Goal: Task Accomplishment & Management: Complete application form

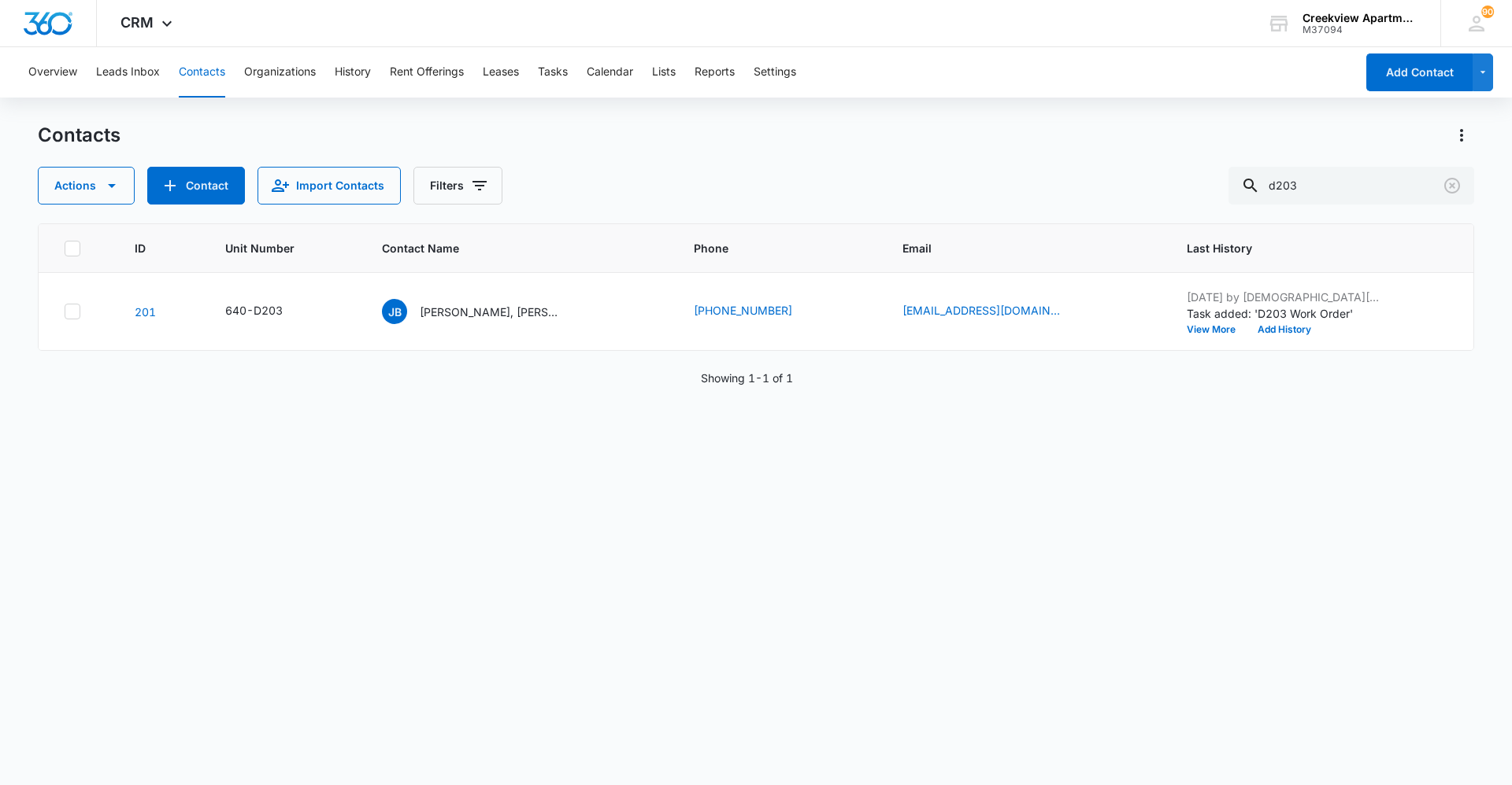
click at [805, 519] on div "ID Unit Number Contact Name Phone Email Last History 201 640-D203 JB Jamie Brun…" at bounding box center [756, 494] width 1437 height 542
click at [805, 508] on div "ID Unit Number Contact Name Phone Email Last History 201 640-D203 JB Jamie Brun…" at bounding box center [756, 494] width 1437 height 542
click at [238, 539] on div "ID Unit Number Contact Name Phone Email Last History 201 640-D203 JB Jamie Brun…" at bounding box center [756, 494] width 1437 height 542
drag, startPoint x: 1371, startPoint y: 185, endPoint x: 1197, endPoint y: 203, distance: 174.9
click at [805, 203] on div "Actions Contact Import Contacts Filters d203" at bounding box center [756, 186] width 1437 height 38
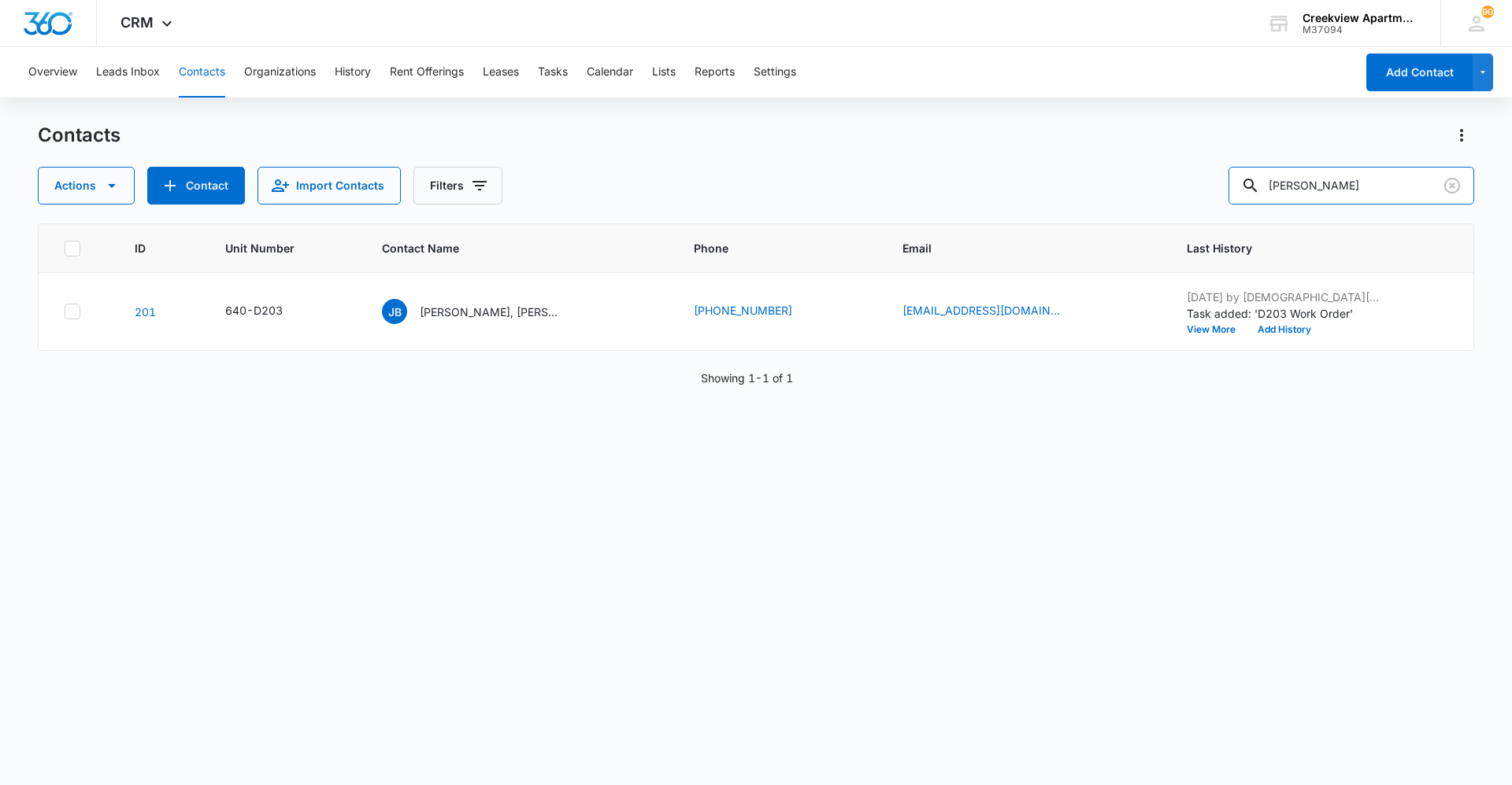
type input "anna"
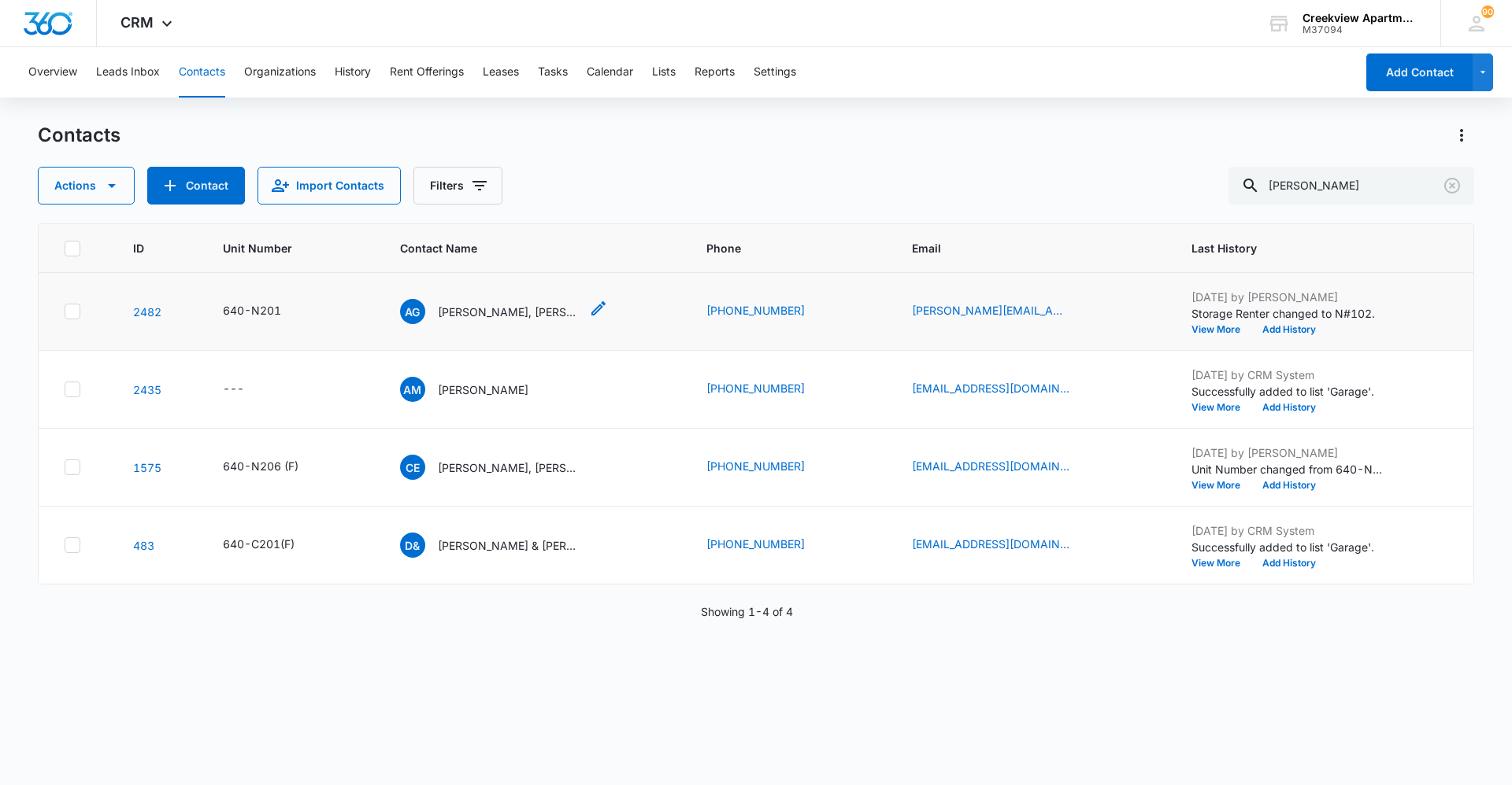
click at [494, 318] on p "Anna Graves, Javier Luna" at bounding box center [509, 312] width 142 height 16
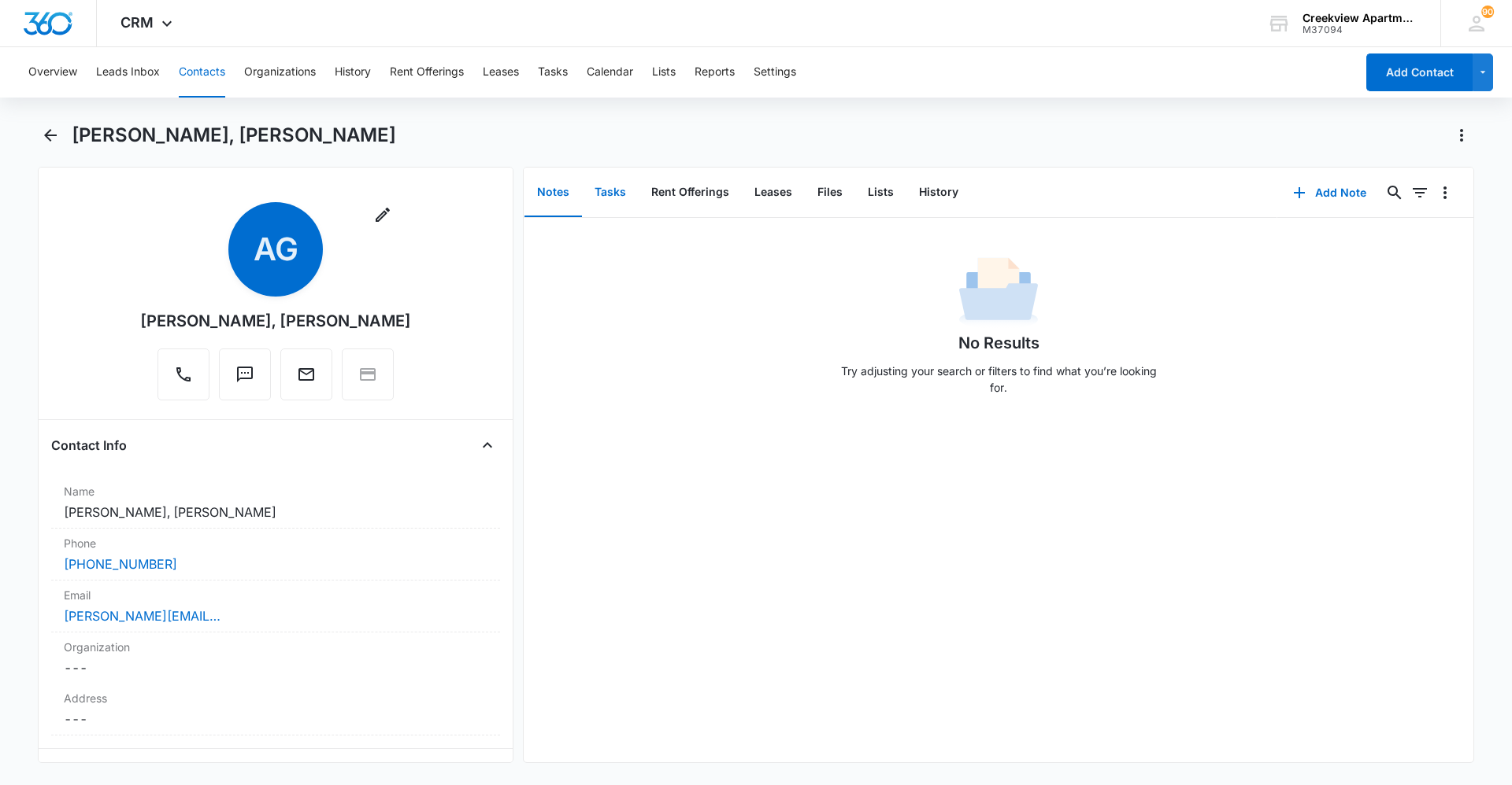
click at [621, 187] on button "Tasks" at bounding box center [610, 193] width 56 height 48
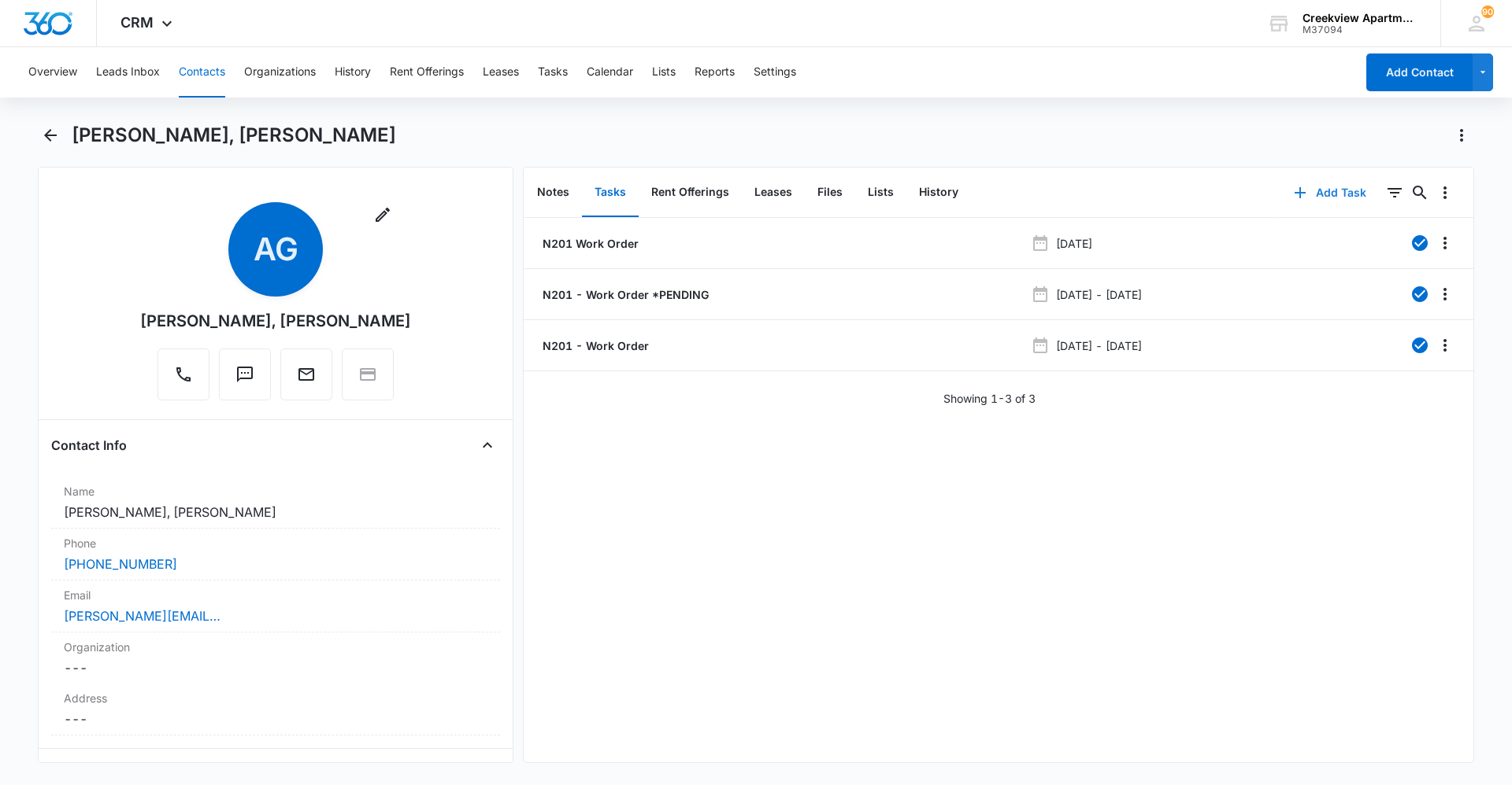
click at [805, 186] on button "Add Task" at bounding box center [1330, 193] width 104 height 38
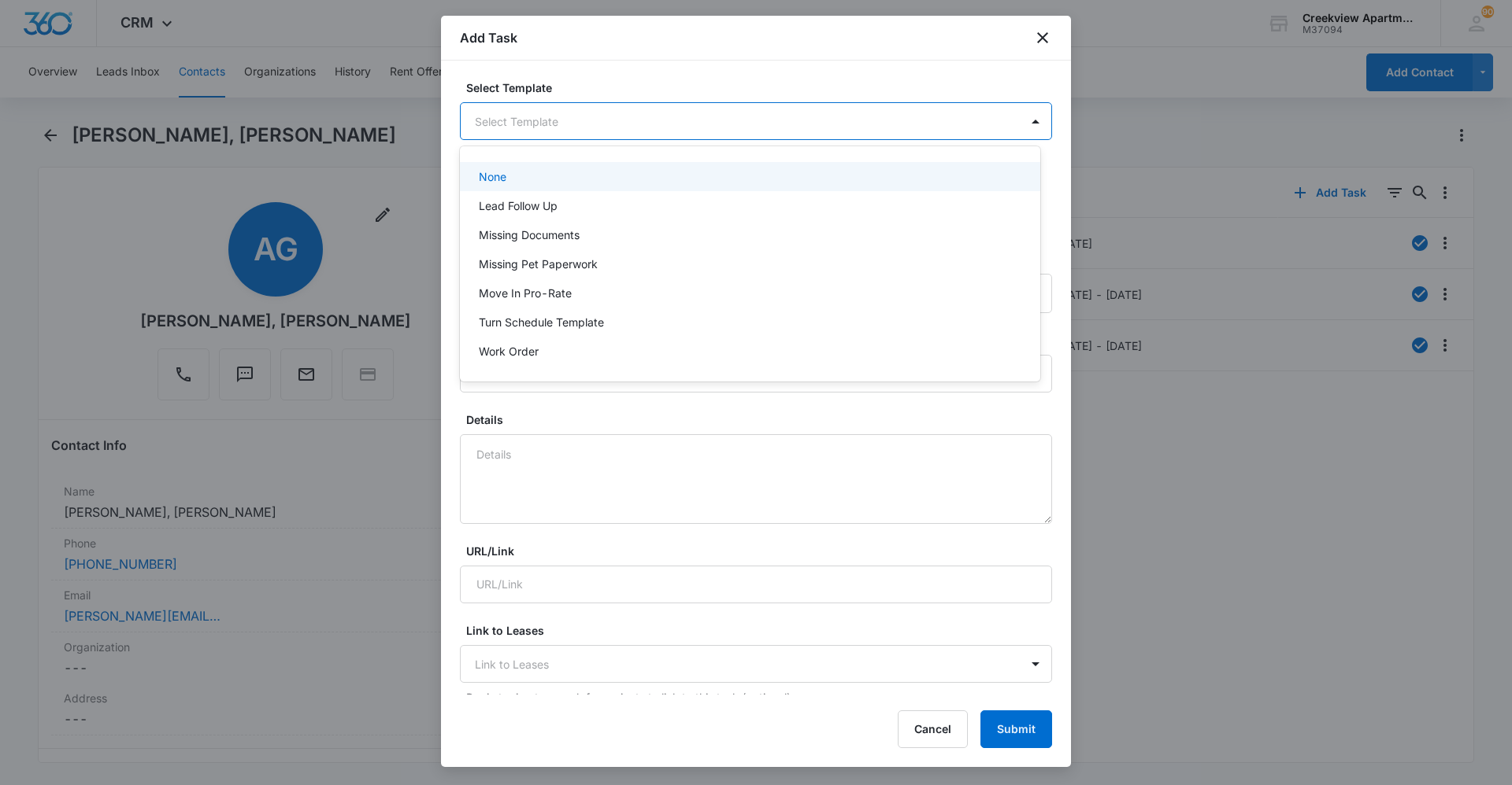
click at [690, 129] on body "CRM Apps Reputation Websites Forms CRM Email Social Content Ads Intelligence Fi…" at bounding box center [756, 392] width 1512 height 785
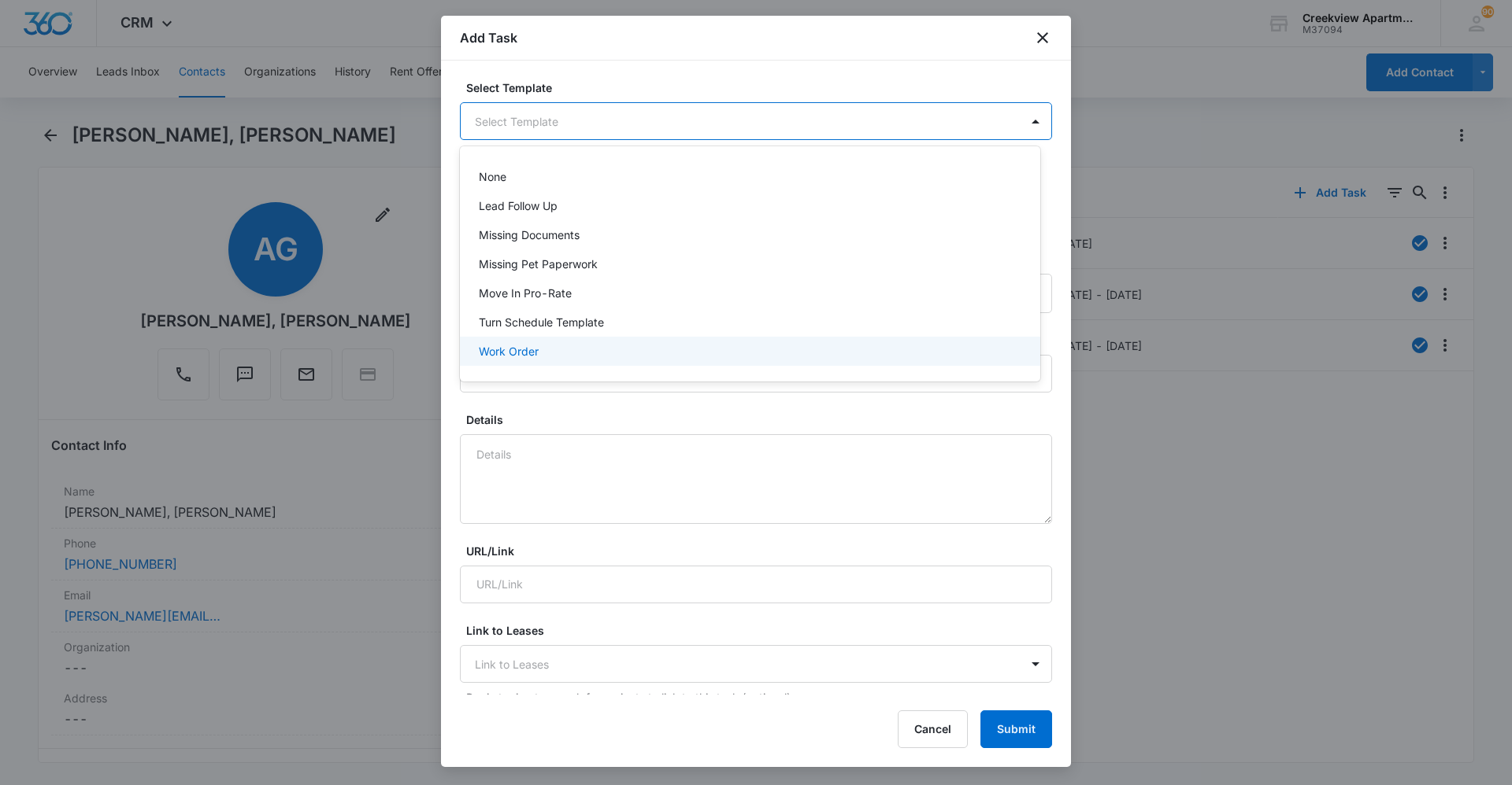
click at [621, 360] on div "Work Order" at bounding box center [750, 351] width 580 height 29
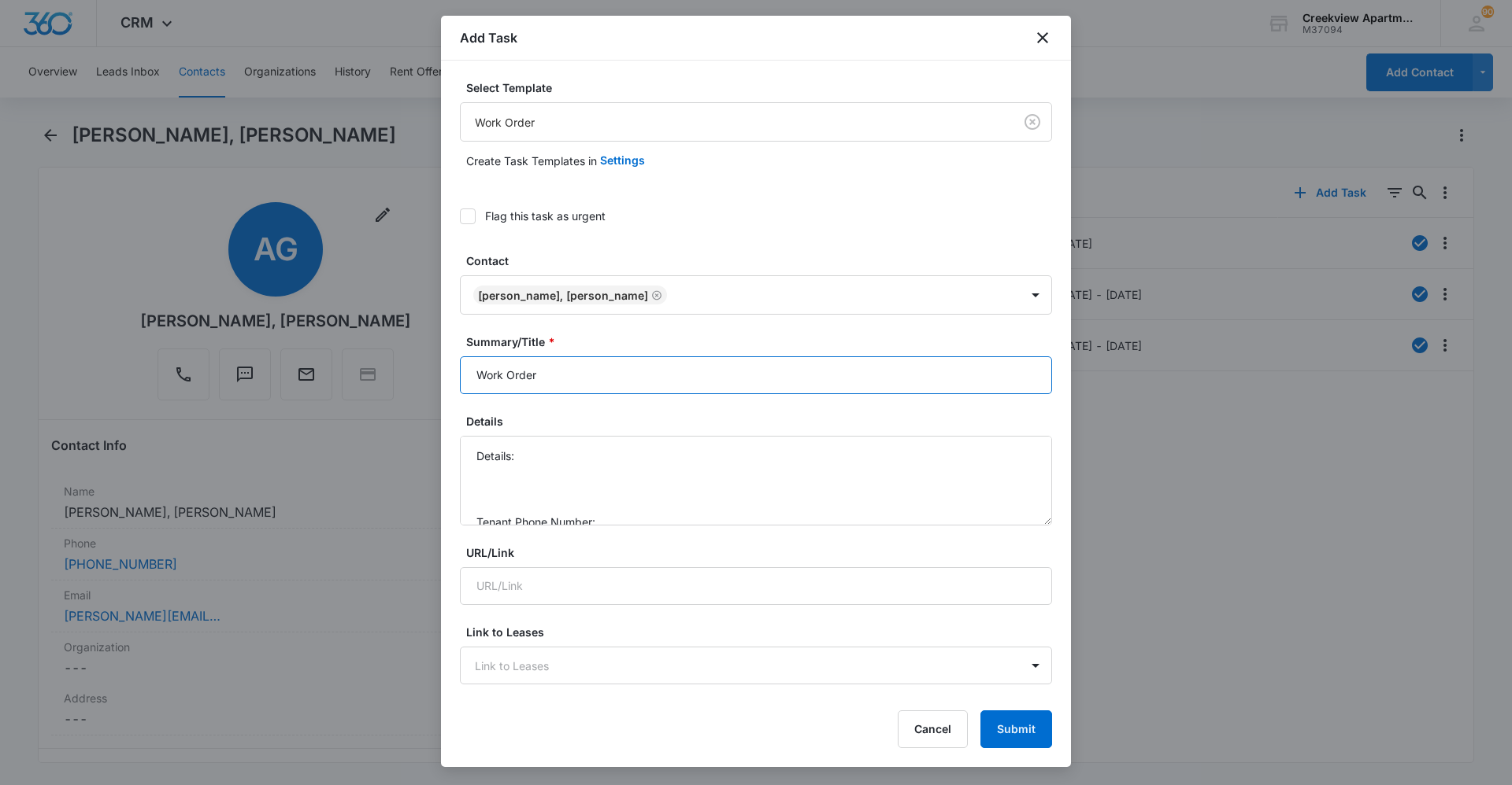
click at [483, 387] on input "Work Order" at bounding box center [756, 376] width 592 height 38
click at [479, 379] on input "Work Order" at bounding box center [756, 376] width 592 height 38
type input "N201 Work Order"
click at [662, 442] on textarea "Details: Tenant Phone Number: Call Before:" at bounding box center [756, 481] width 592 height 90
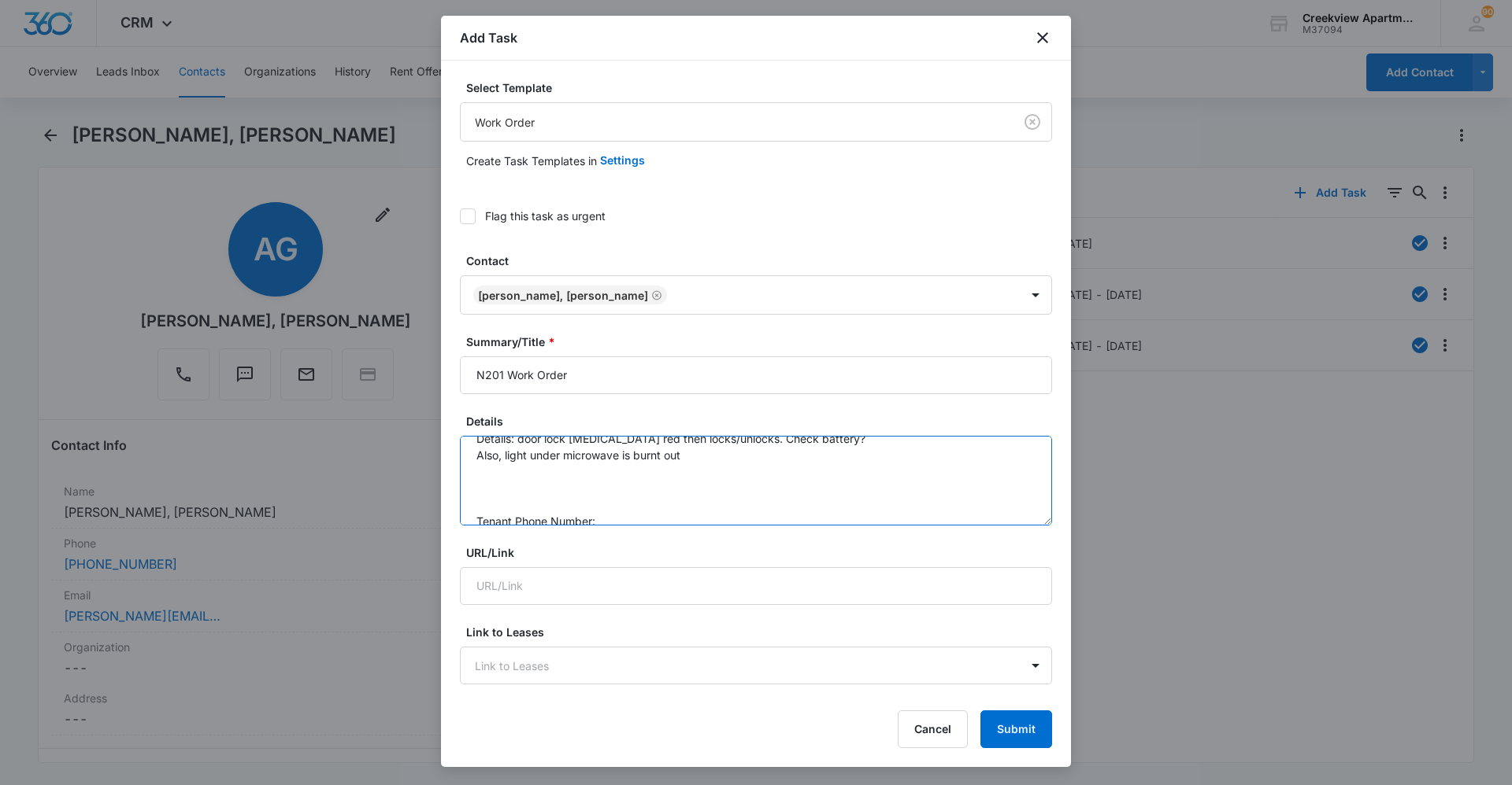
scroll to position [66, 0]
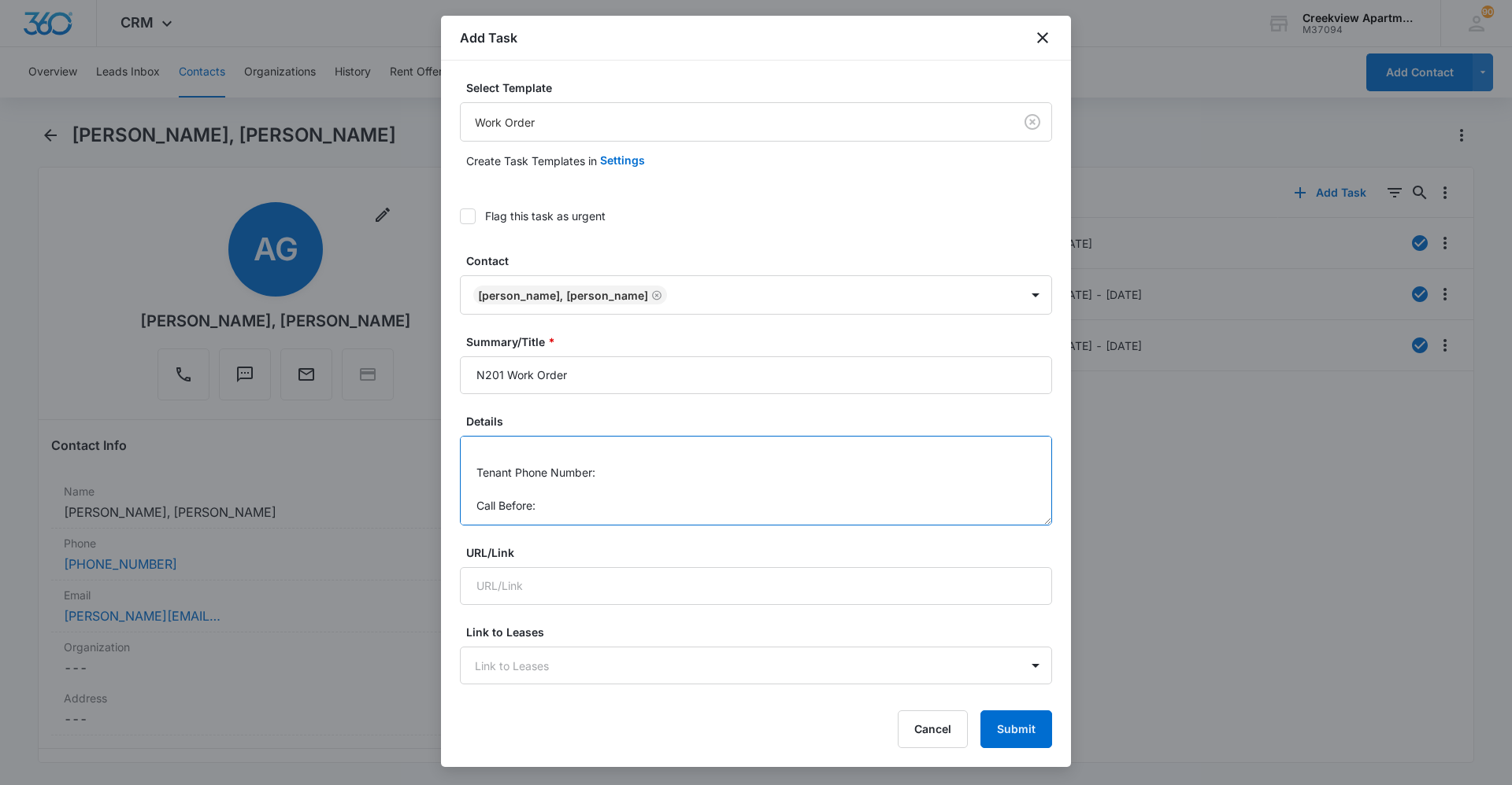
click at [695, 480] on textarea "Details: door lock flashing red then locks/unlocks. Check battery? Also, light …" at bounding box center [756, 481] width 592 height 90
click at [754, 523] on textarea "Details: door lock flashing red then locks/unlocks. Check battery? Also, light …" at bounding box center [756, 481] width 592 height 90
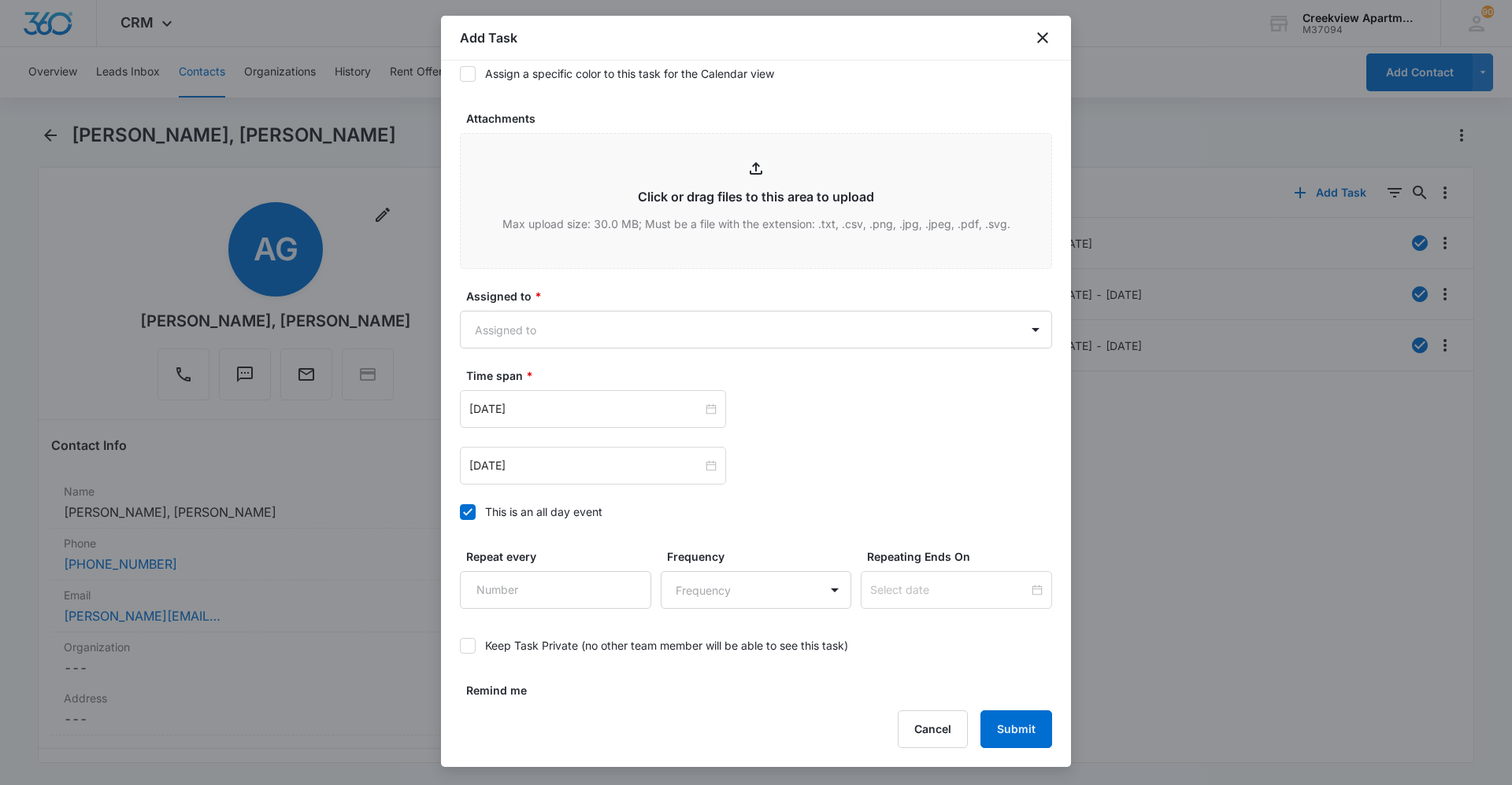
scroll to position [787, 0]
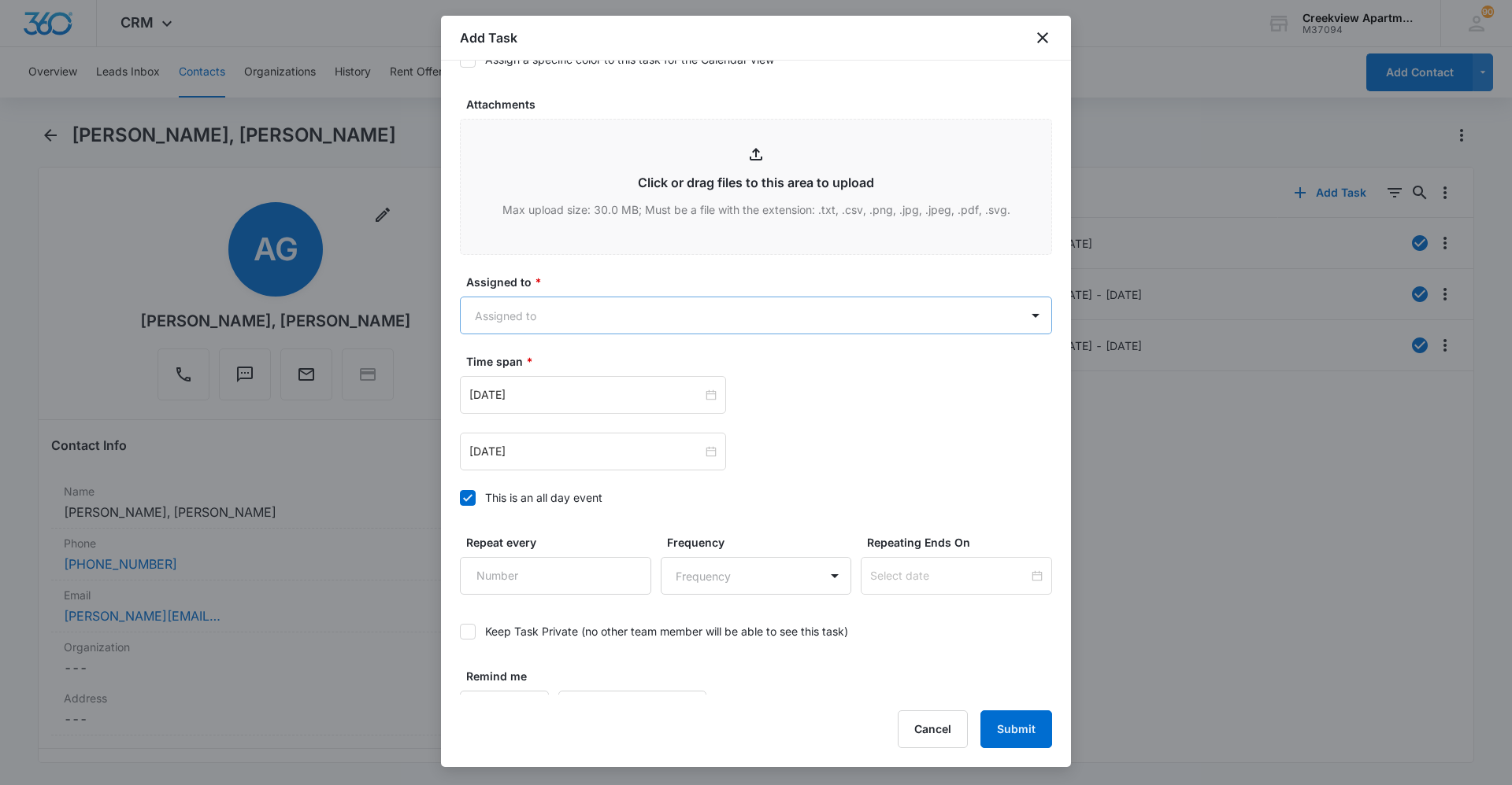
type textarea "Details: door lock flashing red then locks/unlocks. Check battery? Also, light …"
click at [658, 312] on body "CRM Apps Reputation Websites Forms CRM Email Social Content Ads Intelligence Fi…" at bounding box center [756, 392] width 1512 height 785
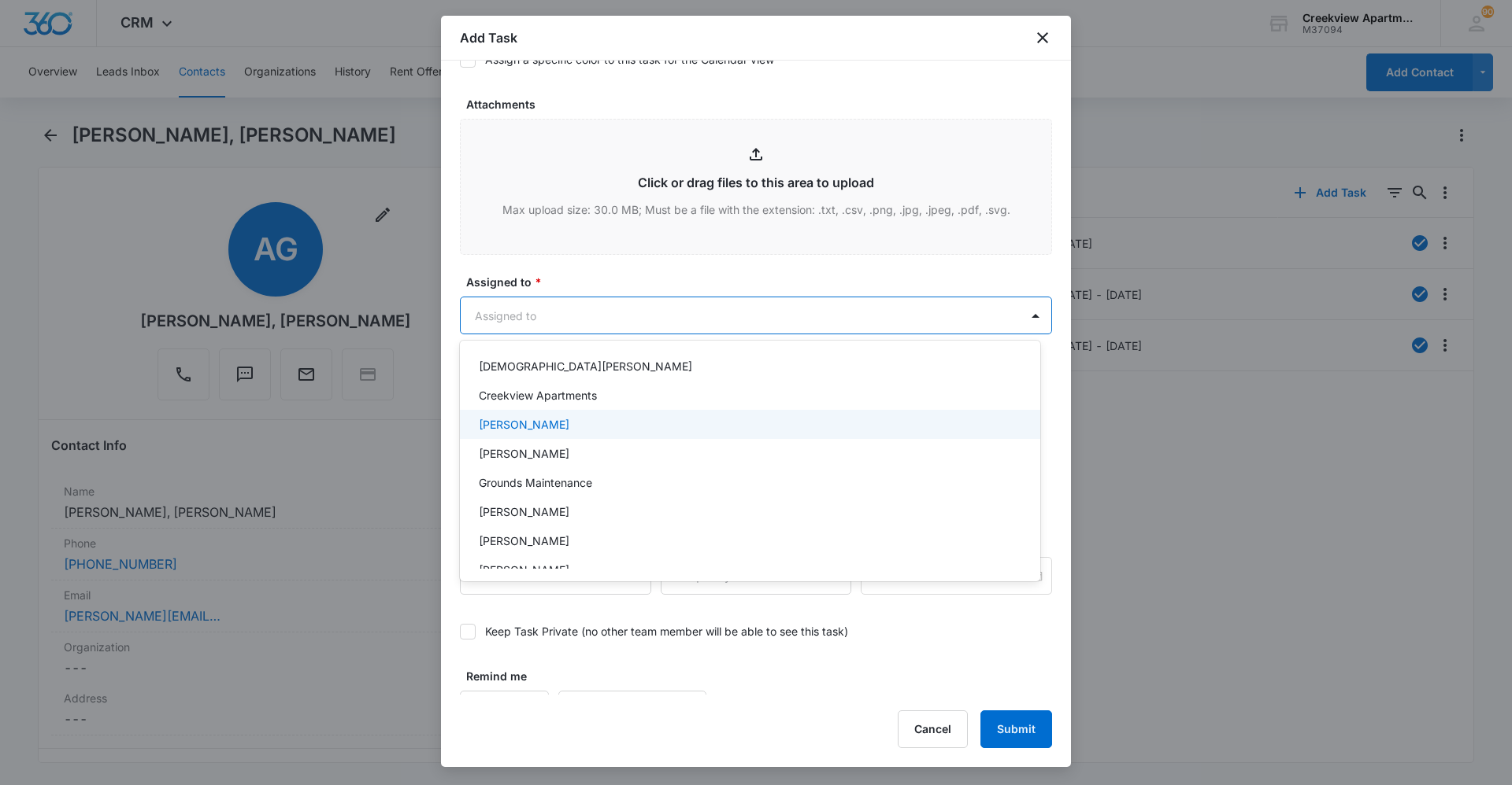
scroll to position [158, 0]
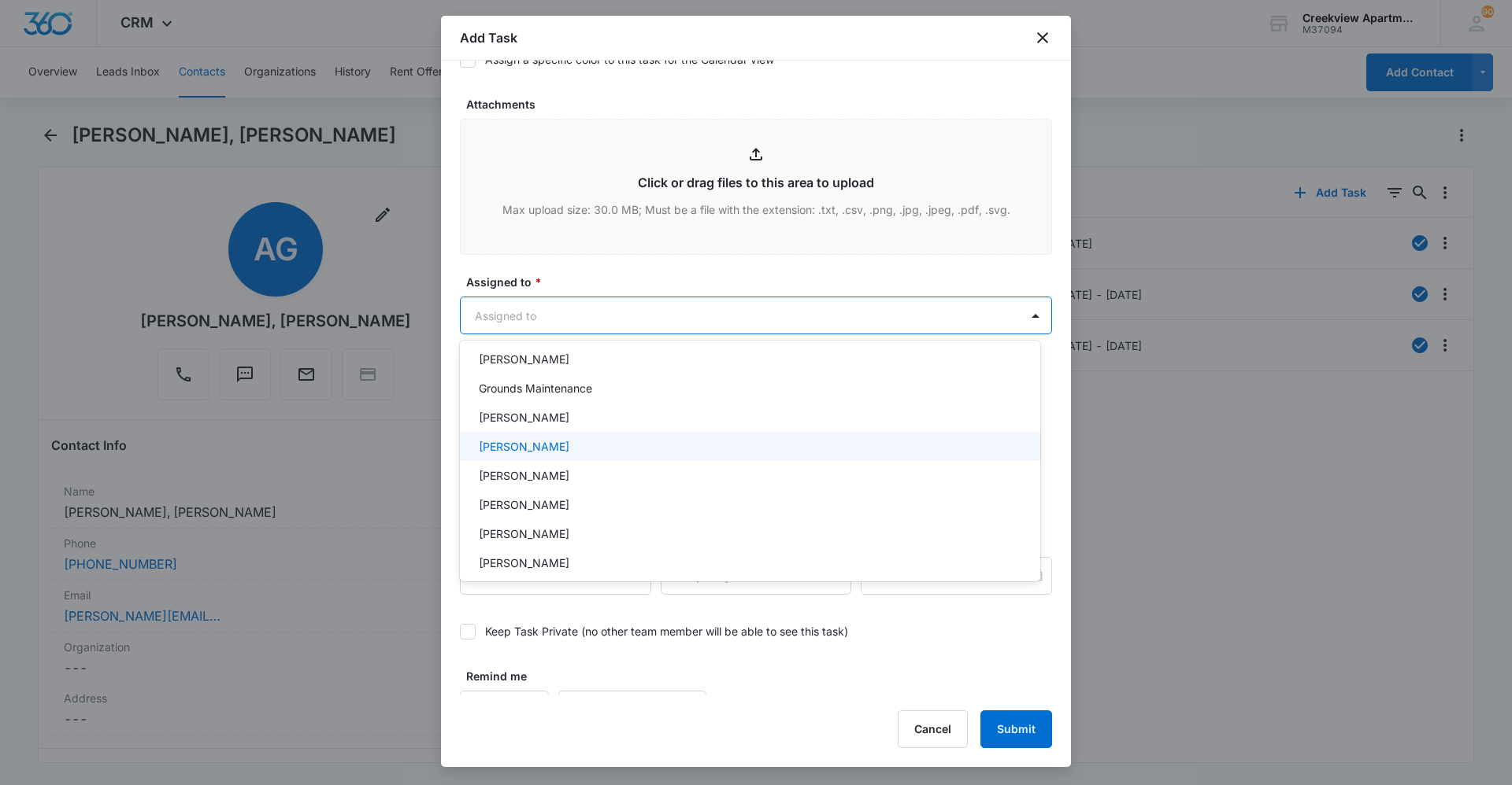
click at [555, 452] on div "[PERSON_NAME]" at bounding box center [748, 446] width 540 height 16
drag, startPoint x: 621, startPoint y: 282, endPoint x: 666, endPoint y: 367, distance: 96.2
click at [622, 282] on div at bounding box center [756, 392] width 1512 height 785
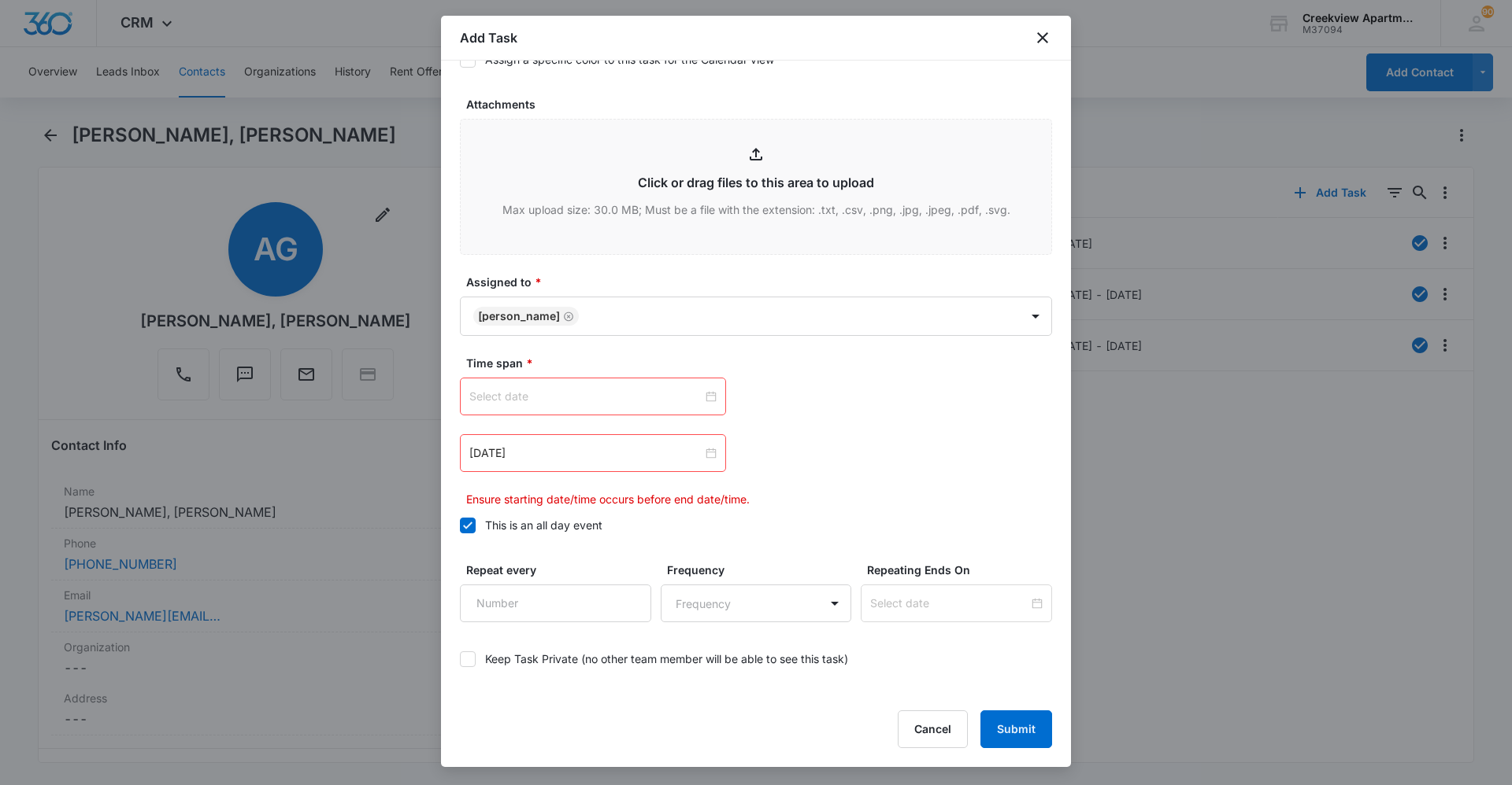
click at [631, 395] on input at bounding box center [585, 396] width 233 height 17
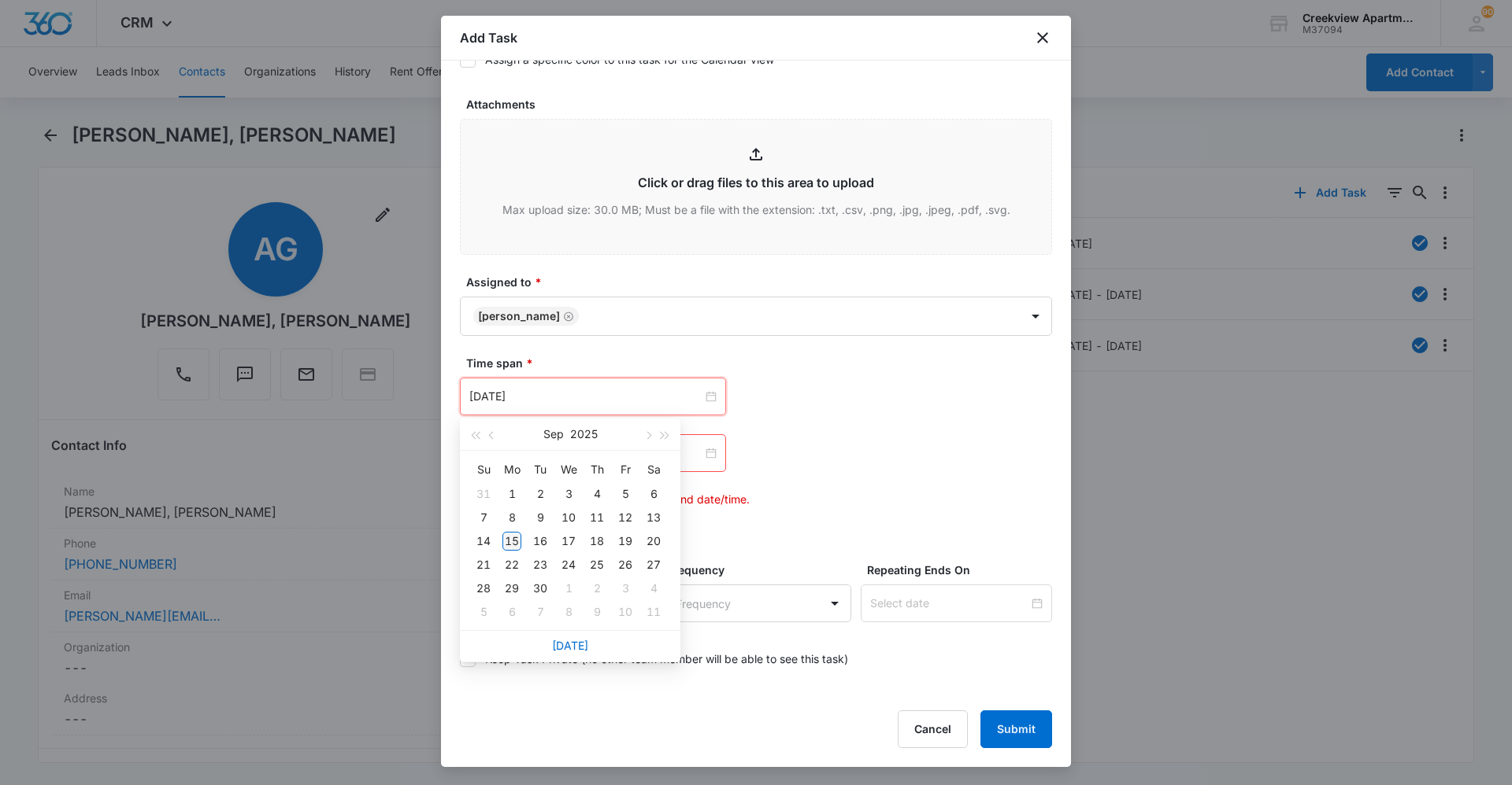
type input "Sep 15, 2025"
click at [507, 539] on div "15" at bounding box center [512, 542] width 19 height 19
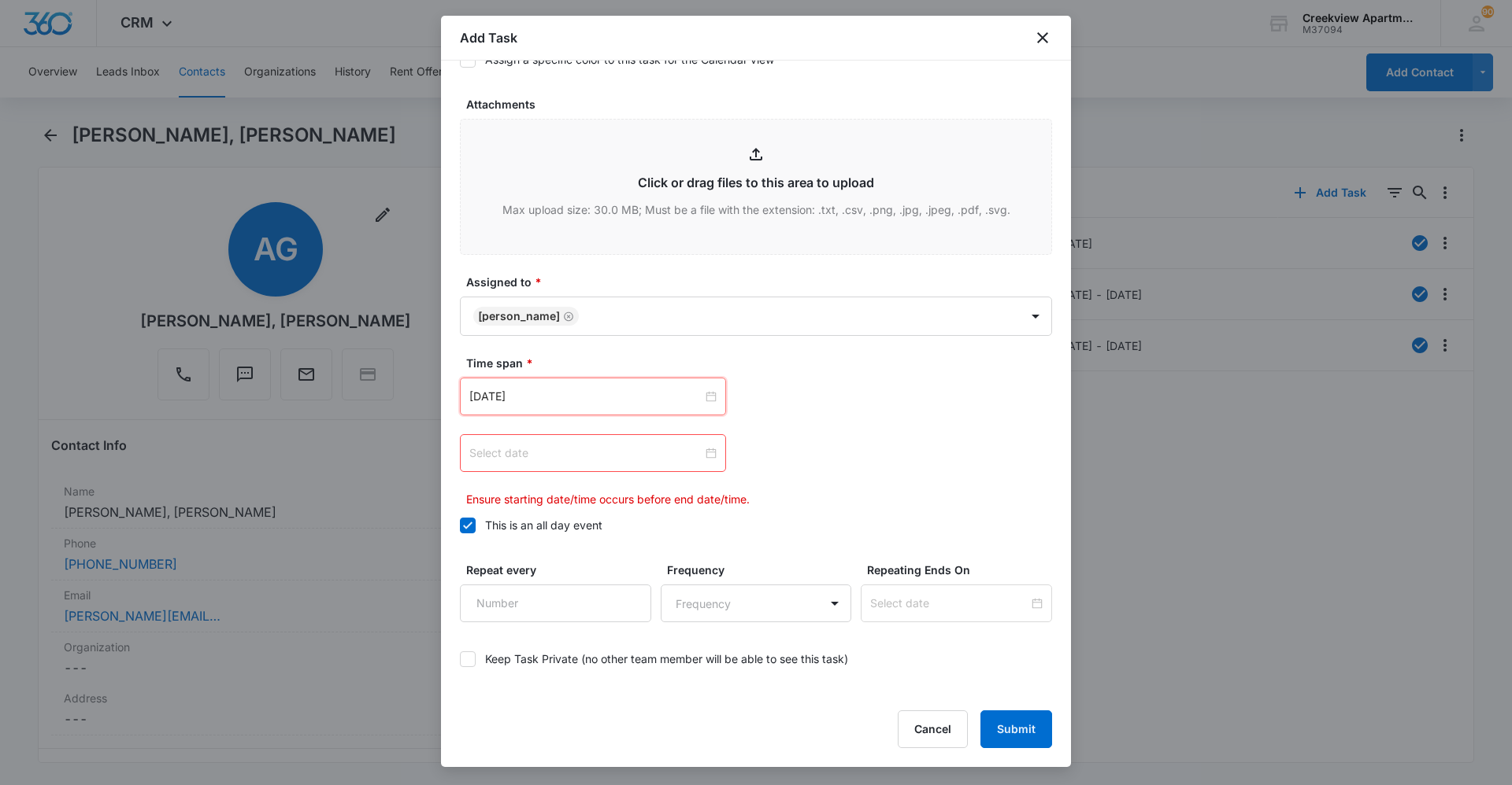
click at [646, 454] on input at bounding box center [585, 454] width 233 height 17
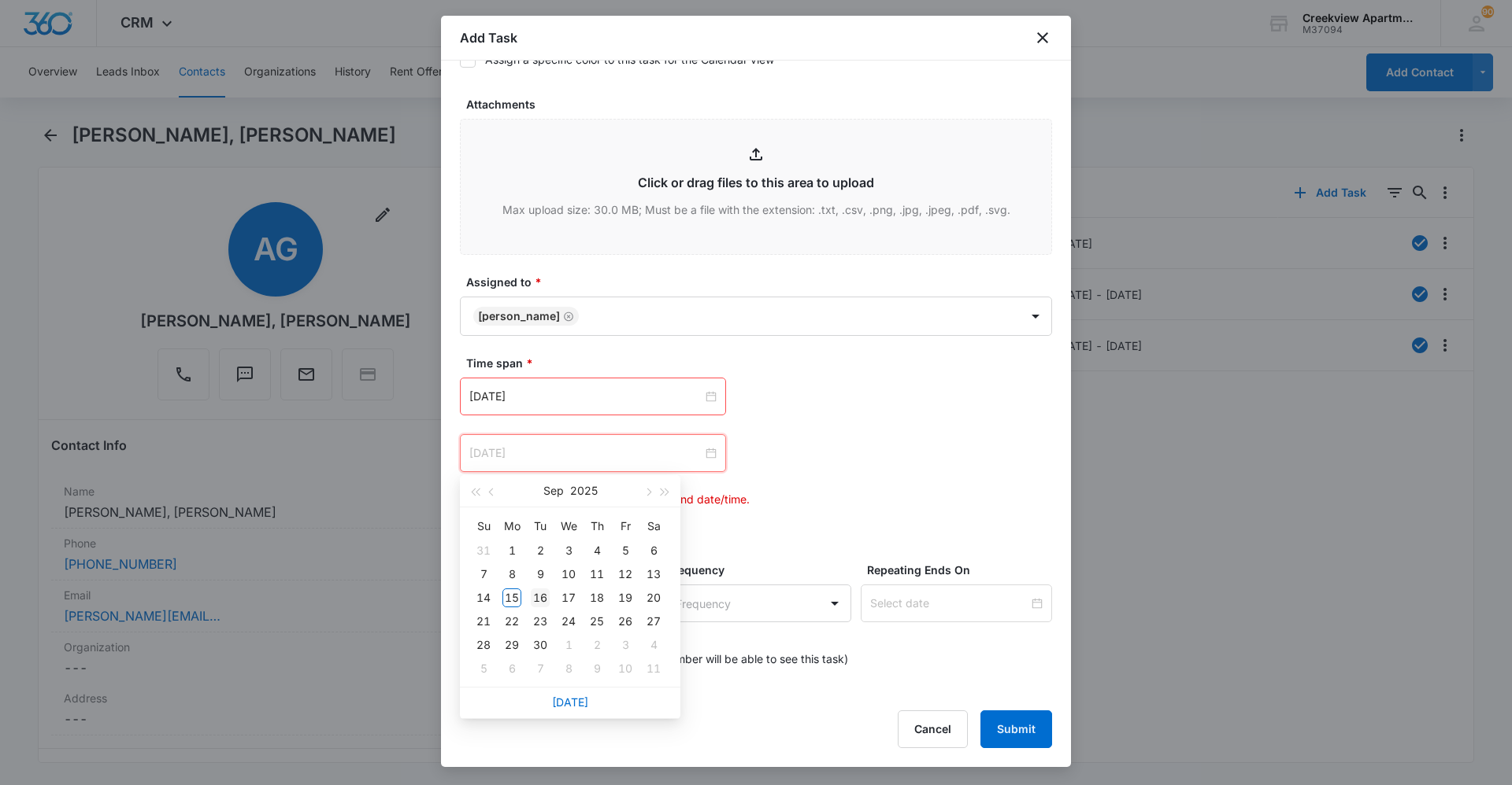
type input "Sep 16, 2025"
click at [543, 539] on div "16" at bounding box center [540, 598] width 19 height 19
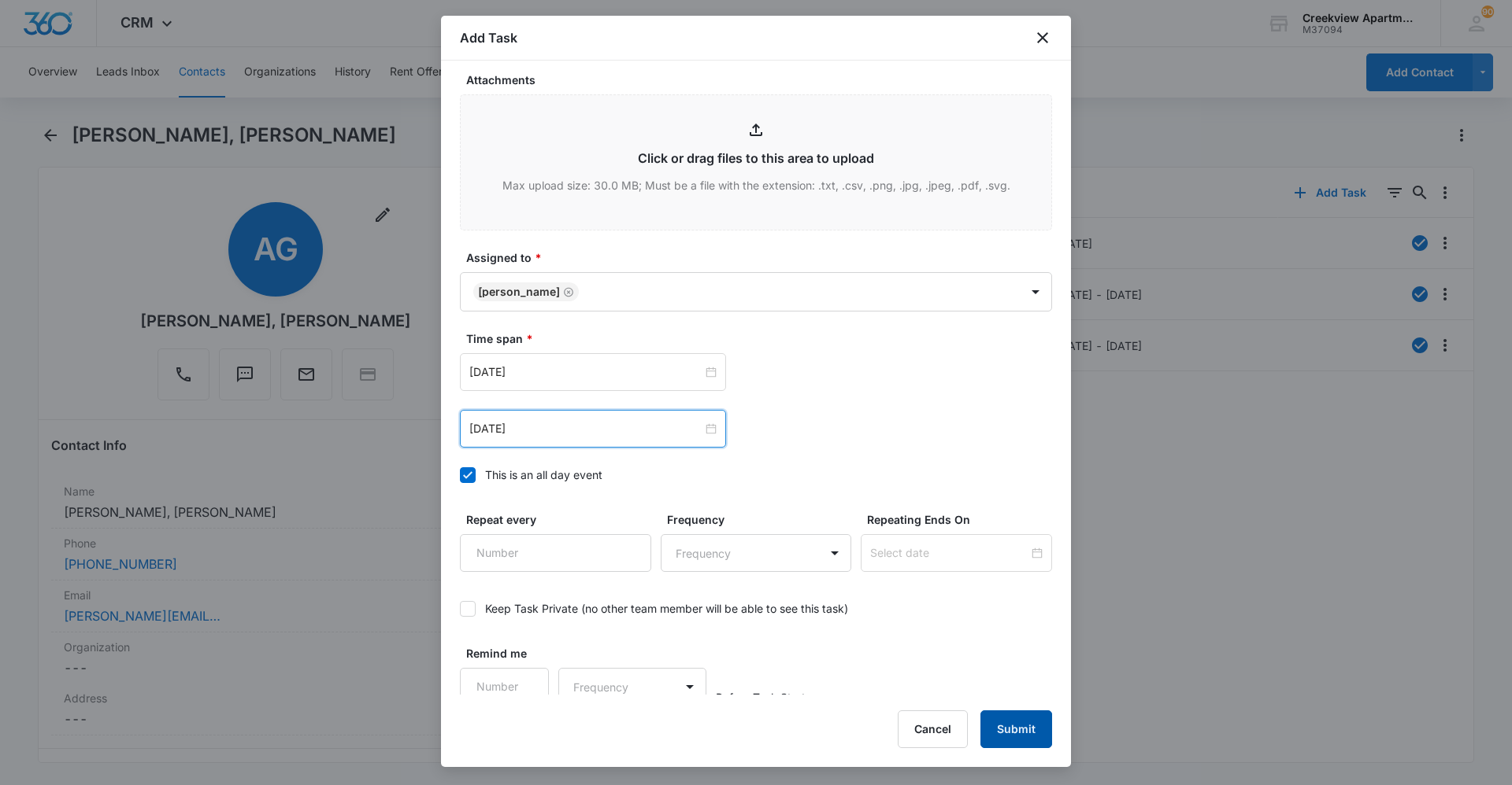
scroll to position [822, 0]
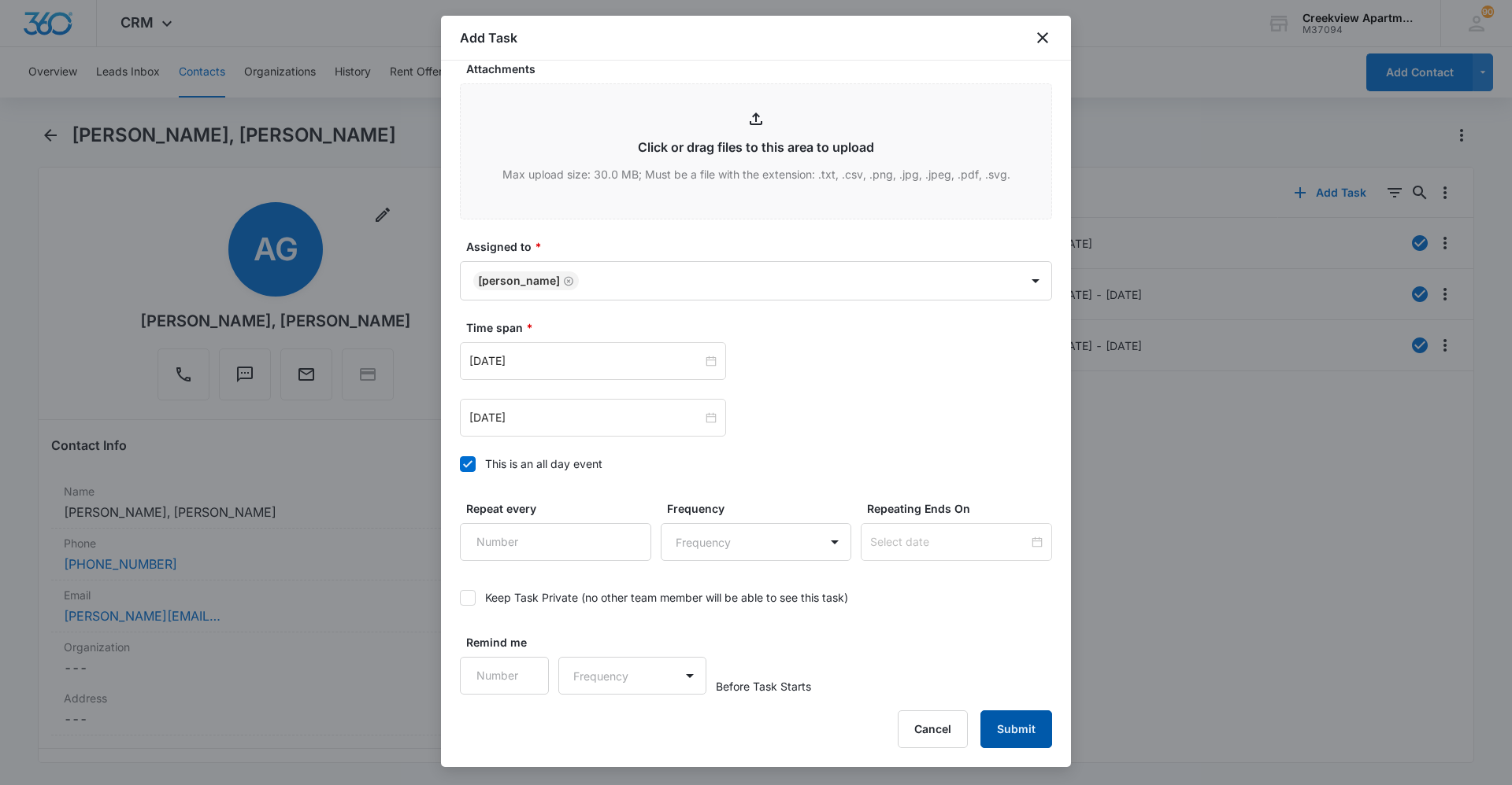
click at [805, 539] on button "Submit" at bounding box center [1016, 730] width 72 height 38
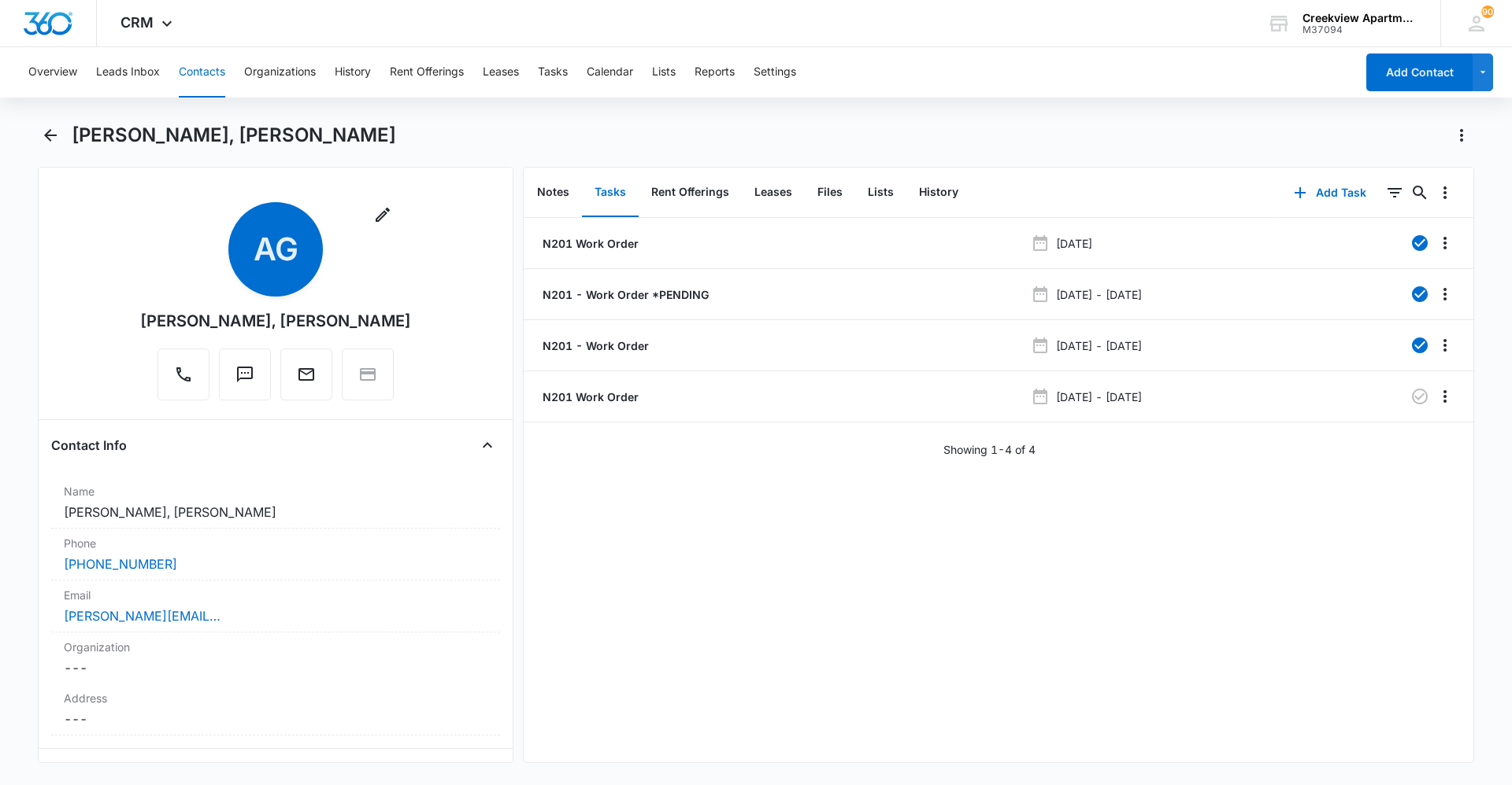
click at [805, 529] on div "N201 Work Order Jun 12, 2025 N201 - Work Order *PENDING Jun 26, 2025 - Jun 27, …" at bounding box center [998, 490] width 950 height 544
click at [805, 539] on div "N201 Work Order Jun 12, 2025 N201 - Work Order *PENDING Jun 26, 2025 - Jun 27, …" at bounding box center [998, 490] width 950 height 544
drag, startPoint x: 1389, startPoint y: 664, endPoint x: 1391, endPoint y: 652, distance: 12.2
click at [805, 539] on div "N201 Work Order Jun 12, 2025 N201 - Work Order *PENDING Jun 26, 2025 - Jun 27, …" at bounding box center [998, 490] width 950 height 544
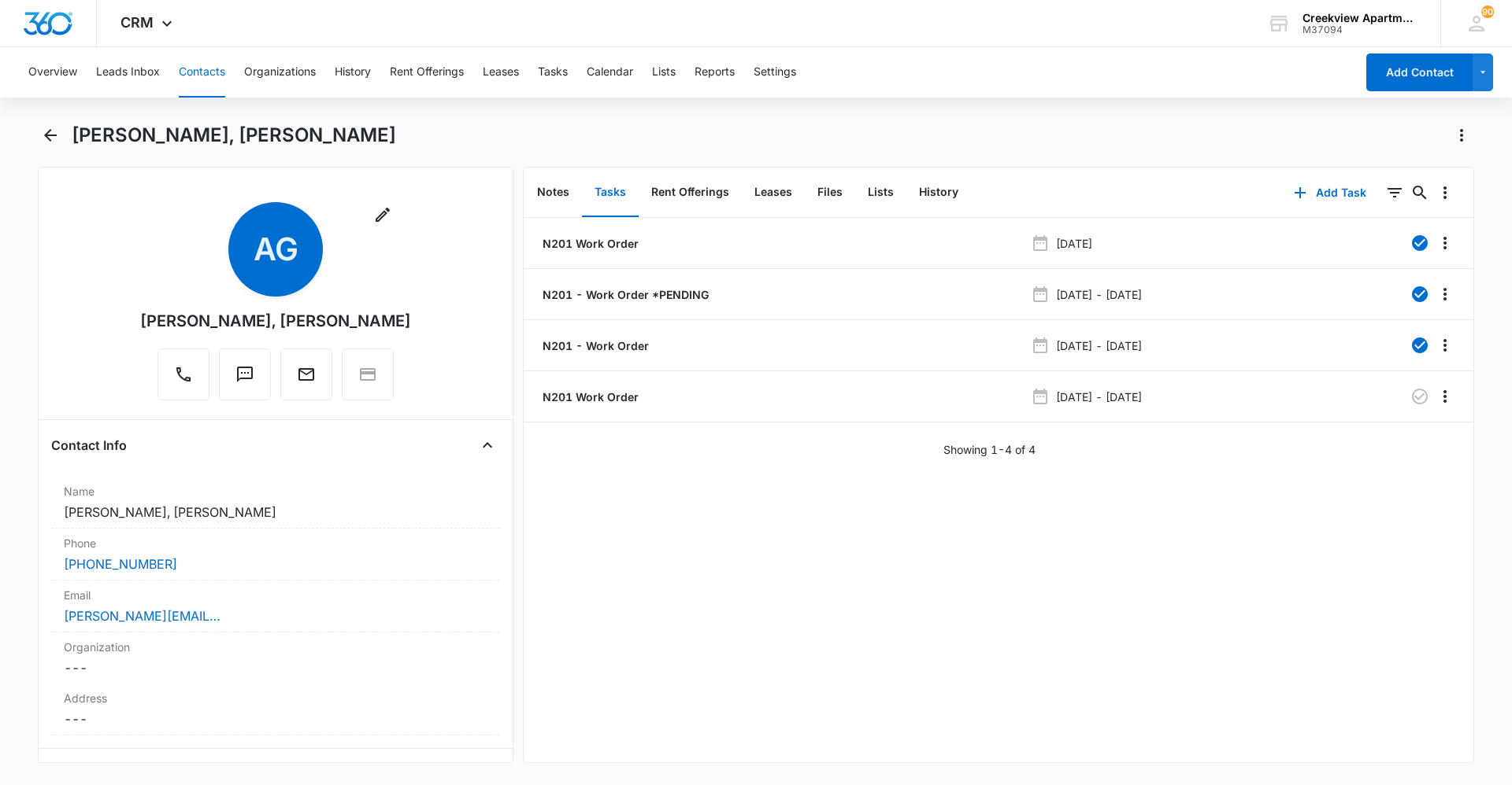
click at [805, 535] on div "N201 Work Order Jun 12, 2025 N201 - Work Order *PENDING Jun 26, 2025 - Jun 27, …" at bounding box center [998, 490] width 950 height 544
click at [805, 539] on div "N201 Work Order Jun 12, 2025 N201 - Work Order *PENDING Jun 26, 2025 - Jun 27, …" at bounding box center [998, 490] width 950 height 544
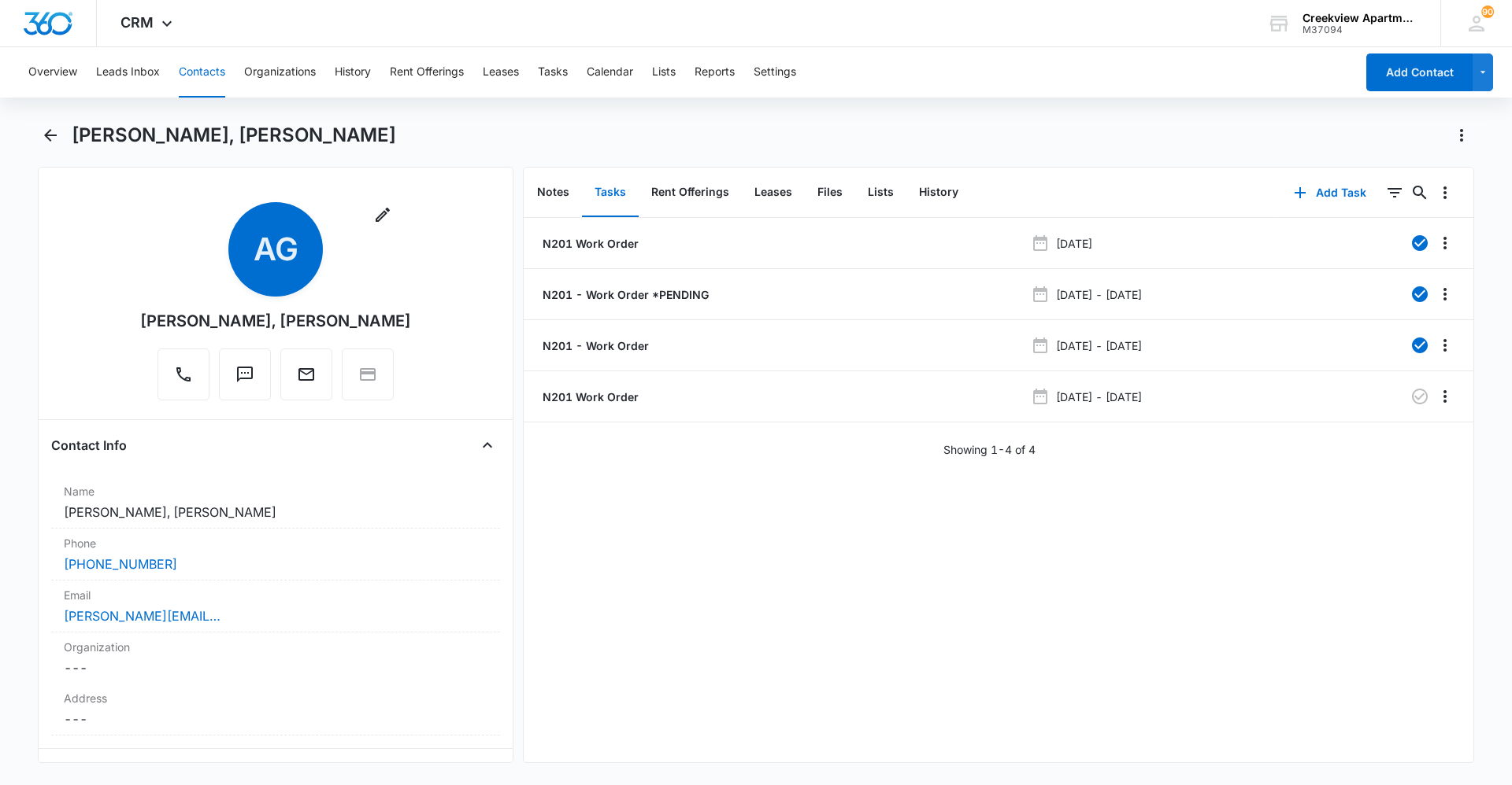
click at [805, 539] on div "N201 Work Order Jun 12, 2025 N201 - Work Order *PENDING Jun 26, 2025 - Jun 27, …" at bounding box center [998, 490] width 950 height 544
click at [805, 535] on div "N201 Work Order Jun 12, 2025 N201 - Work Order *PENDING Jun 26, 2025 - Jun 27, …" at bounding box center [998, 490] width 950 height 544
click at [805, 539] on div "N201 Work Order Jun 12, 2025 N201 - Work Order *PENDING Jun 26, 2025 - Jun 27, …" at bounding box center [998, 490] width 950 height 544
click at [805, 492] on div "N201 Work Order Jun 12, 2025 N201 - Work Order *PENDING Jun 26, 2025 - Jun 27, …" at bounding box center [998, 490] width 950 height 544
click at [805, 197] on button "Files" at bounding box center [830, 193] width 50 height 48
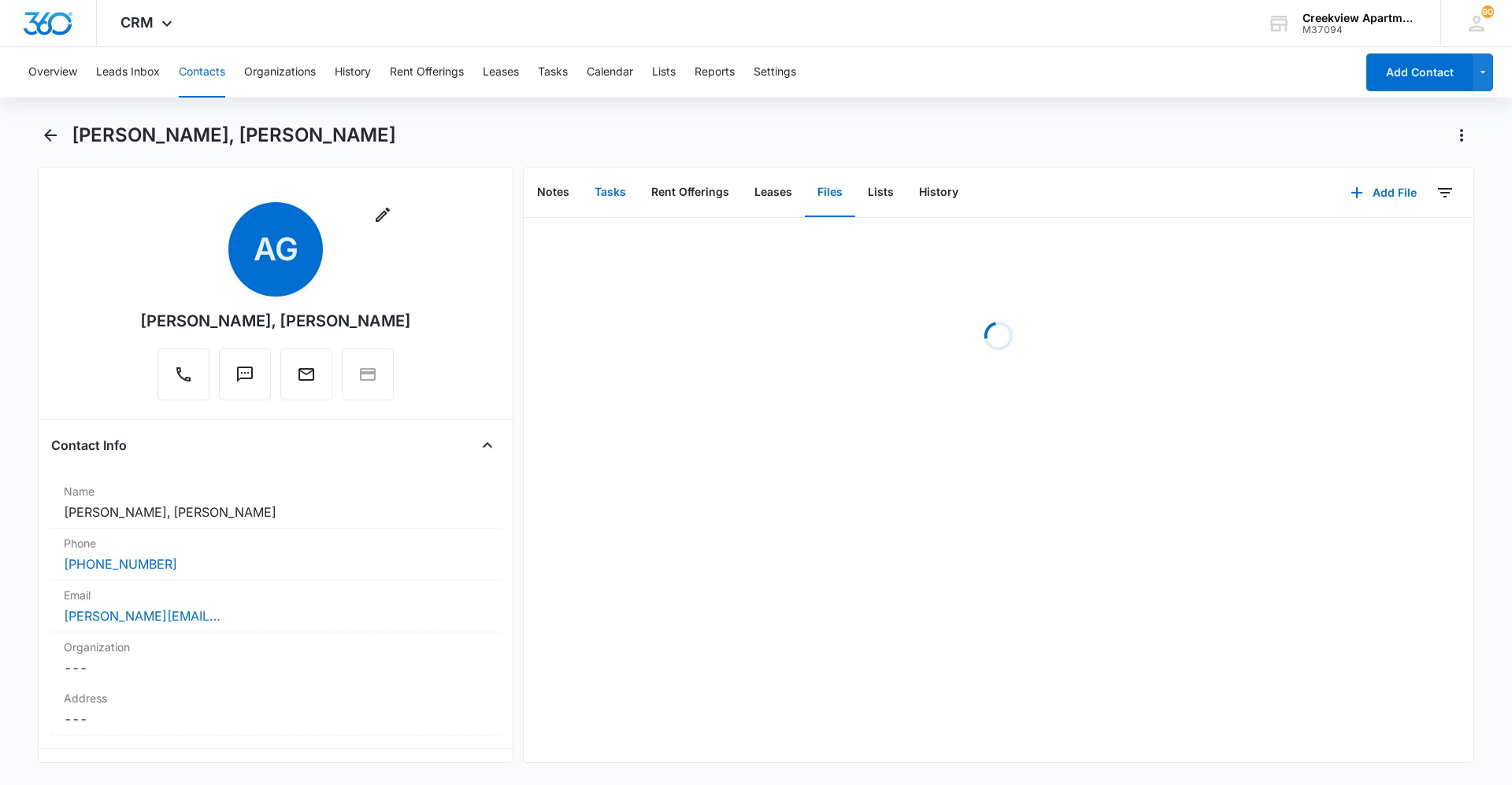
click at [612, 193] on button "Tasks" at bounding box center [610, 193] width 56 height 48
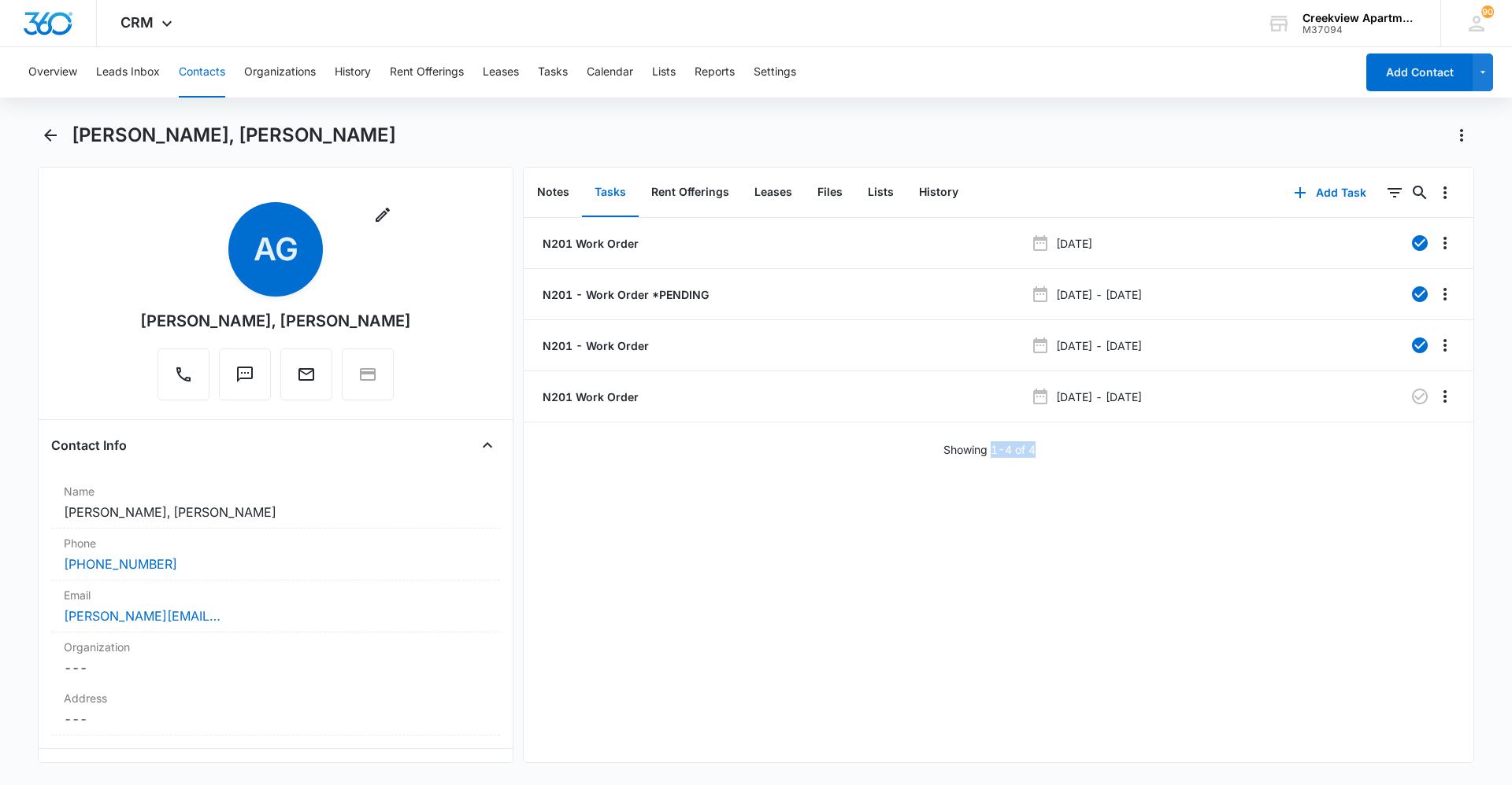
drag, startPoint x: 1021, startPoint y: 461, endPoint x: 985, endPoint y: 461, distance: 36.0
click at [805, 461] on div "N201 Work Order Jun 12, 2025 N201 - Work Order *PENDING Jun 26, 2025 - Jun 27, …" at bounding box center [998, 490] width 950 height 544
click at [805, 523] on div "N201 Work Order Jun 12, 2025 N201 - Work Order *PENDING Jun 26, 2025 - Jun 27, …" at bounding box center [998, 490] width 950 height 544
click at [805, 441] on div "N201 Work Order Jun 12, 2025 N201 - Work Order *PENDING Jun 26, 2025 - Jun 27, …" at bounding box center [998, 338] width 950 height 240
click at [805, 458] on div "N201 Work Order Jun 12, 2025 N201 - Work Order *PENDING Jun 26, 2025 - Jun 27, …" at bounding box center [998, 490] width 950 height 544
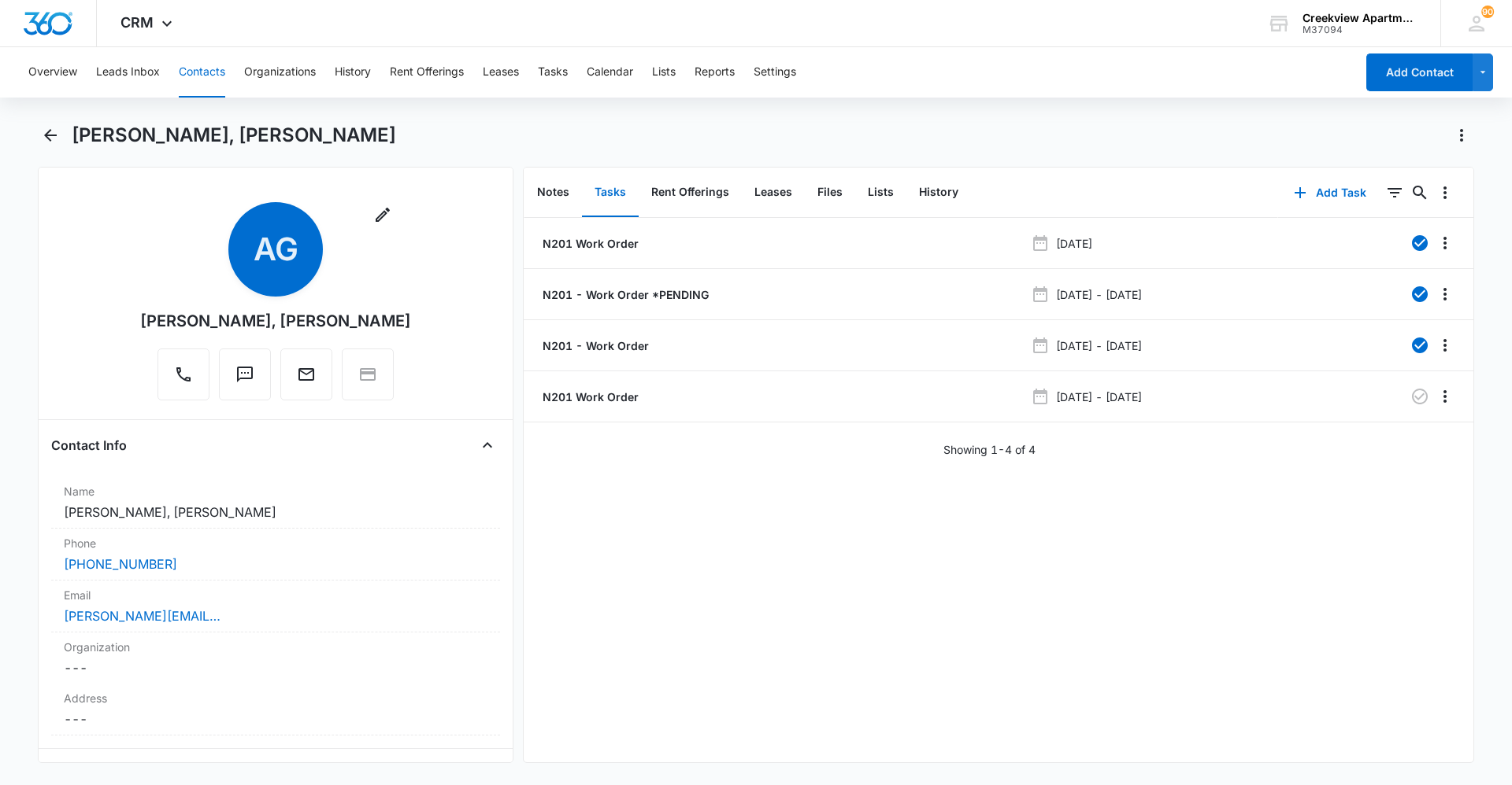
click at [805, 502] on div "N201 Work Order Jun 12, 2025 N201 - Work Order *PENDING Jun 26, 2025 - Jun 27, …" at bounding box center [998, 490] width 950 height 544
click at [805, 503] on div "N201 Work Order Jun 12, 2025 N201 - Work Order *PENDING Jun 26, 2025 - Jun 27, …" at bounding box center [998, 490] width 950 height 544
click at [805, 235] on li "N201 Work Order Jun 12, 2025" at bounding box center [998, 243] width 950 height 51
click at [805, 233] on li "N201 Work Order Jun 12, 2025" at bounding box center [998, 243] width 950 height 51
click at [805, 539] on div "Anna Graves, Javier Luna Remove AG Anna Graves, Javier Luna Contact Info Name C…" at bounding box center [756, 453] width 1437 height 660
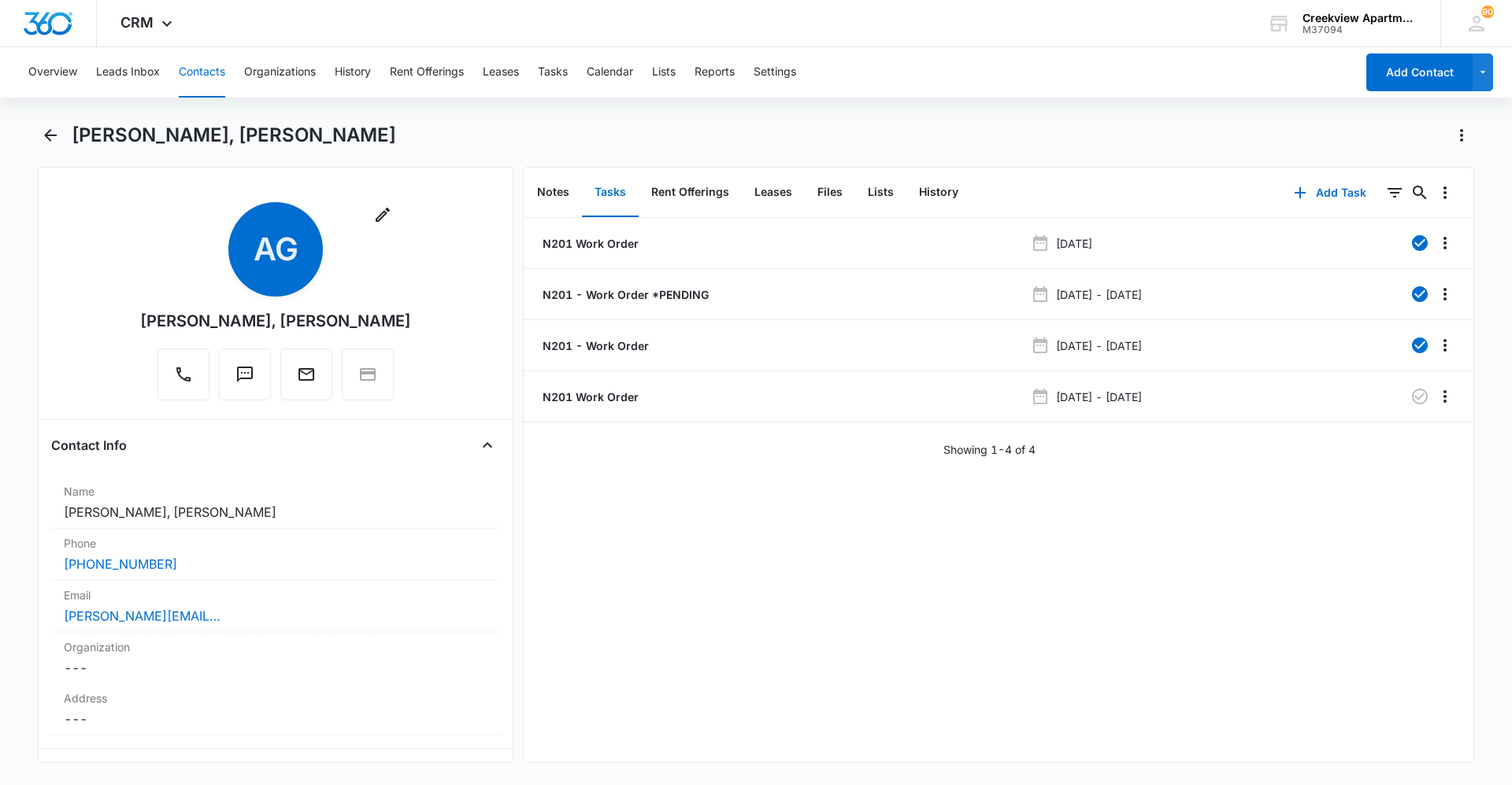
click at [805, 539] on div "N201 Work Order Jun 12, 2025 N201 - Work Order *PENDING Jun 26, 2025 - Jun 27, …" at bounding box center [998, 490] width 950 height 544
click at [766, 539] on div "N201 Work Order Jun 12, 2025 N201 - Work Order *PENDING Jun 26, 2025 - Jun 27, …" at bounding box center [998, 490] width 950 height 544
click at [698, 539] on div "N201 Work Order Jun 12, 2025 N201 - Work Order *PENDING Jun 26, 2025 - Jun 27, …" at bounding box center [998, 490] width 950 height 544
click at [805, 539] on div "N201 Work Order Jun 12, 2025 N201 - Work Order *PENDING Jun 26, 2025 - Jun 27, …" at bounding box center [998, 490] width 950 height 544
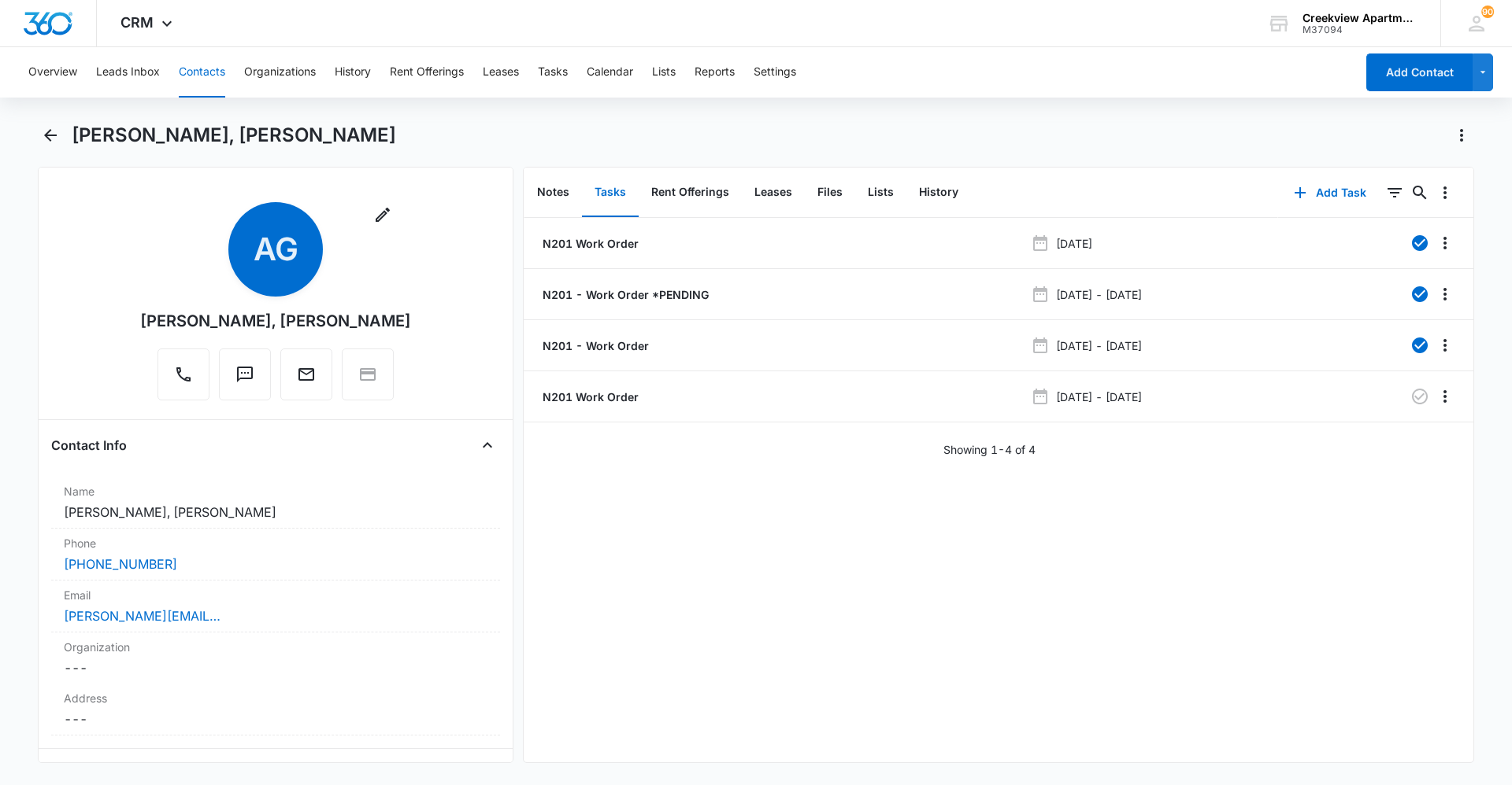
click at [805, 539] on div "N201 Work Order Jun 12, 2025 N201 - Work Order *PENDING Jun 26, 2025 - Jun 27, …" at bounding box center [998, 490] width 950 height 544
click at [796, 539] on div "N201 Work Order Jun 12, 2025 N201 - Work Order *PENDING Jun 26, 2025 - Jun 27, …" at bounding box center [998, 490] width 950 height 544
click at [805, 539] on div "N201 Work Order Jun 12, 2025 N201 - Work Order *PENDING Jun 26, 2025 - Jun 27, …" at bounding box center [998, 490] width 950 height 544
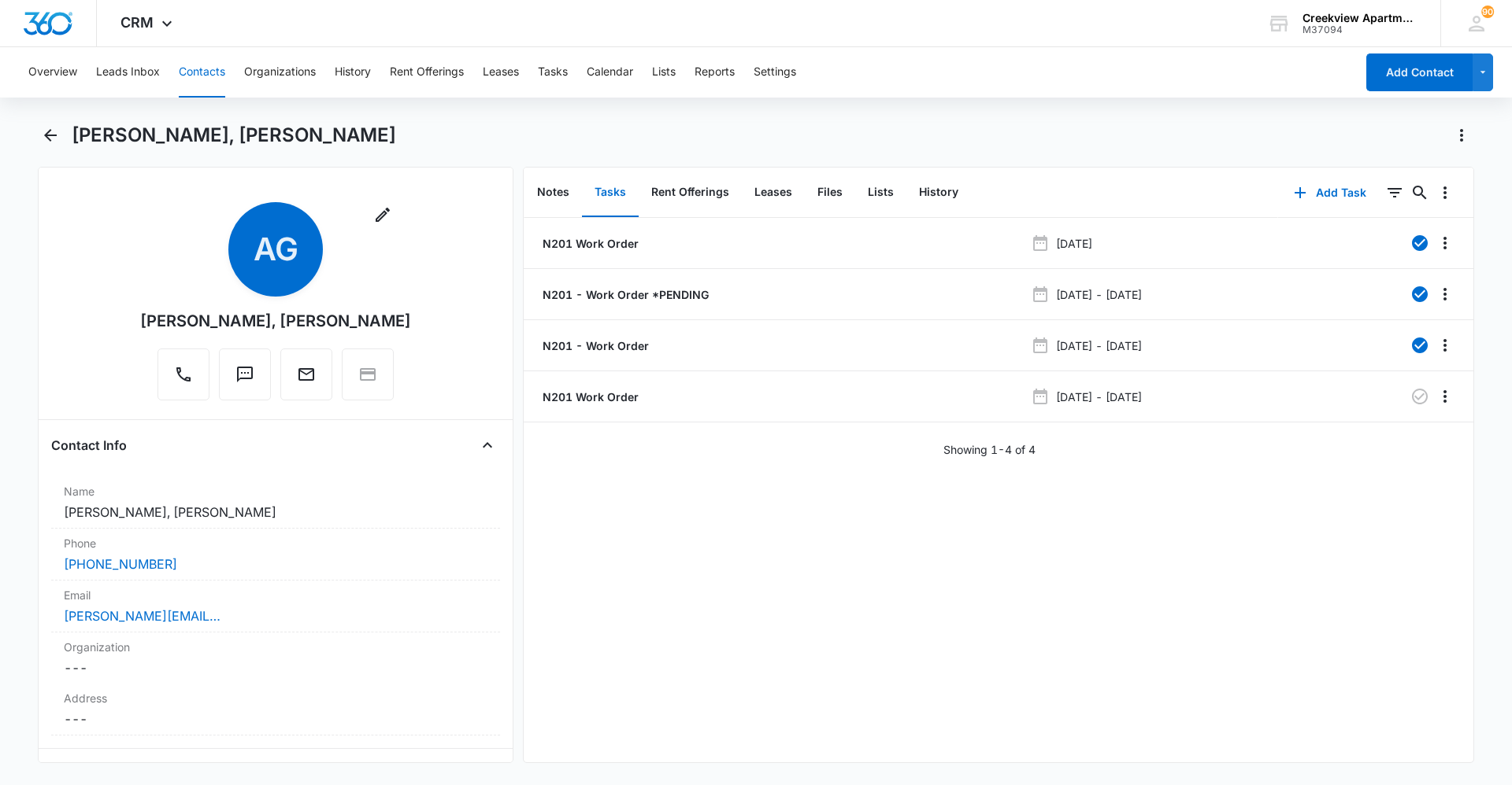
click at [695, 539] on div "N201 Work Order Jun 12, 2025 N201 - Work Order *PENDING Jun 26, 2025 - Jun 27, …" at bounding box center [998, 490] width 950 height 544
click at [805, 539] on div "N201 Work Order Jun 12, 2025 N201 - Work Order *PENDING Jun 26, 2025 - Jun 27, …" at bounding box center [998, 490] width 950 height 544
click at [695, 539] on div "N201 Work Order Jun 12, 2025 N201 - Work Order *PENDING Jun 26, 2025 - Jun 27, …" at bounding box center [998, 490] width 950 height 544
click at [805, 456] on div "Showing 1-4 of 4" at bounding box center [998, 449] width 950 height 16
click at [805, 539] on div "N201 Work Order Jun 12, 2025 N201 - Work Order *PENDING Jun 26, 2025 - Jun 27, …" at bounding box center [998, 490] width 950 height 544
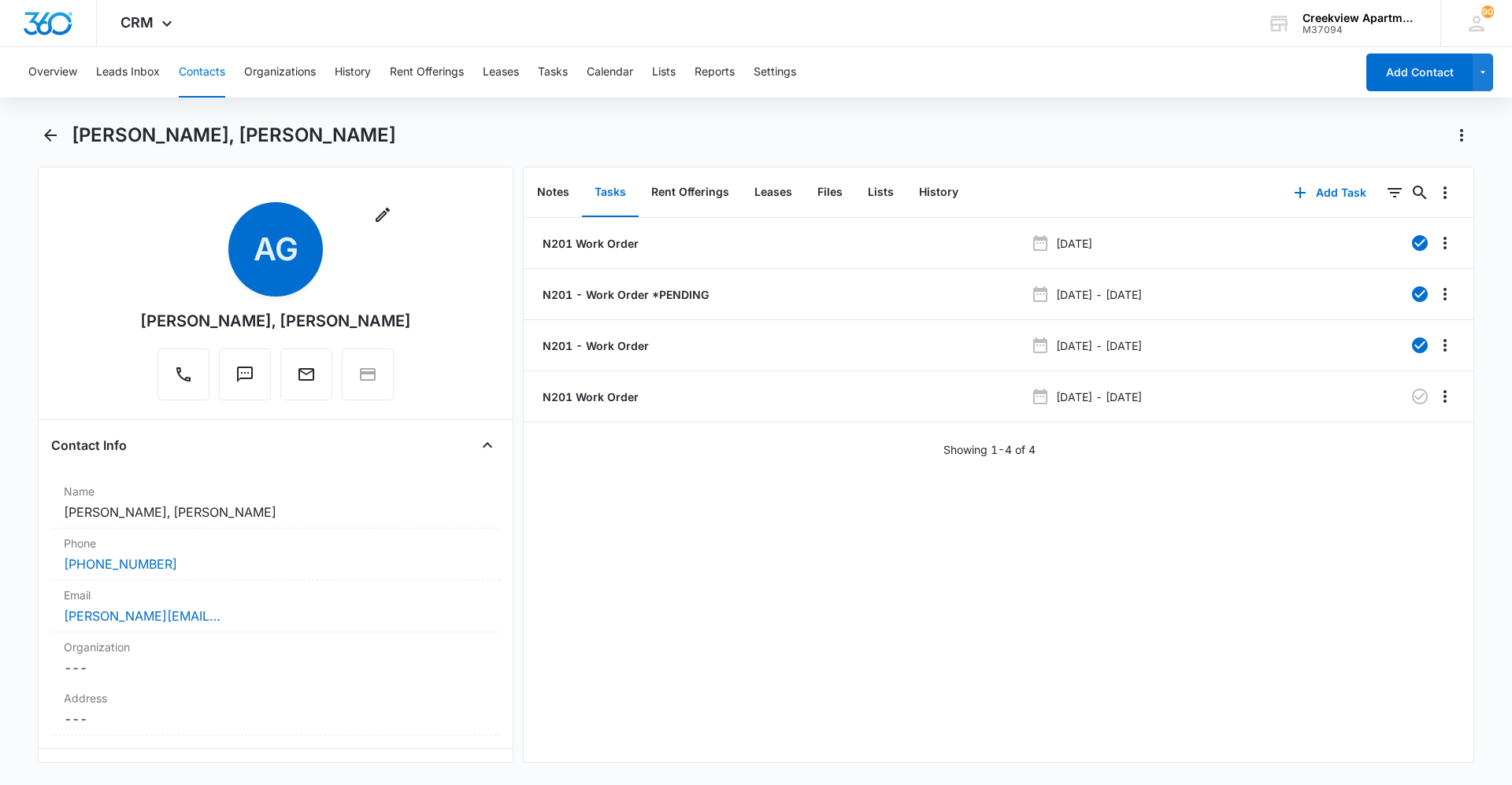
click at [794, 519] on div "N201 Work Order Jun 12, 2025 N201 - Work Order *PENDING Jun 26, 2025 - Jun 27, …" at bounding box center [998, 490] width 950 height 544
click at [805, 539] on div "N201 Work Order Jun 12, 2025 N201 - Work Order *PENDING Jun 26, 2025 - Jun 27, …" at bounding box center [998, 490] width 950 height 544
click at [725, 539] on div "N201 Work Order Jun 12, 2025 N201 - Work Order *PENDING Jun 26, 2025 - Jun 27, …" at bounding box center [998, 490] width 950 height 544
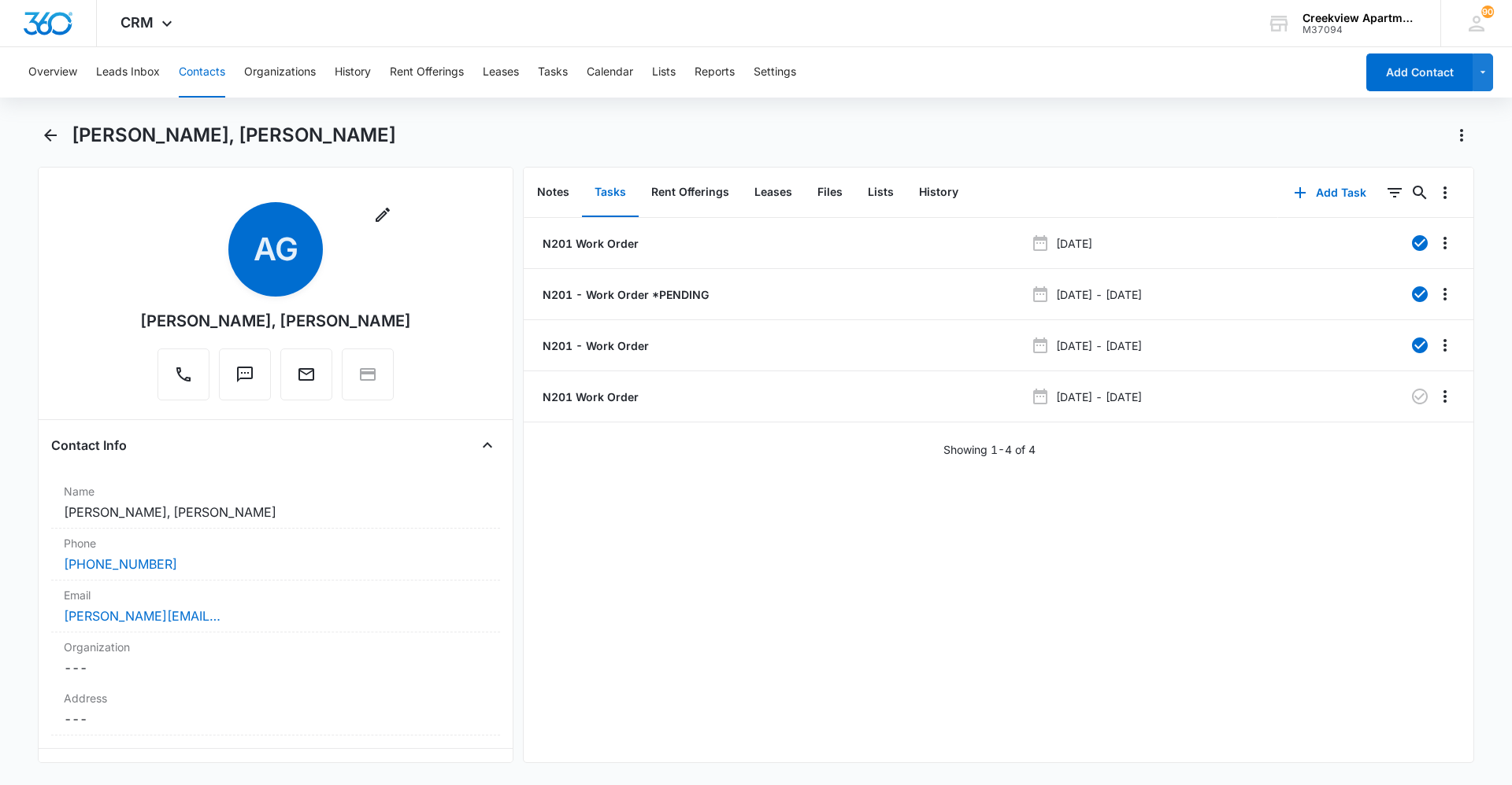
click at [805, 539] on div "N201 Work Order Jun 12, 2025 N201 - Work Order *PENDING Jun 26, 2025 - Jun 27, …" at bounding box center [998, 490] width 950 height 544
click at [805, 539] on div "Anna Graves, Javier Luna Remove AG Anna Graves, Javier Luna Contact Info Name C…" at bounding box center [756, 453] width 1437 height 660
click at [199, 70] on button "Contacts" at bounding box center [202, 73] width 47 height 50
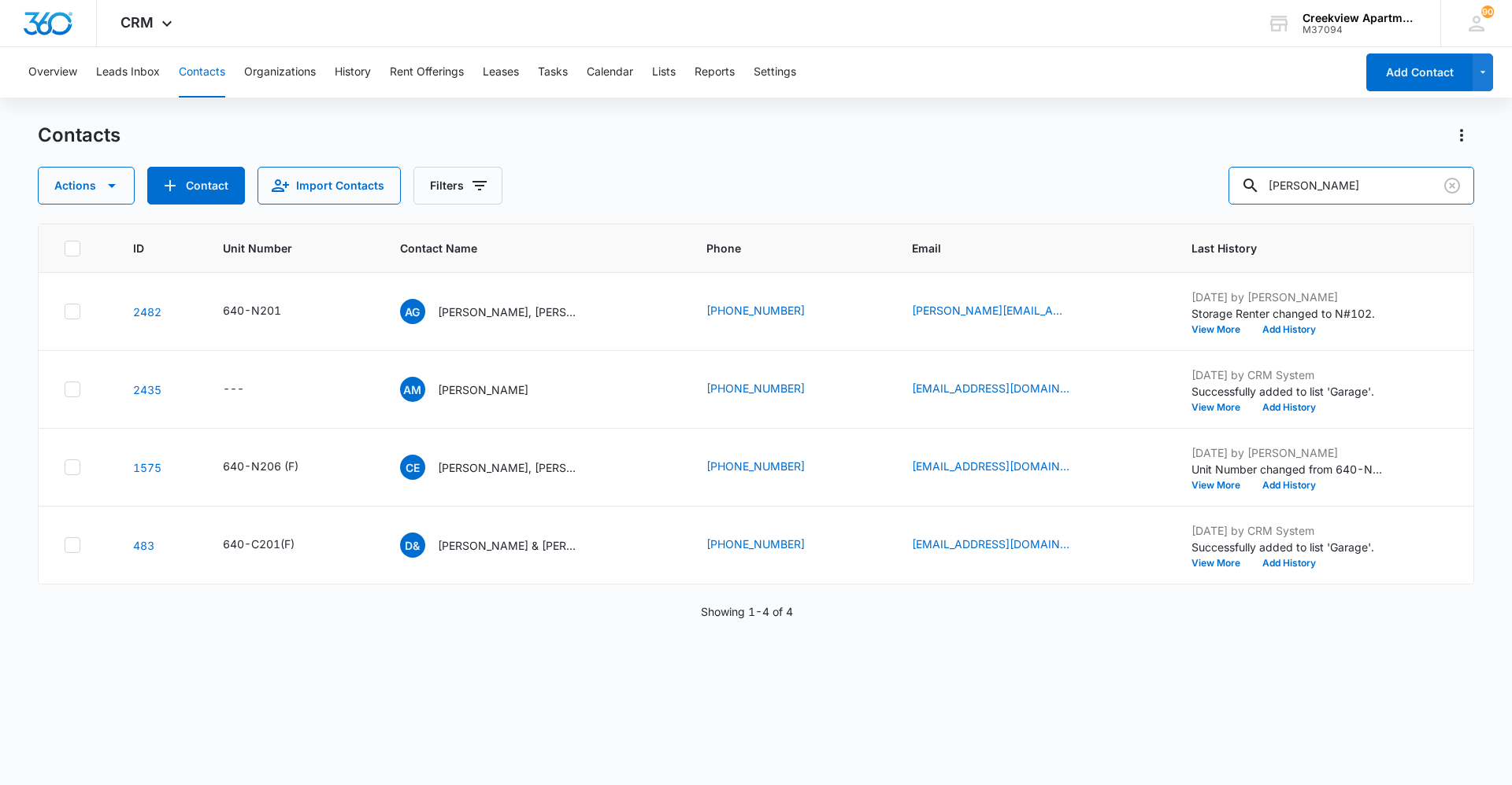
drag, startPoint x: 1385, startPoint y: 193, endPoint x: 1201, endPoint y: 204, distance: 184.3
click at [805, 204] on div "Actions Contact Import Contacts Filters anna" at bounding box center [756, 186] width 1437 height 38
type input "n301"
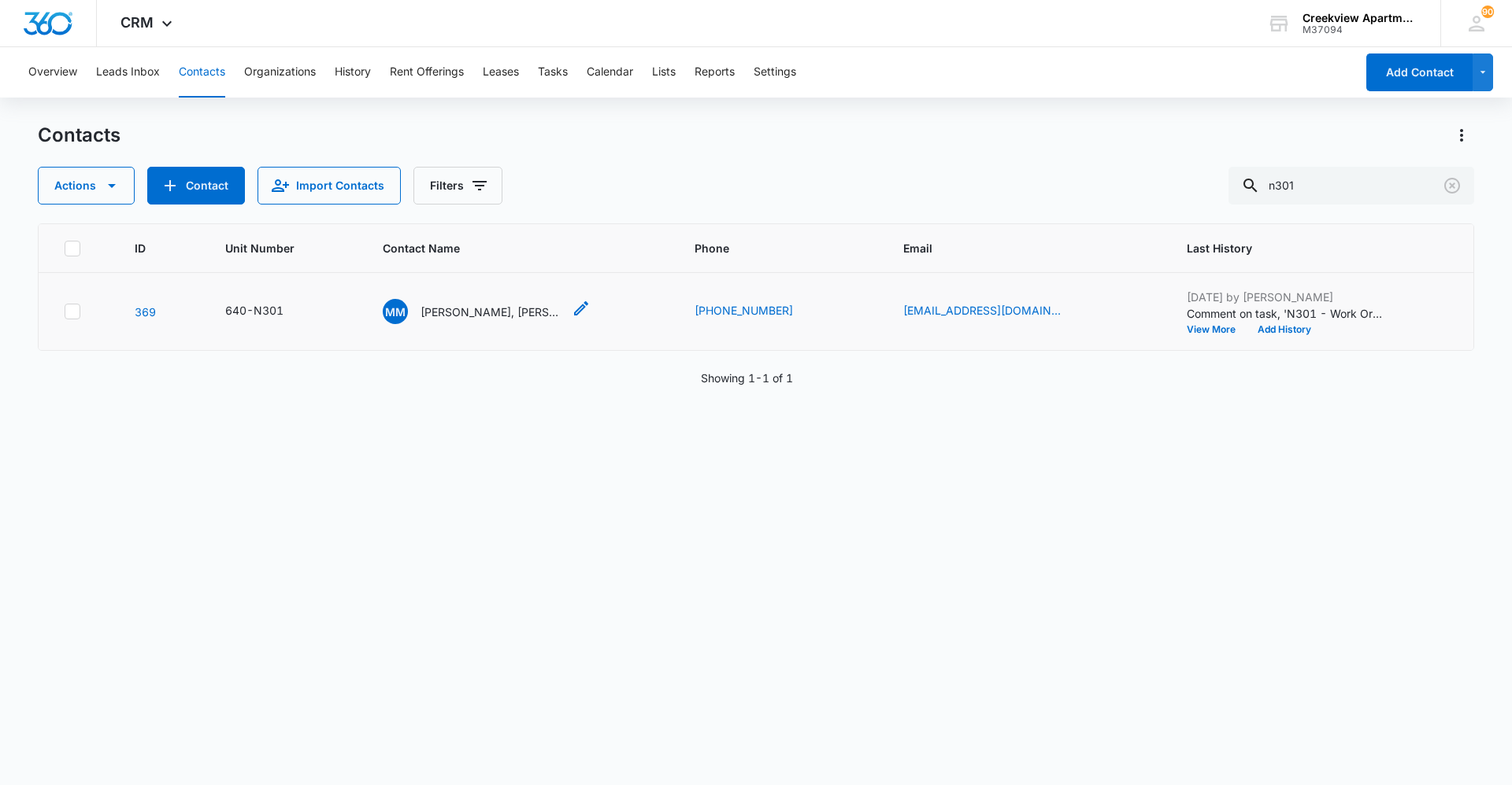
click at [501, 309] on p "Mareh Medina, Zachariah Castro" at bounding box center [492, 312] width 142 height 16
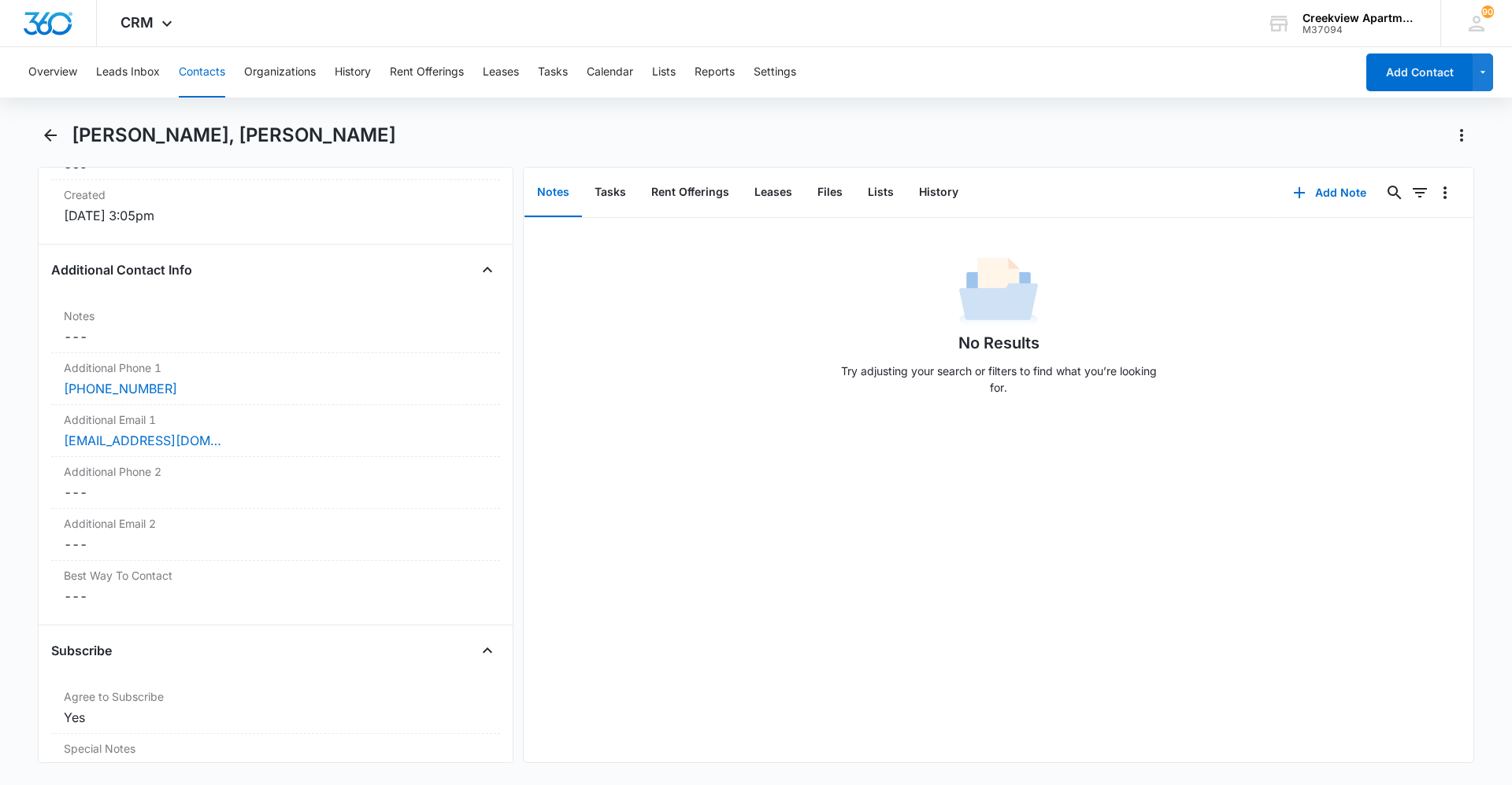
scroll to position [1102, 0]
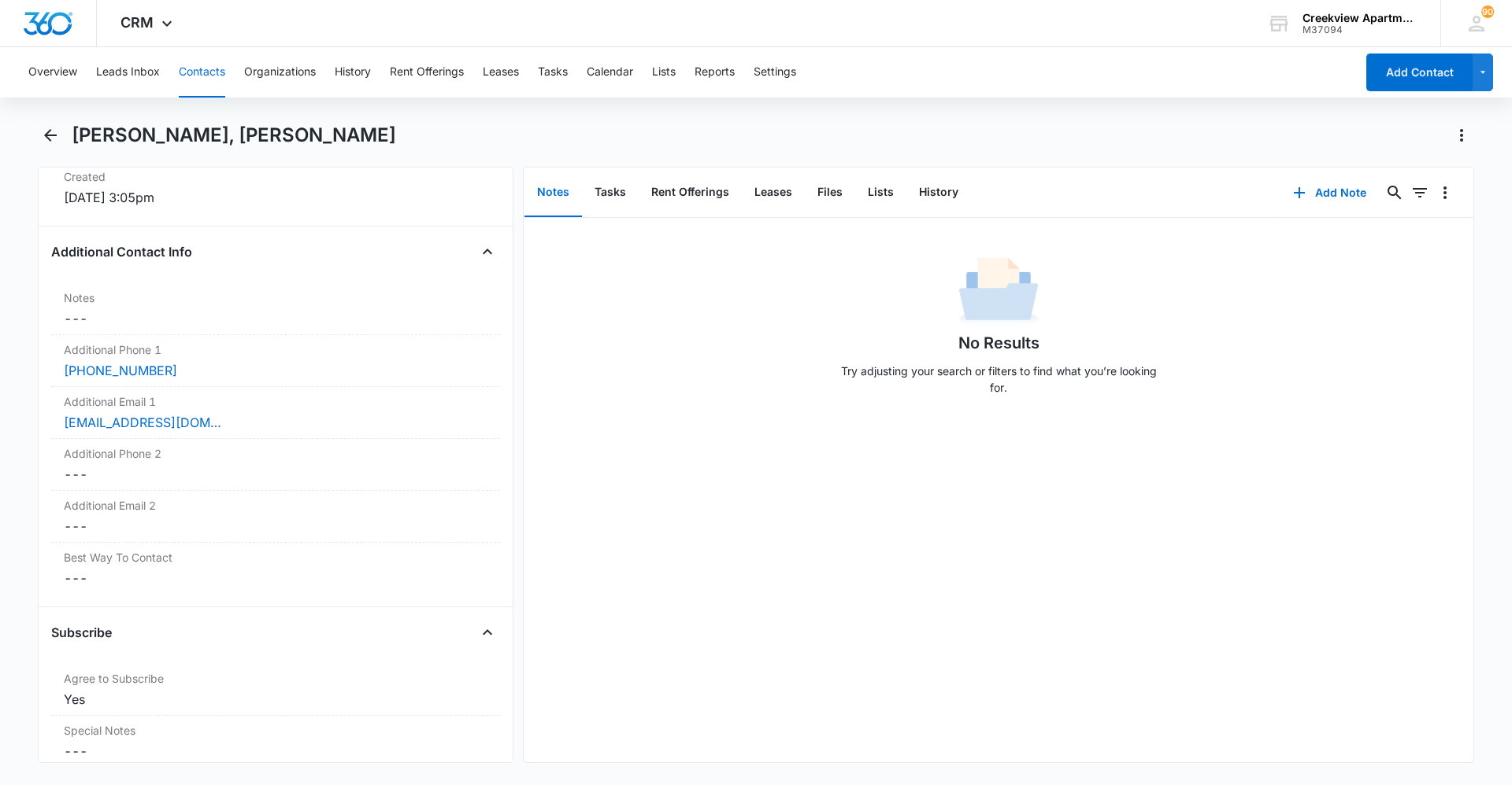
click at [805, 477] on div "No Results Try adjusting your search or filters to find what you’re looking for." at bounding box center [998, 490] width 950 height 544
click at [805, 417] on div "No Results Try adjusting your search or filters to find what you’re looking for." at bounding box center [998, 490] width 950 height 544
click at [805, 534] on div "No Results Try adjusting your search or filters to find what you’re looking for." at bounding box center [998, 490] width 950 height 544
click at [805, 539] on div "Mareh Medina, Zachariah Castro Remove MM Mareh Medina, Zachariah Castro Contact…" at bounding box center [756, 453] width 1437 height 660
click at [805, 539] on div "No Results Try adjusting your search or filters to find what you’re looking for." at bounding box center [998, 490] width 950 height 544
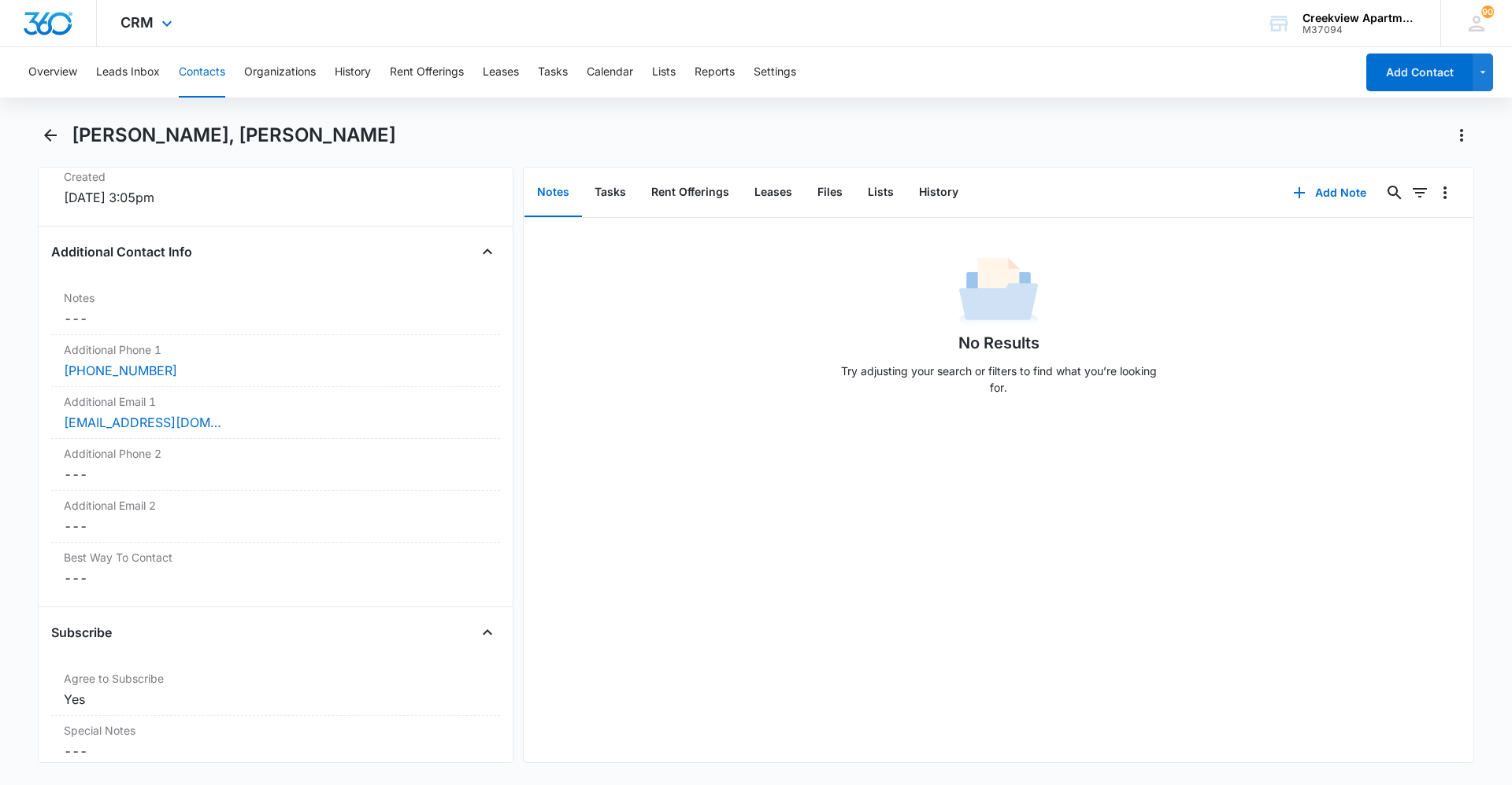
click at [296, 3] on div "CRM Apps Reputation Websites Forms CRM Email Social Content Ads Intelligence Fi…" at bounding box center [756, 23] width 1512 height 48
click at [192, 80] on button "Contacts" at bounding box center [202, 73] width 47 height 50
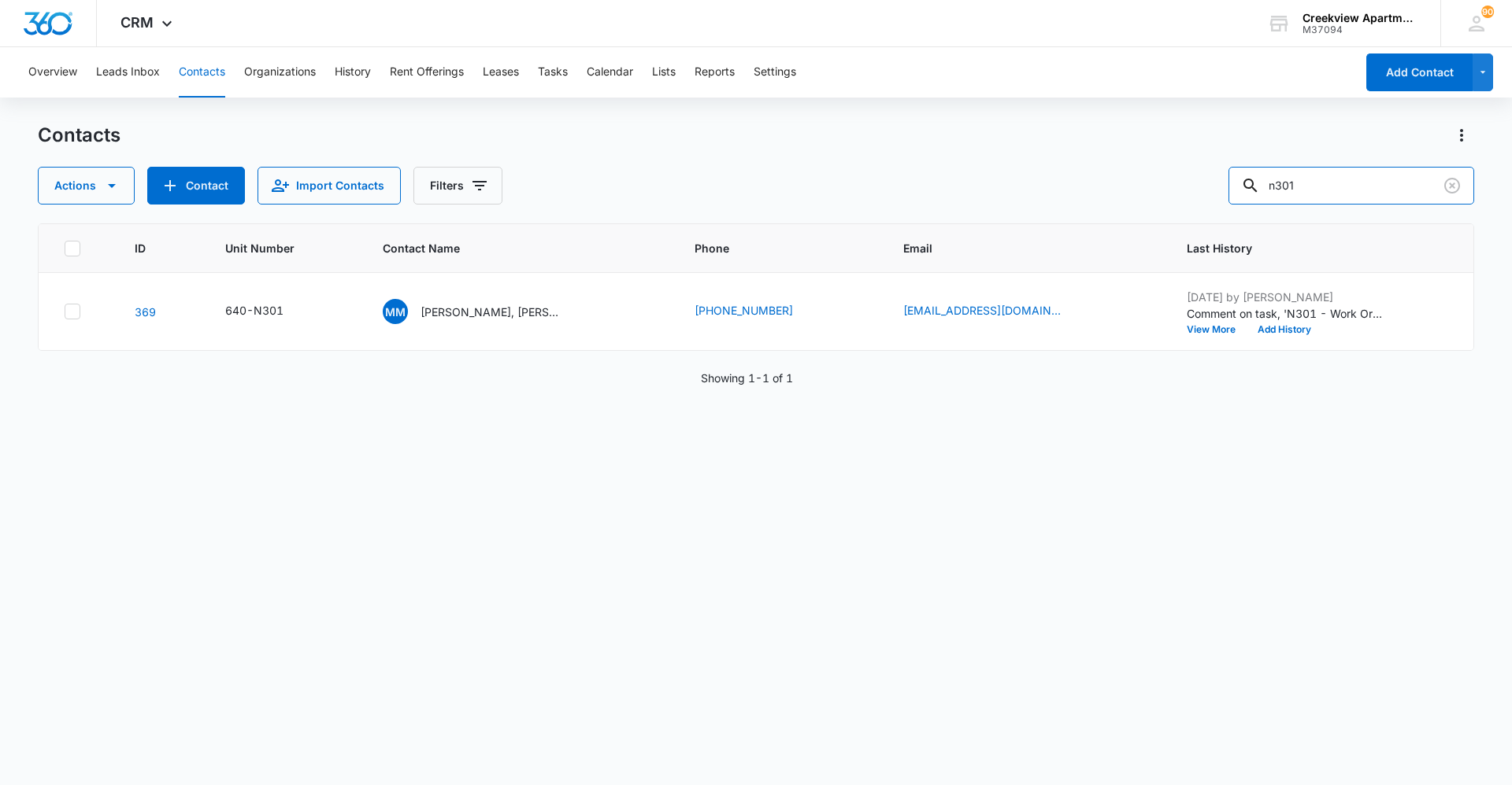
drag, startPoint x: 1322, startPoint y: 181, endPoint x: 1170, endPoint y: 184, distance: 152.0
click at [805, 189] on div "Actions Contact Import Contacts Filters n301" at bounding box center [756, 186] width 1437 height 38
click at [201, 70] on button "Contacts" at bounding box center [202, 73] width 47 height 50
drag, startPoint x: 1323, startPoint y: 182, endPoint x: 1244, endPoint y: 194, distance: 79.9
click at [805, 194] on input "f201" at bounding box center [1351, 186] width 246 height 38
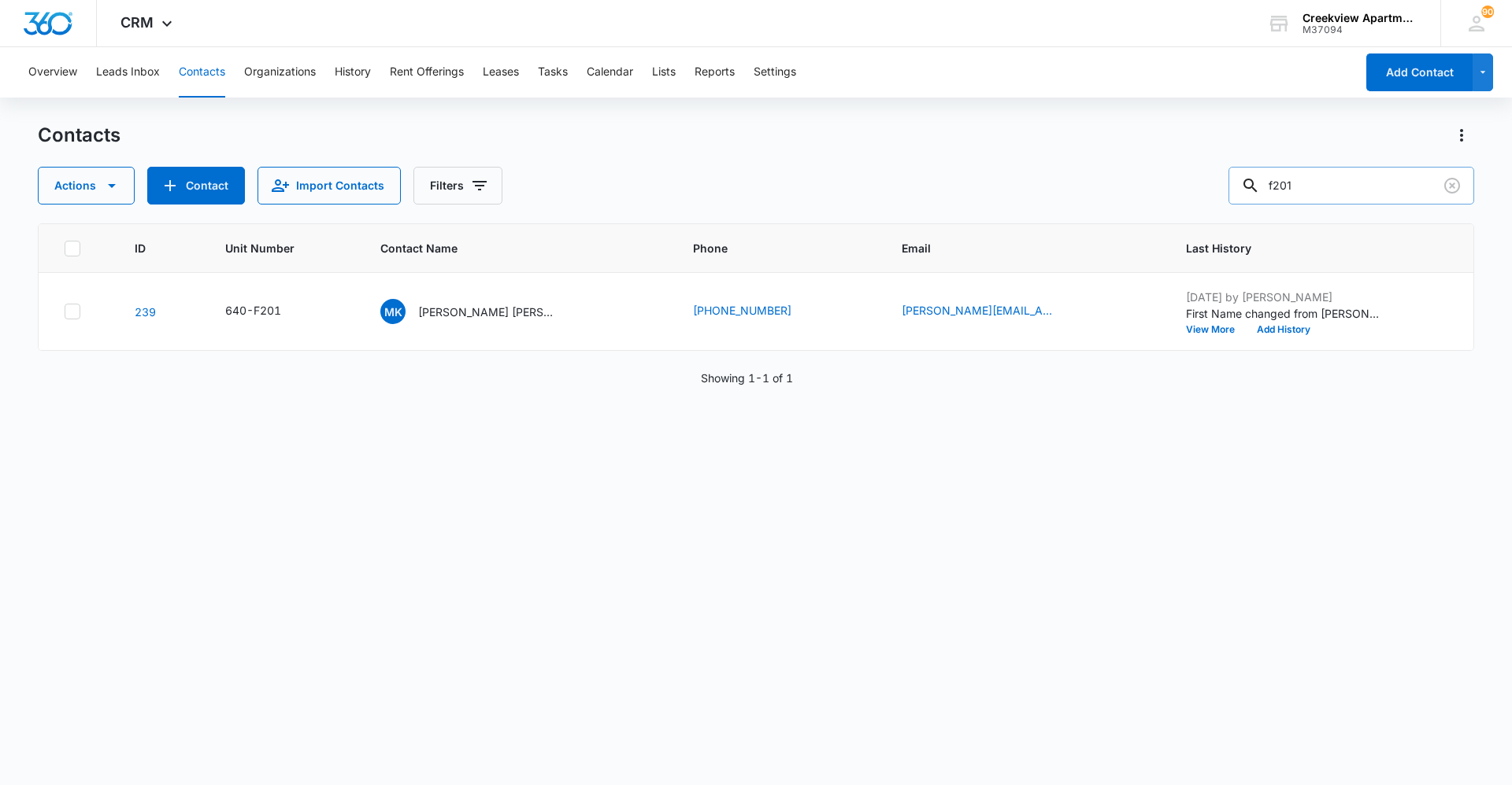
type input "k"
type input "j306"
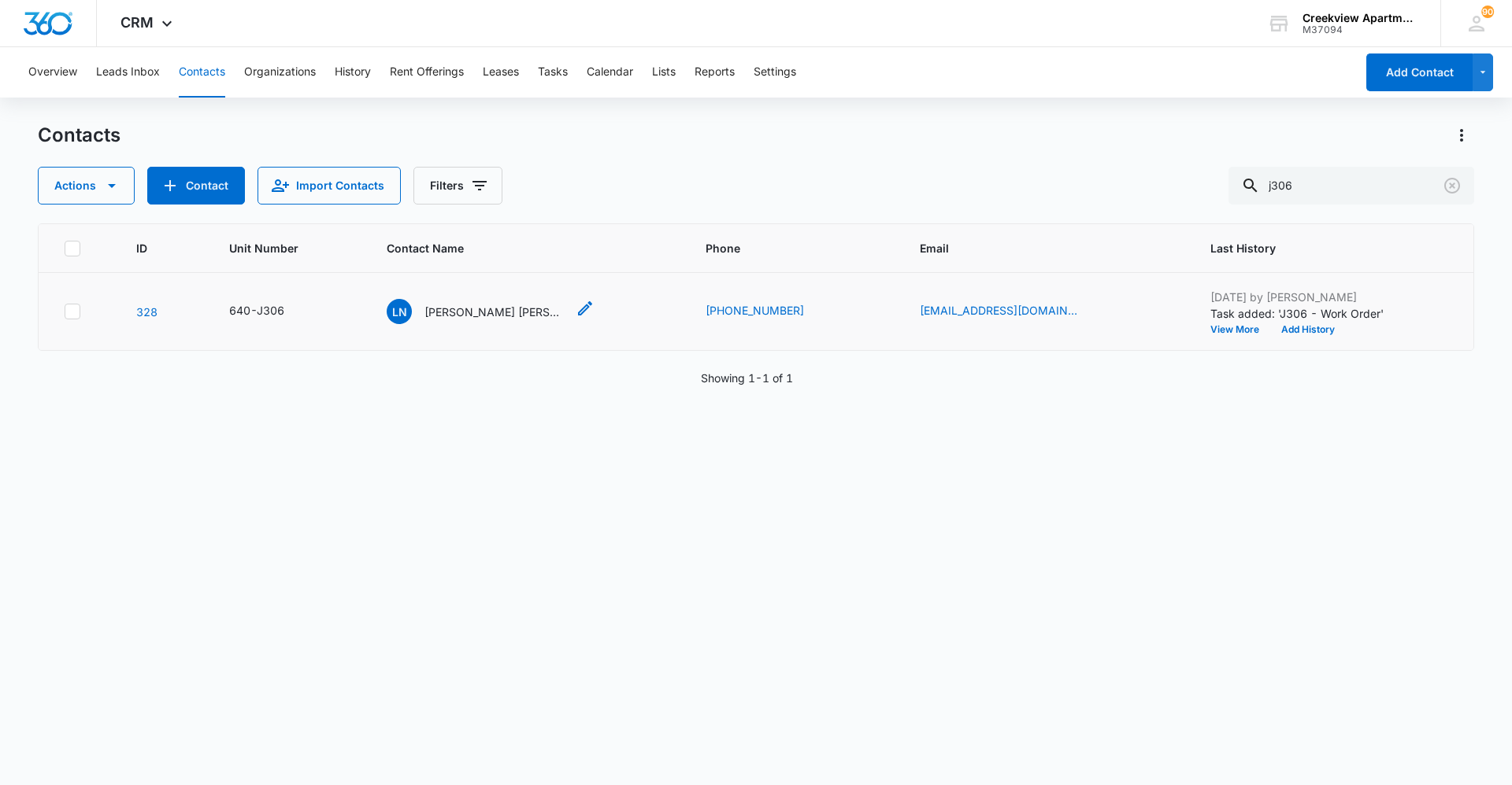
click at [481, 306] on p "Lela Navarrette Quinn Cochran" at bounding box center [495, 312] width 142 height 16
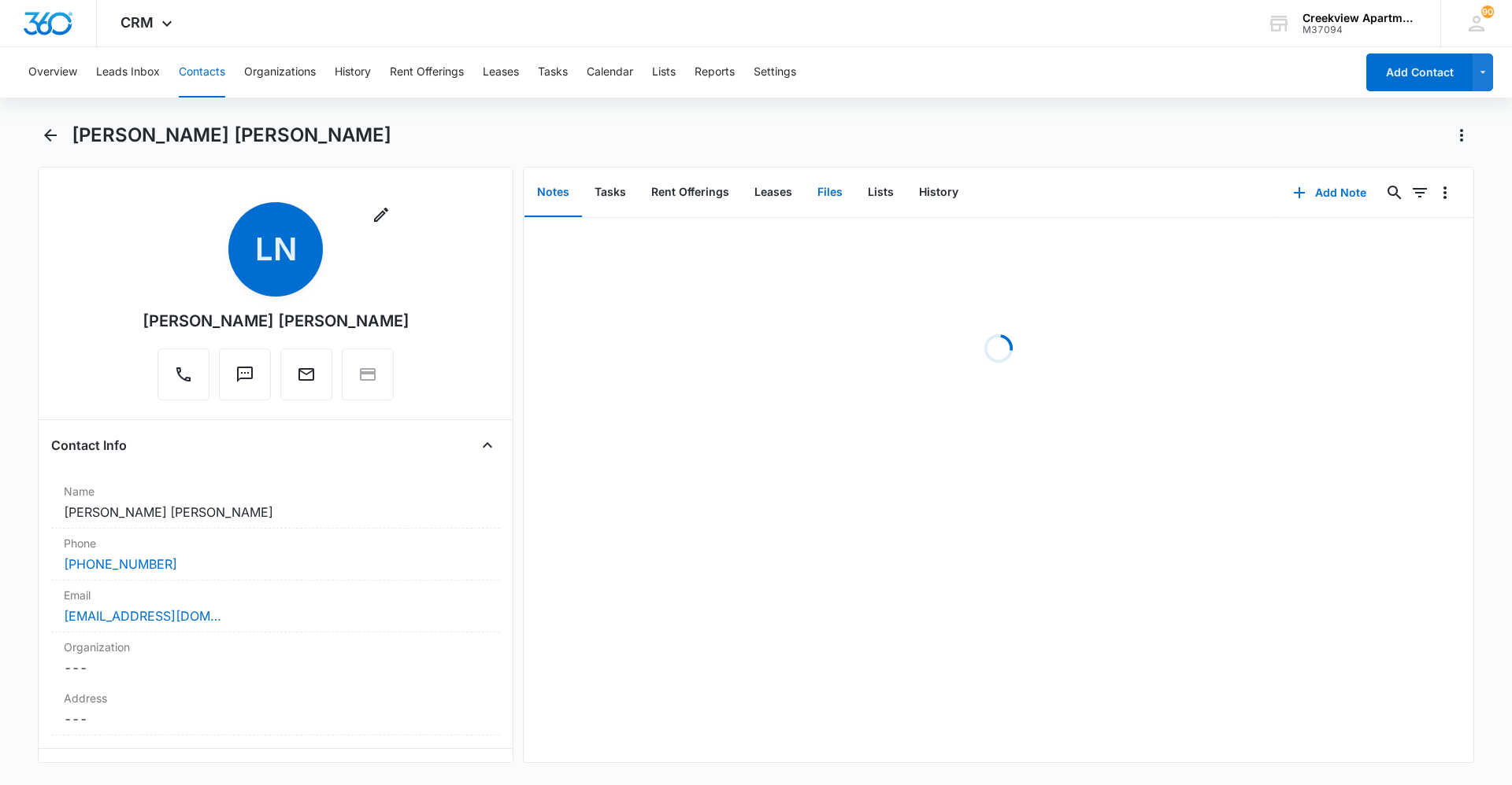
click at [805, 189] on button "Files" at bounding box center [830, 193] width 50 height 48
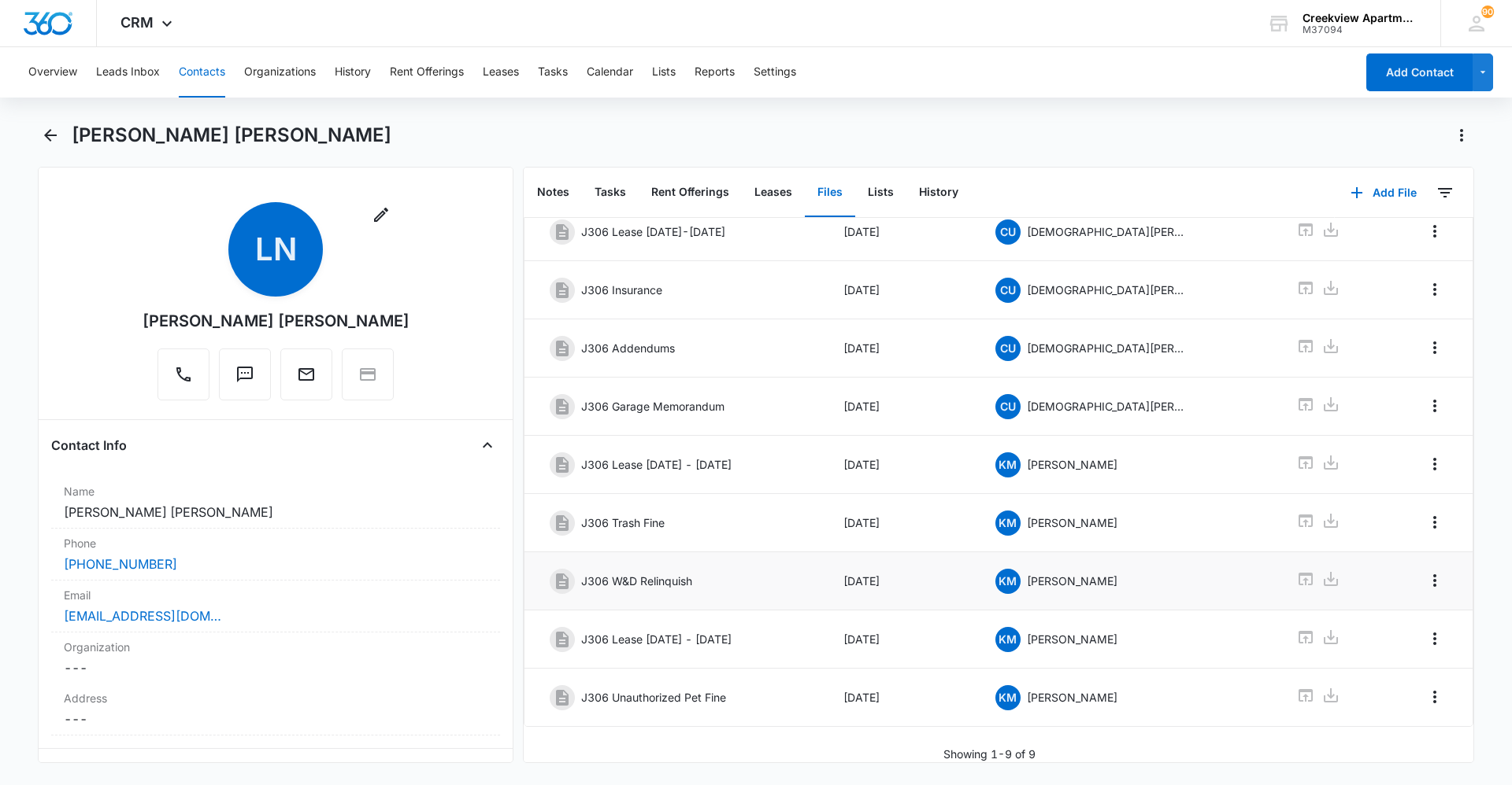
scroll to position [108, 0]
click at [616, 190] on button "Tasks" at bounding box center [610, 193] width 56 height 48
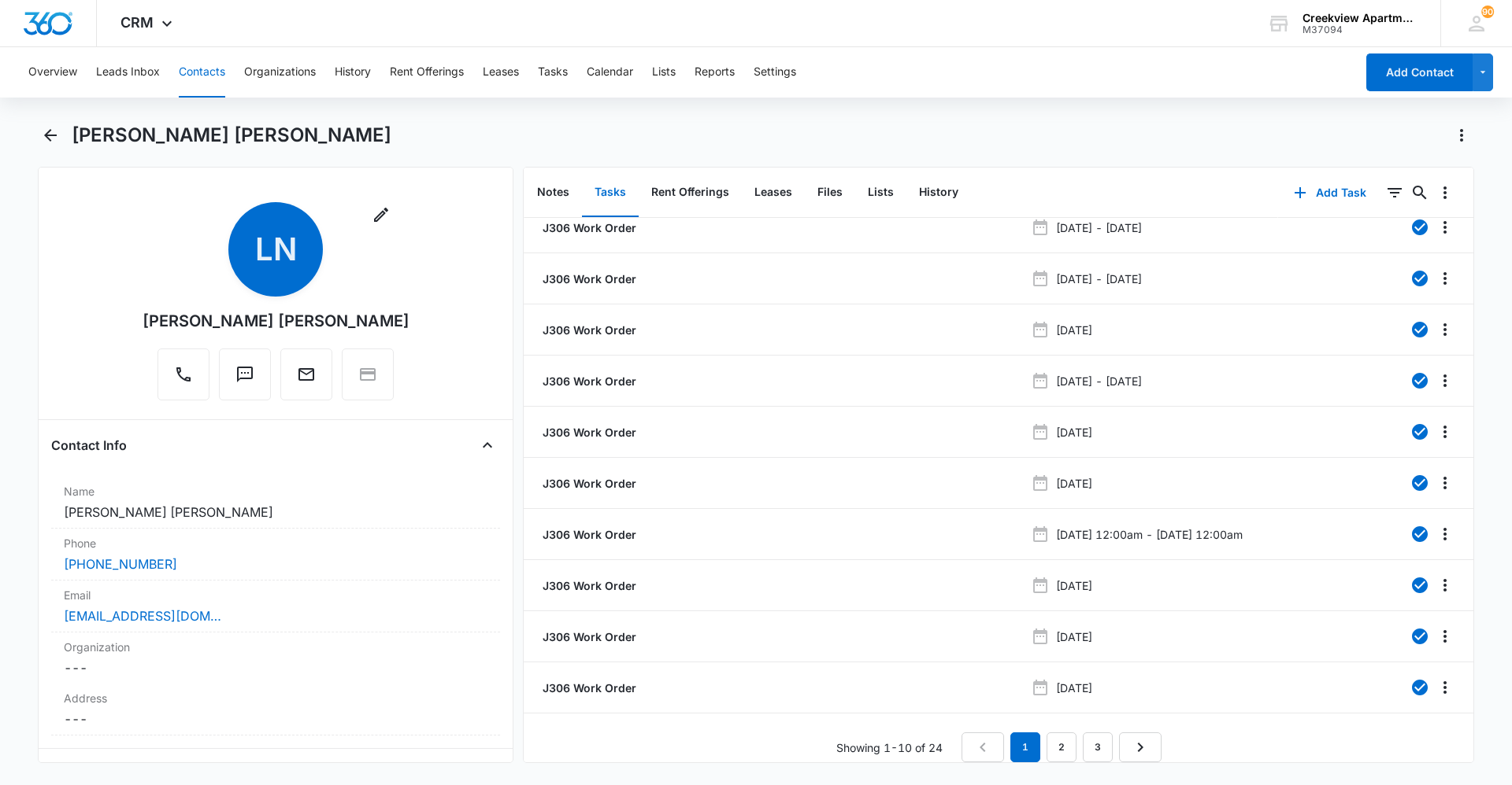
scroll to position [28, 0]
click at [805, 539] on link "3" at bounding box center [1097, 748] width 30 height 30
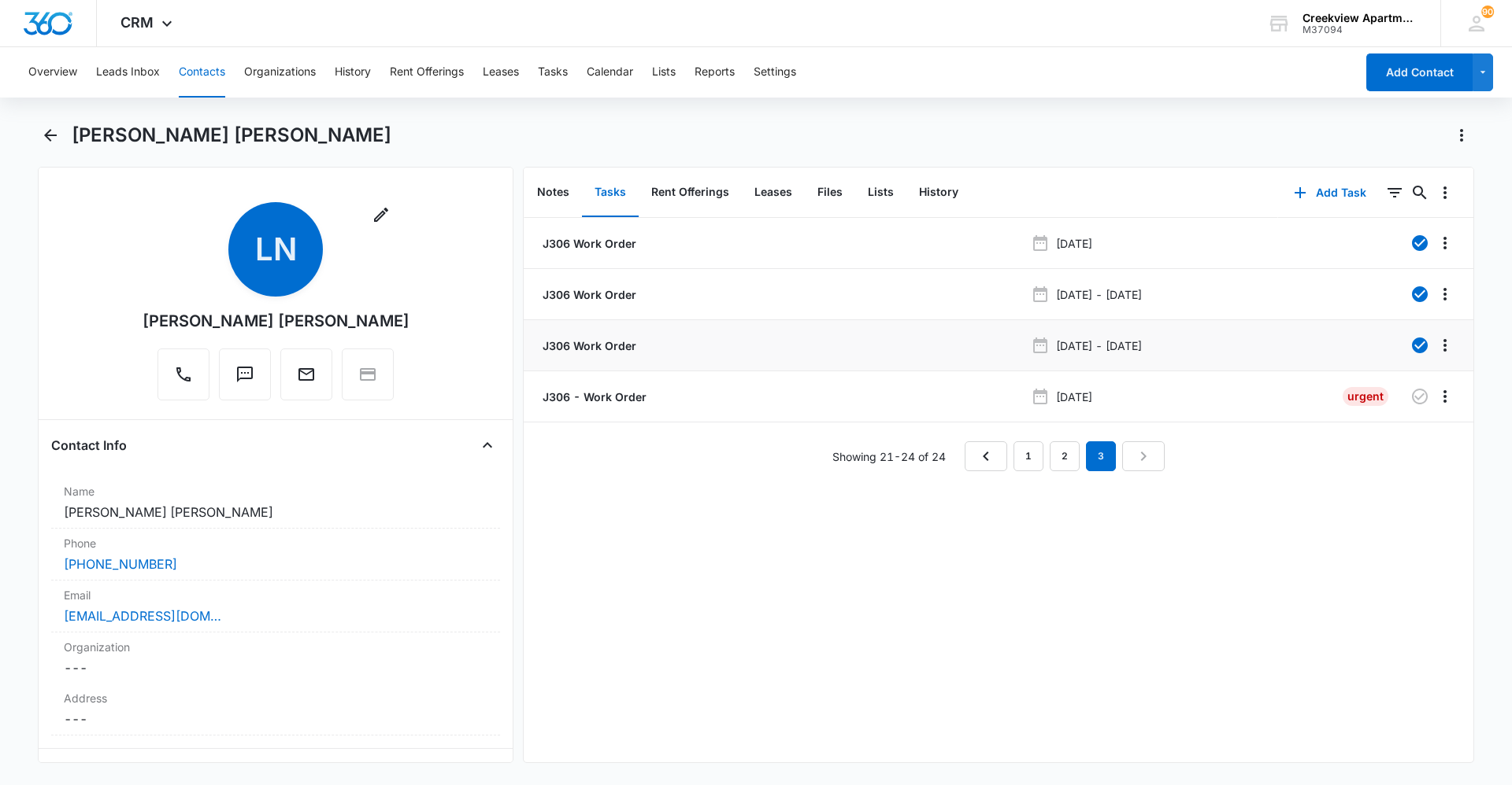
click at [612, 342] on p "J306 Work Order" at bounding box center [588, 345] width 97 height 16
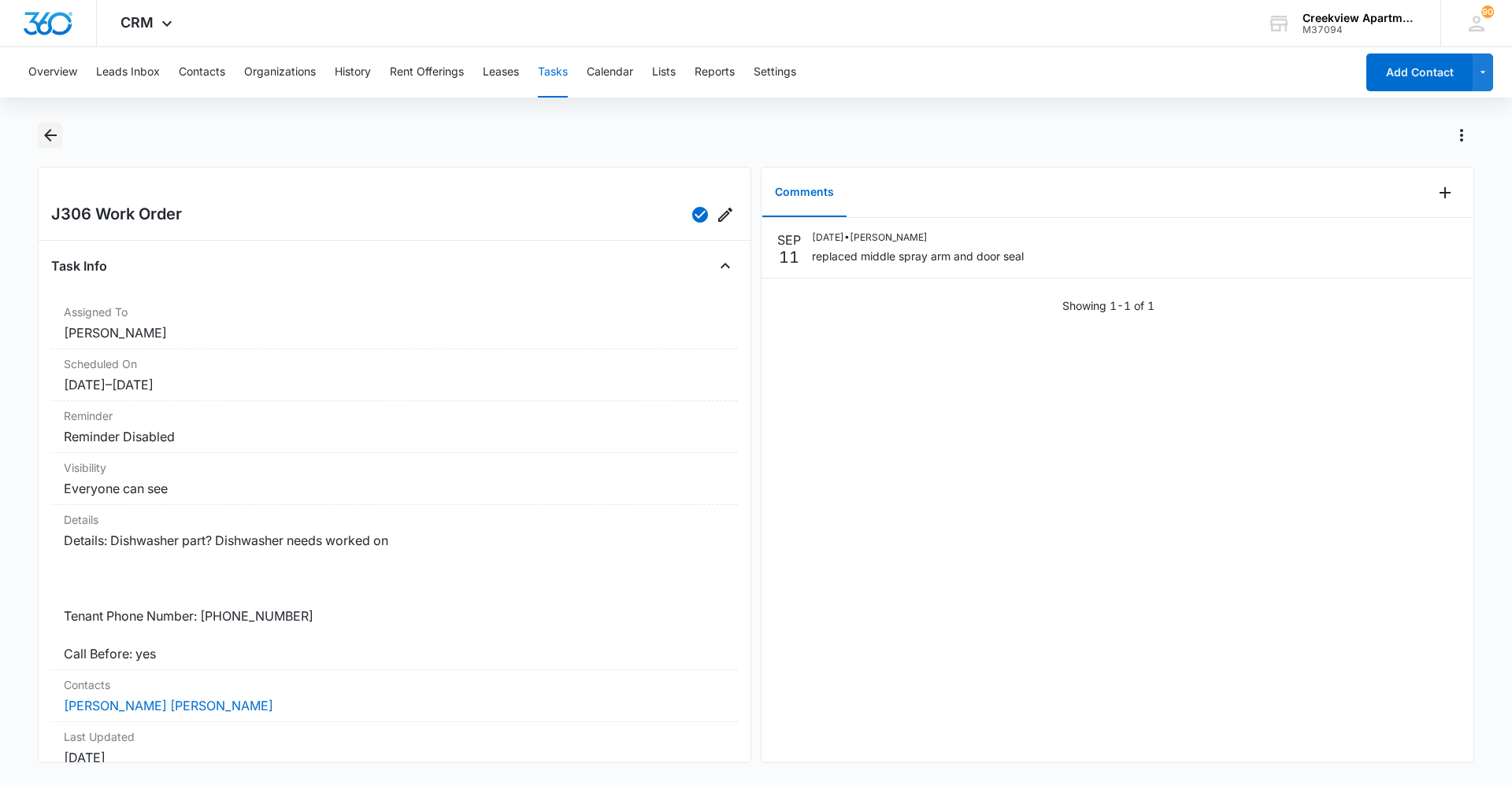
click at [48, 140] on icon "Back" at bounding box center [50, 135] width 13 height 13
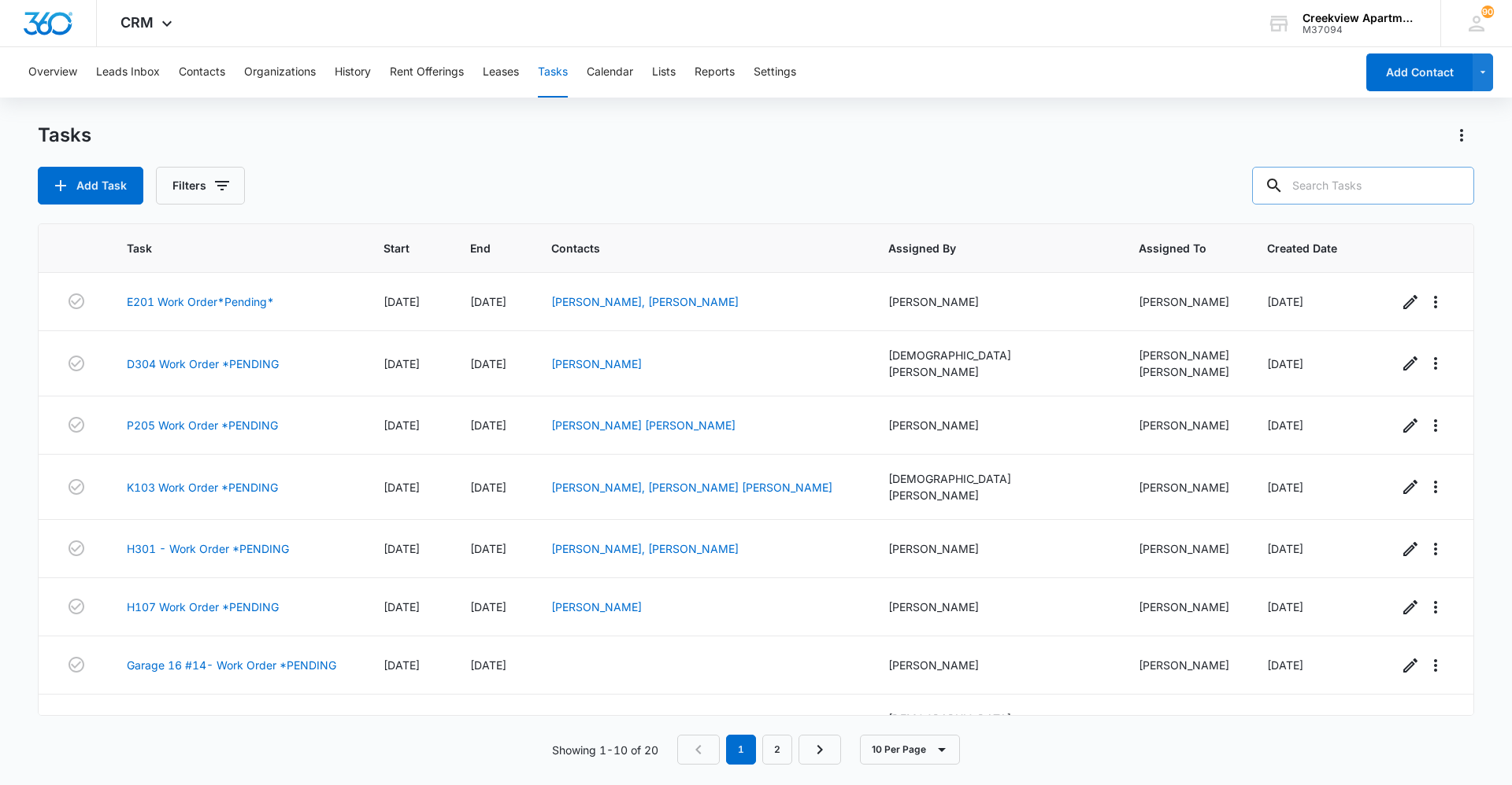
click at [805, 201] on input "text" at bounding box center [1363, 186] width 222 height 38
click at [208, 68] on button "Contacts" at bounding box center [202, 73] width 47 height 50
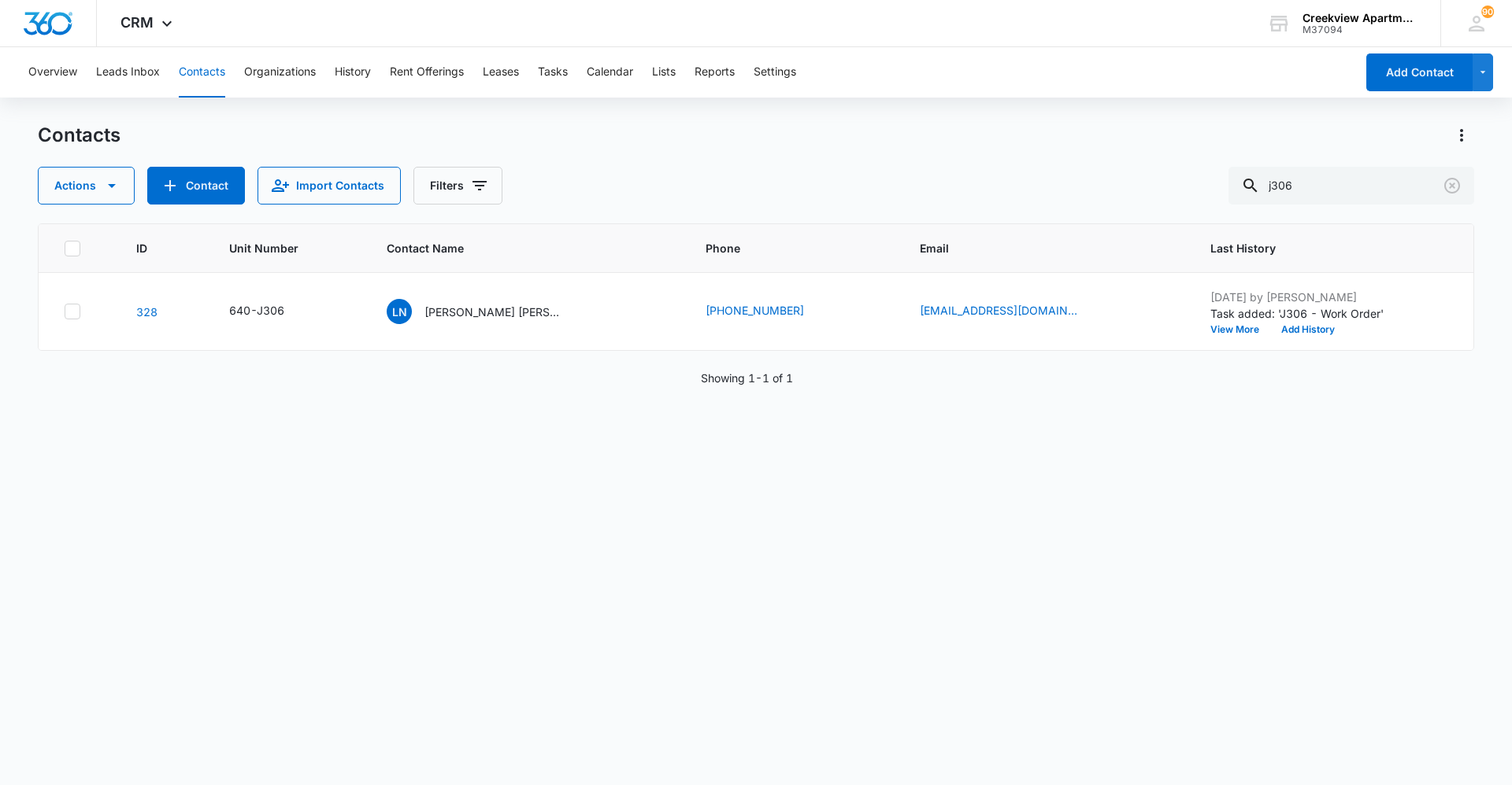
click at [521, 305] on p "Lela Navarrette Quinn Cochran" at bounding box center [495, 312] width 142 height 16
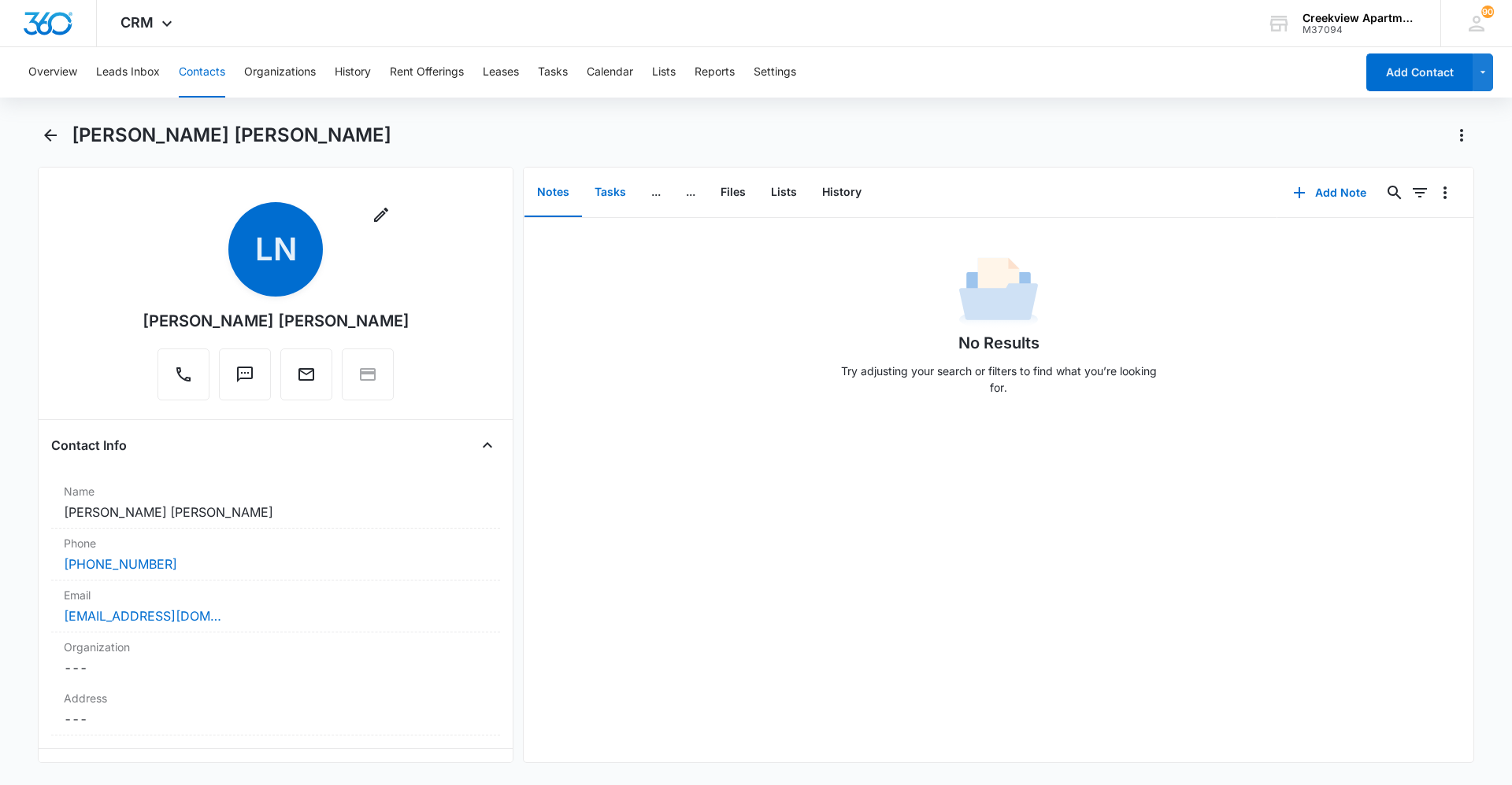
click at [621, 189] on button "Tasks" at bounding box center [610, 193] width 56 height 48
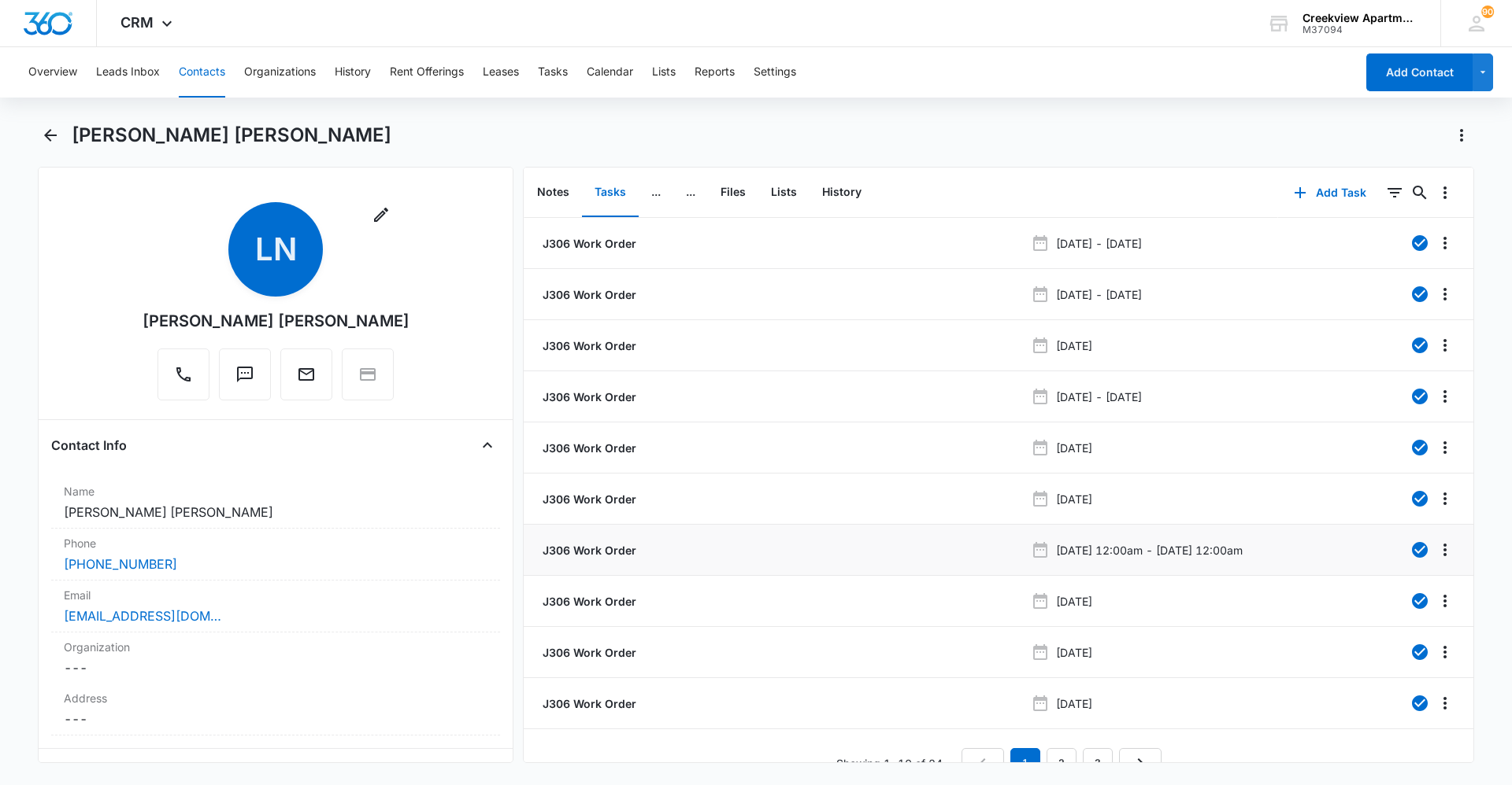
scroll to position [28, 0]
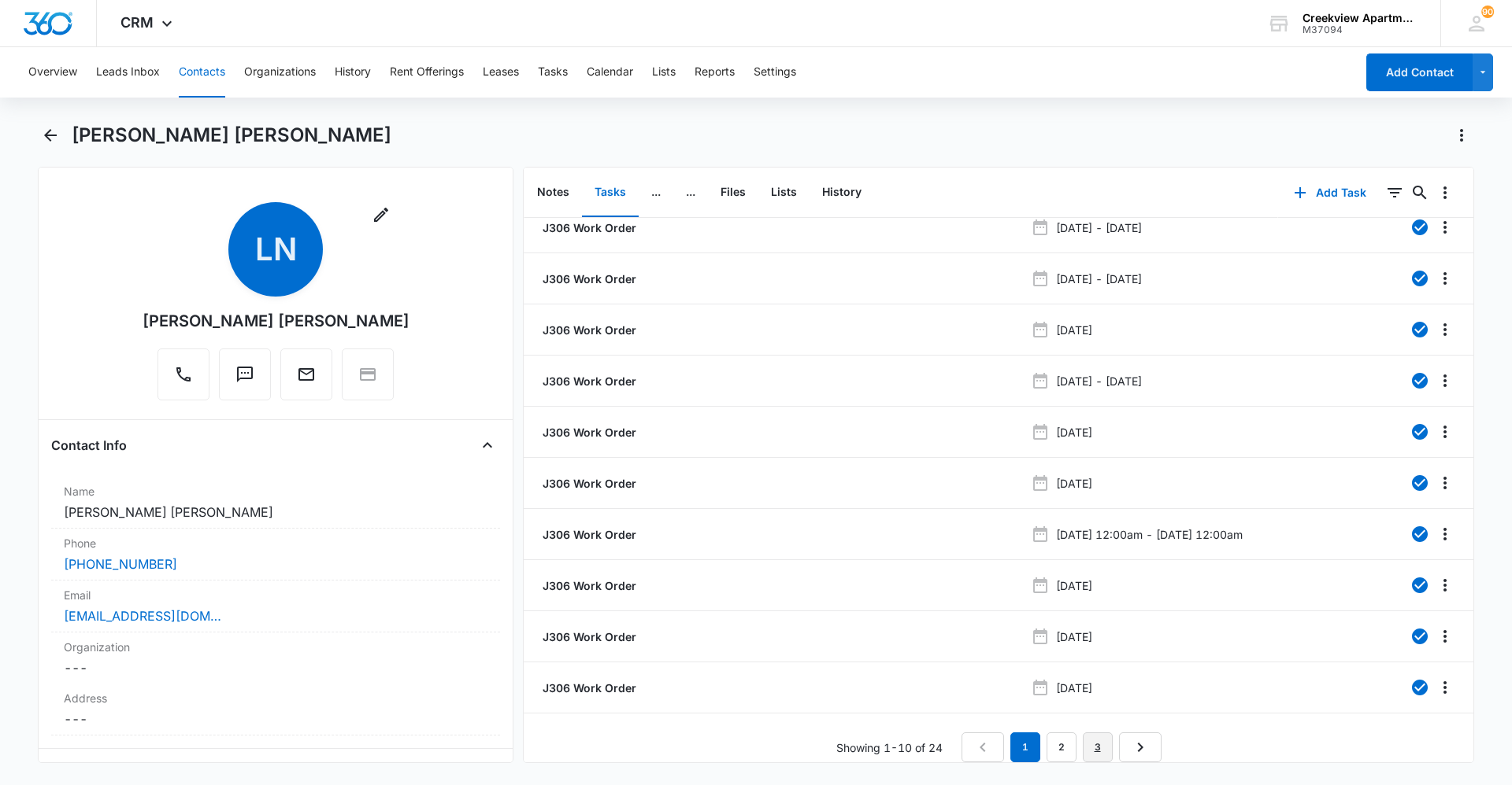
click at [805, 539] on link "3" at bounding box center [1097, 748] width 30 height 30
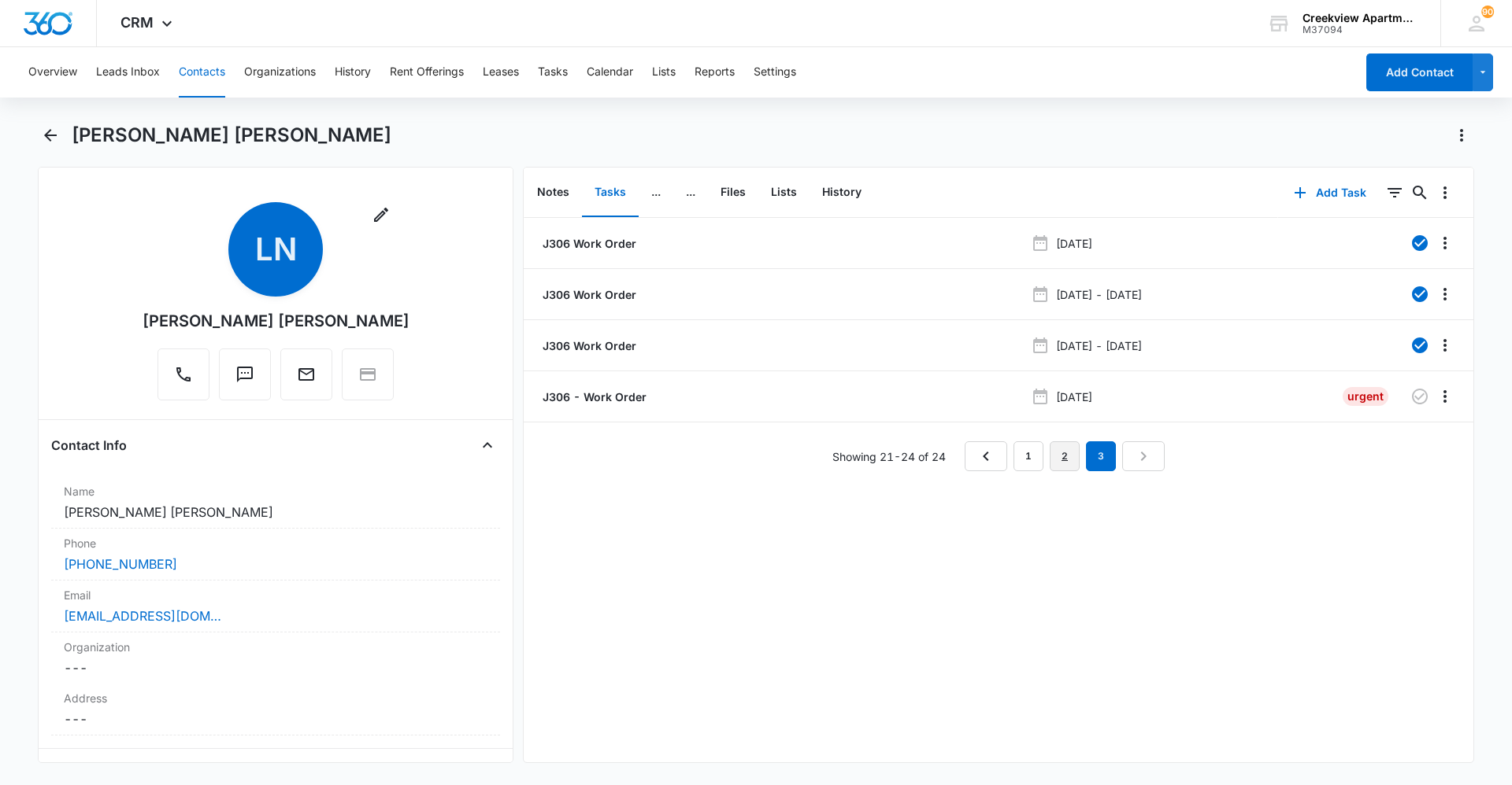
click at [805, 469] on link "2" at bounding box center [1064, 456] width 30 height 30
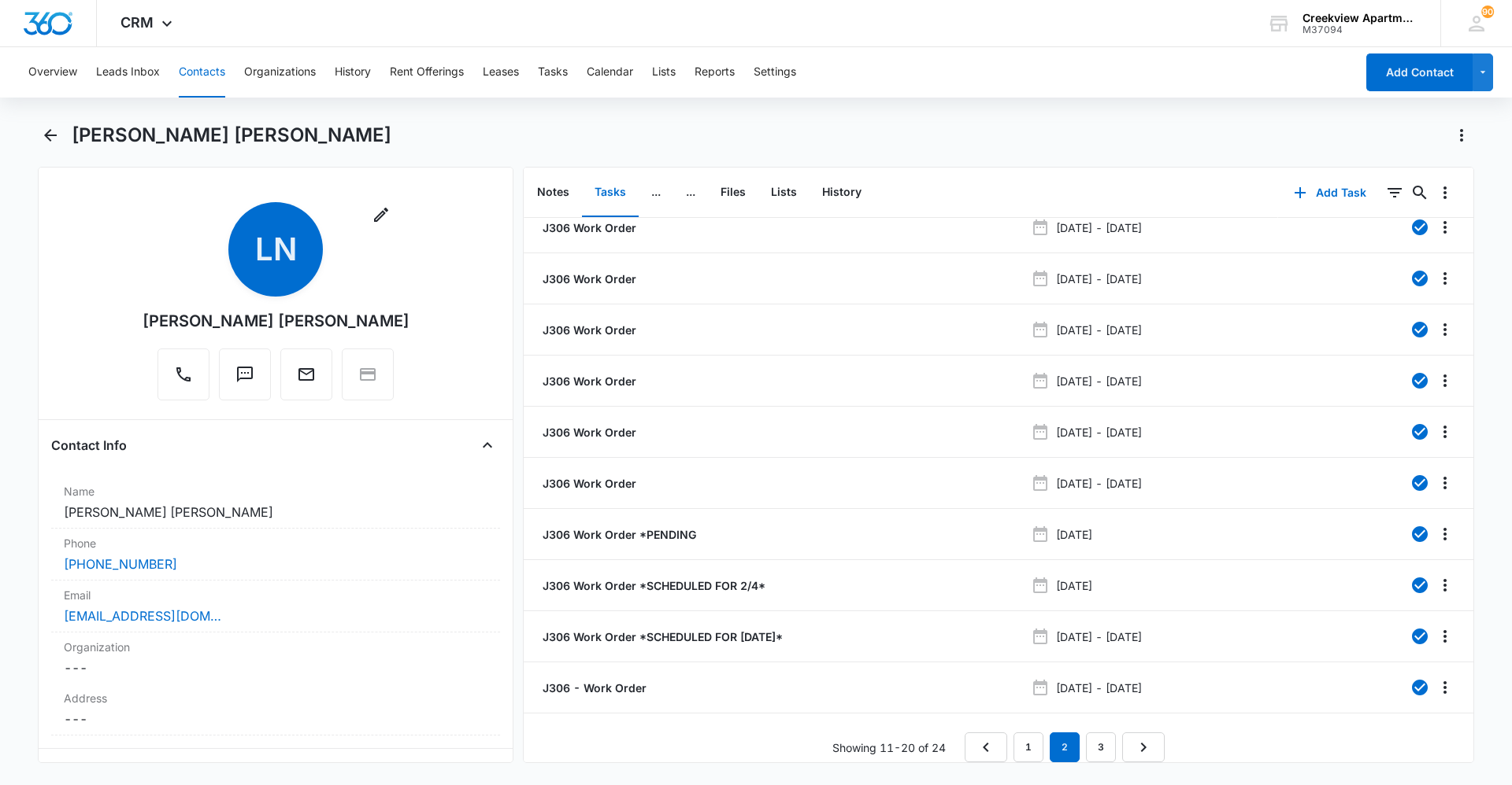
scroll to position [28, 0]
click at [805, 539] on link "3" at bounding box center [1101, 748] width 30 height 30
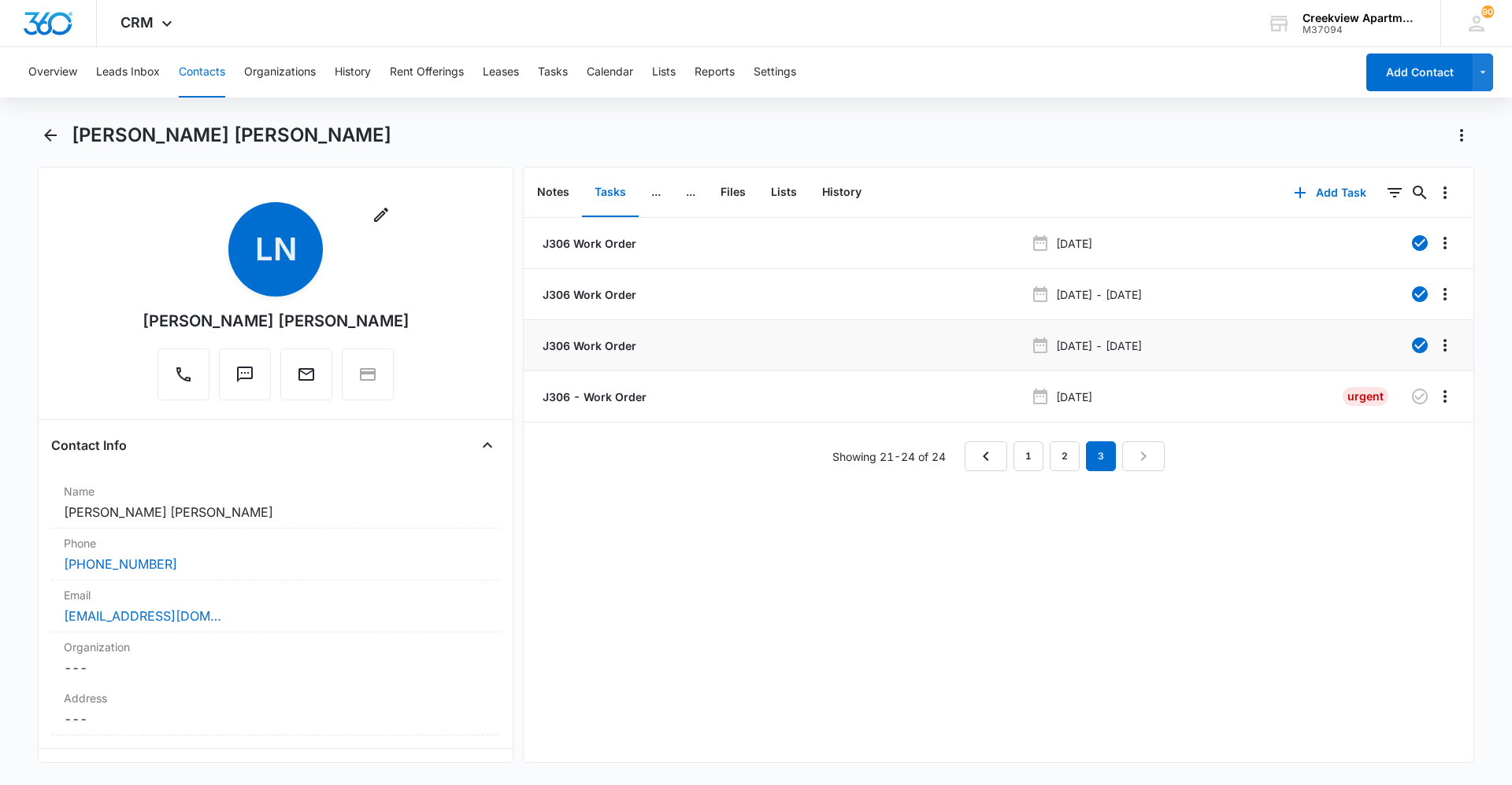
click at [594, 342] on p "J306 Work Order" at bounding box center [588, 345] width 97 height 16
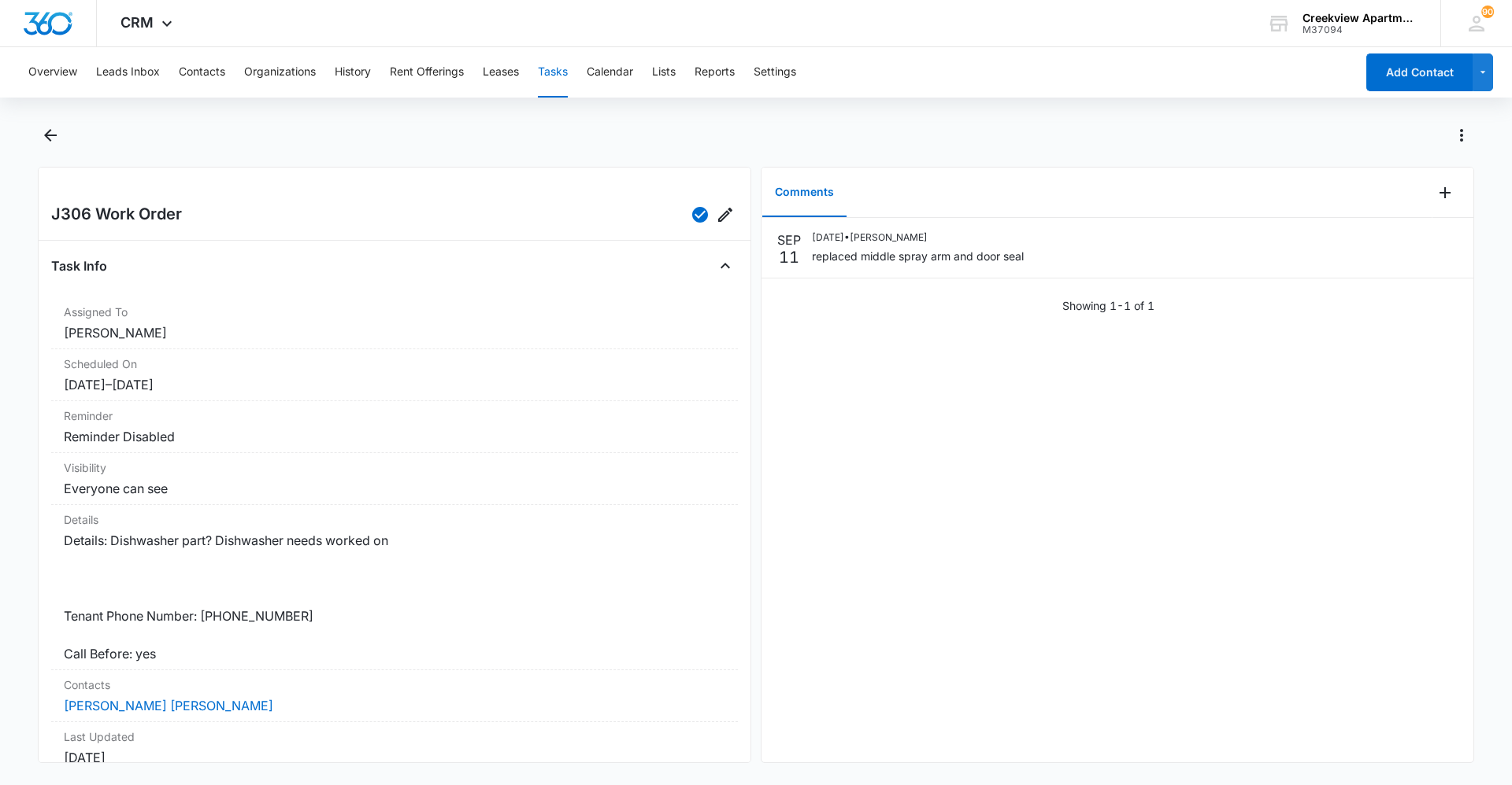
click at [805, 454] on div "SEP 11 09/11/2025 • Javier Garcia replaced middle spray arm and door seal Showi…" at bounding box center [1117, 490] width 712 height 544
click at [801, 473] on div "SEP 11 09/11/2025 • Javier Garcia replaced middle spray arm and door seal Showi…" at bounding box center [1117, 490] width 712 height 544
click at [805, 539] on div "SEP 11 09/11/2025 • Javier Garcia replaced middle spray arm and door seal Showi…" at bounding box center [1117, 490] width 712 height 544
click at [199, 74] on button "Contacts" at bounding box center [202, 73] width 47 height 50
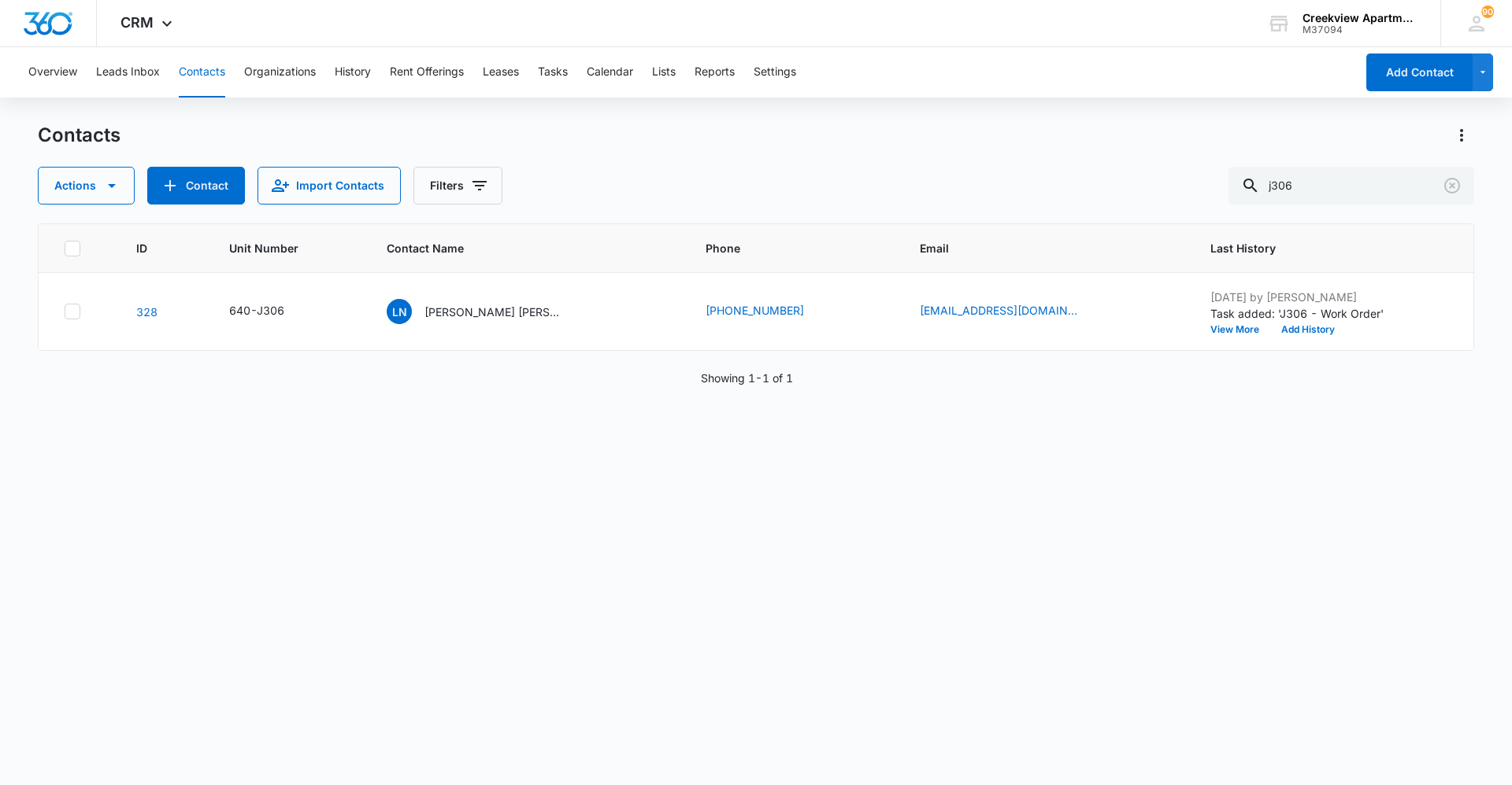
click at [805, 475] on div "ID Unit Number Contact Name Phone Email Last History 328 640-J306 LN Lela Navar…" at bounding box center [756, 494] width 1437 height 542
click at [805, 539] on div "ID Unit Number Contact Name Phone Email Last History 328 640-J306 LN Lela Navar…" at bounding box center [756, 494] width 1437 height 542
click at [158, 539] on div "ID Unit Number Contact Name Phone Email Last History 328 640-J306 LN Lela Navar…" at bounding box center [756, 494] width 1437 height 542
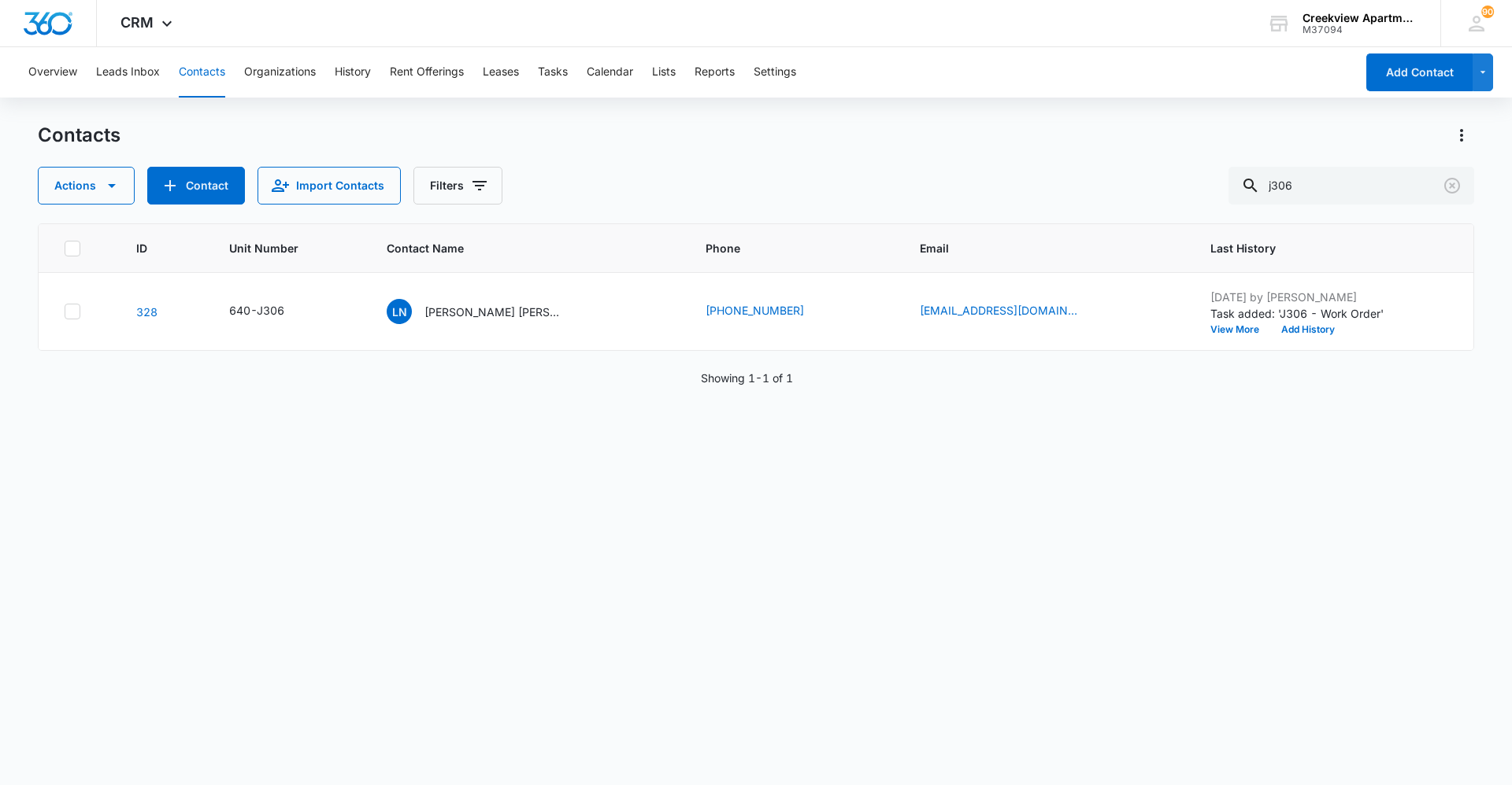
click at [785, 539] on div "Contacts Actions Contact Import Contacts Filters j306 ID Unit Number Contact Na…" at bounding box center [756, 454] width 1437 height 661
click at [805, 539] on div "ID Unit Number Contact Name Phone Email Last History 328 640-J306 LN Lela Navar…" at bounding box center [756, 494] width 1437 height 542
click at [363, 539] on div "ID Unit Number Contact Name Phone Email Last History 328 640-J306 LN Lela Navar…" at bounding box center [756, 494] width 1437 height 542
click at [729, 539] on div "ID Unit Number Contact Name Phone Email Last History 328 640-J306 LN Lela Navar…" at bounding box center [756, 494] width 1437 height 542
click at [531, 501] on div "ID Unit Number Contact Name Phone Email Last History 328 640-J306 LN Lela Navar…" at bounding box center [756, 494] width 1437 height 542
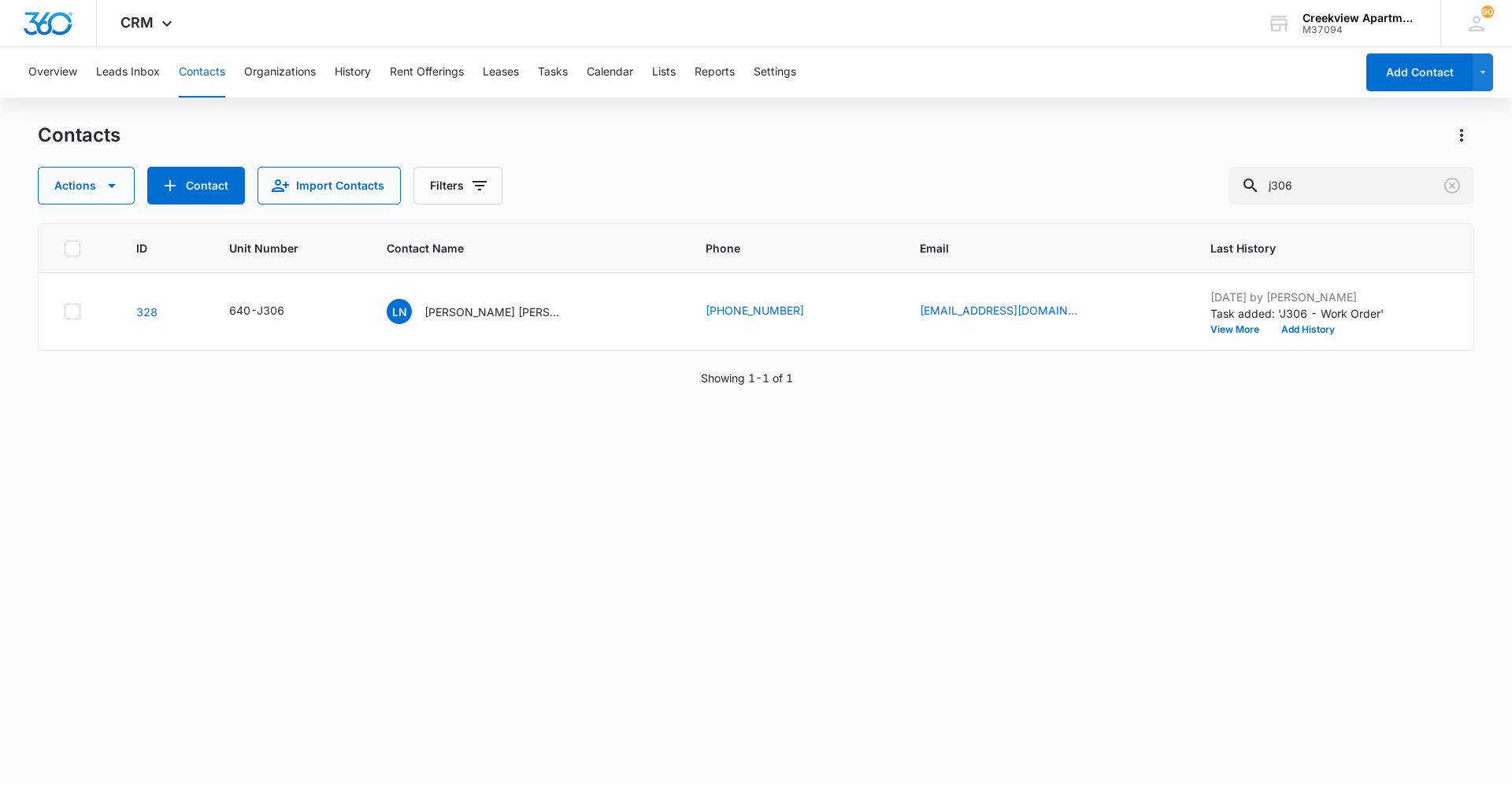
click at [426, 539] on div "ID Unit Number Contact Name Phone Email Last History 328 640-J306 LN Lela Navar…" at bounding box center [756, 494] width 1437 height 542
drag, startPoint x: 464, startPoint y: 593, endPoint x: 475, endPoint y: 622, distance: 31.0
click at [475, 539] on div "ID Unit Number Contact Name Phone Email Last History 328 640-J306 LN Lela Navar…" at bounding box center [756, 494] width 1437 height 542
click at [199, 56] on button "Contacts" at bounding box center [202, 73] width 47 height 50
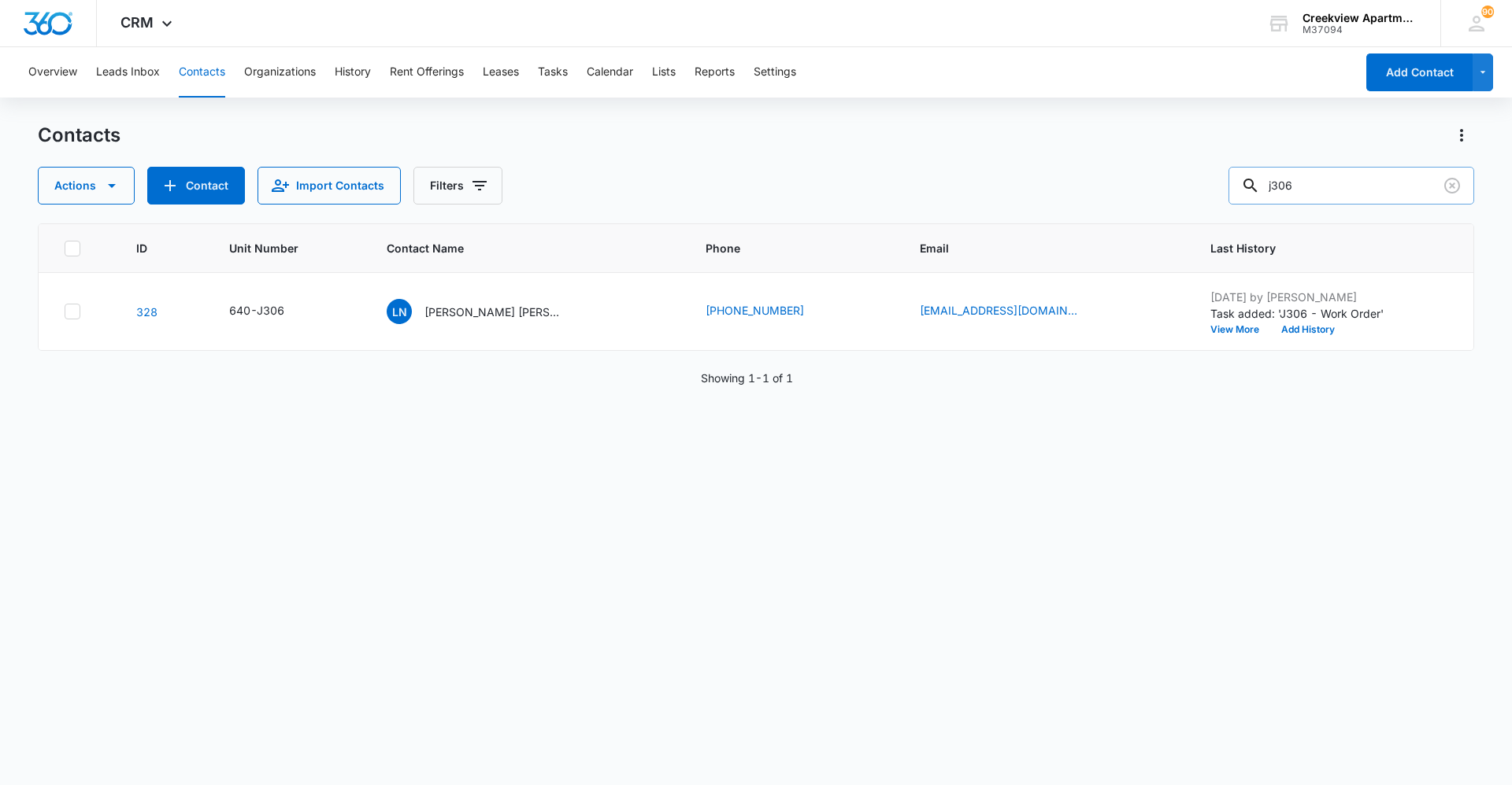
drag, startPoint x: 1320, startPoint y: 194, endPoint x: 1252, endPoint y: 195, distance: 68.0
click at [805, 195] on input "j306" at bounding box center [1351, 186] width 246 height 38
type input "k200"
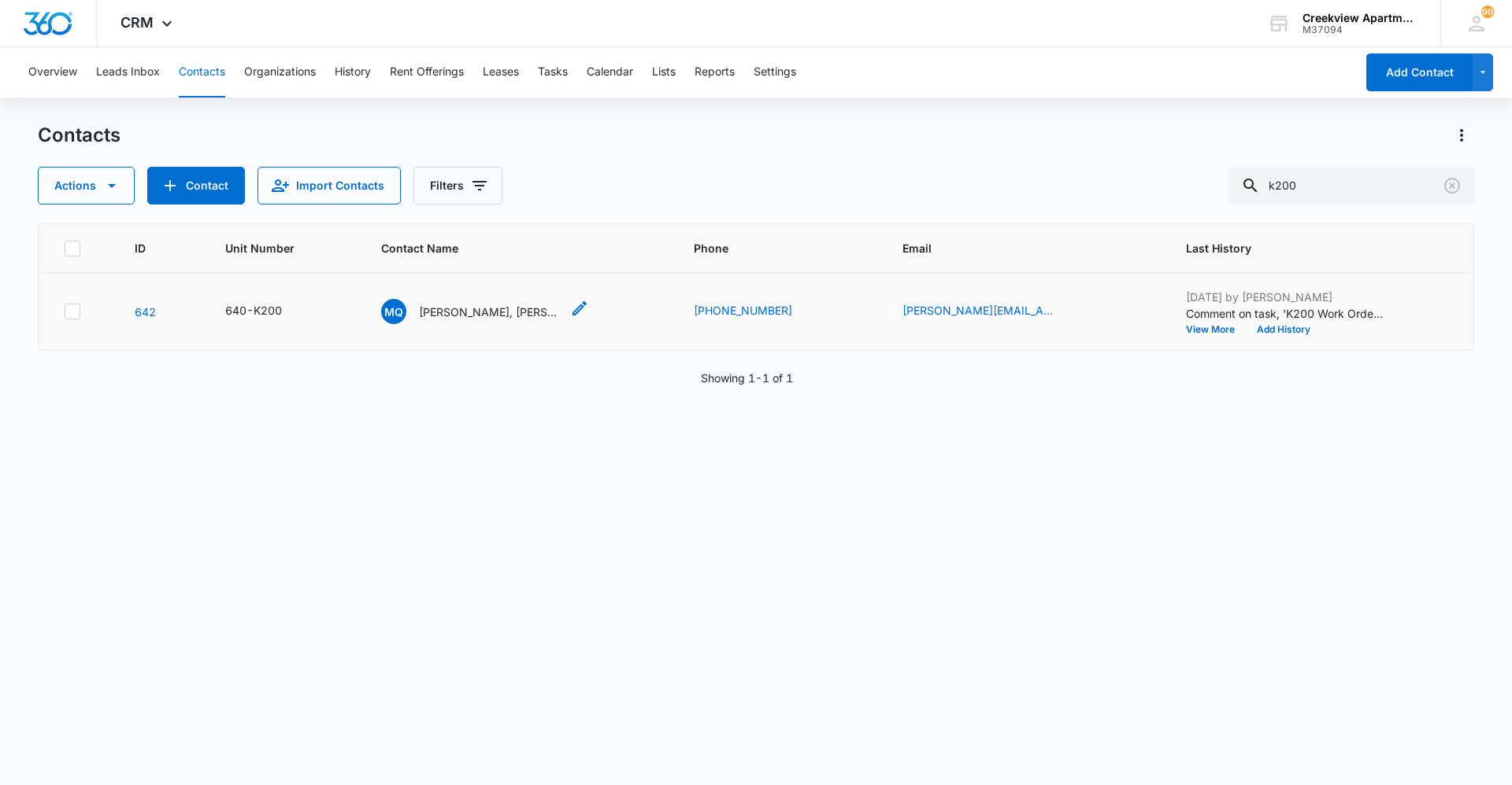
click at [486, 311] on p "Marcus Quail, Brianna Neill" at bounding box center [490, 312] width 142 height 16
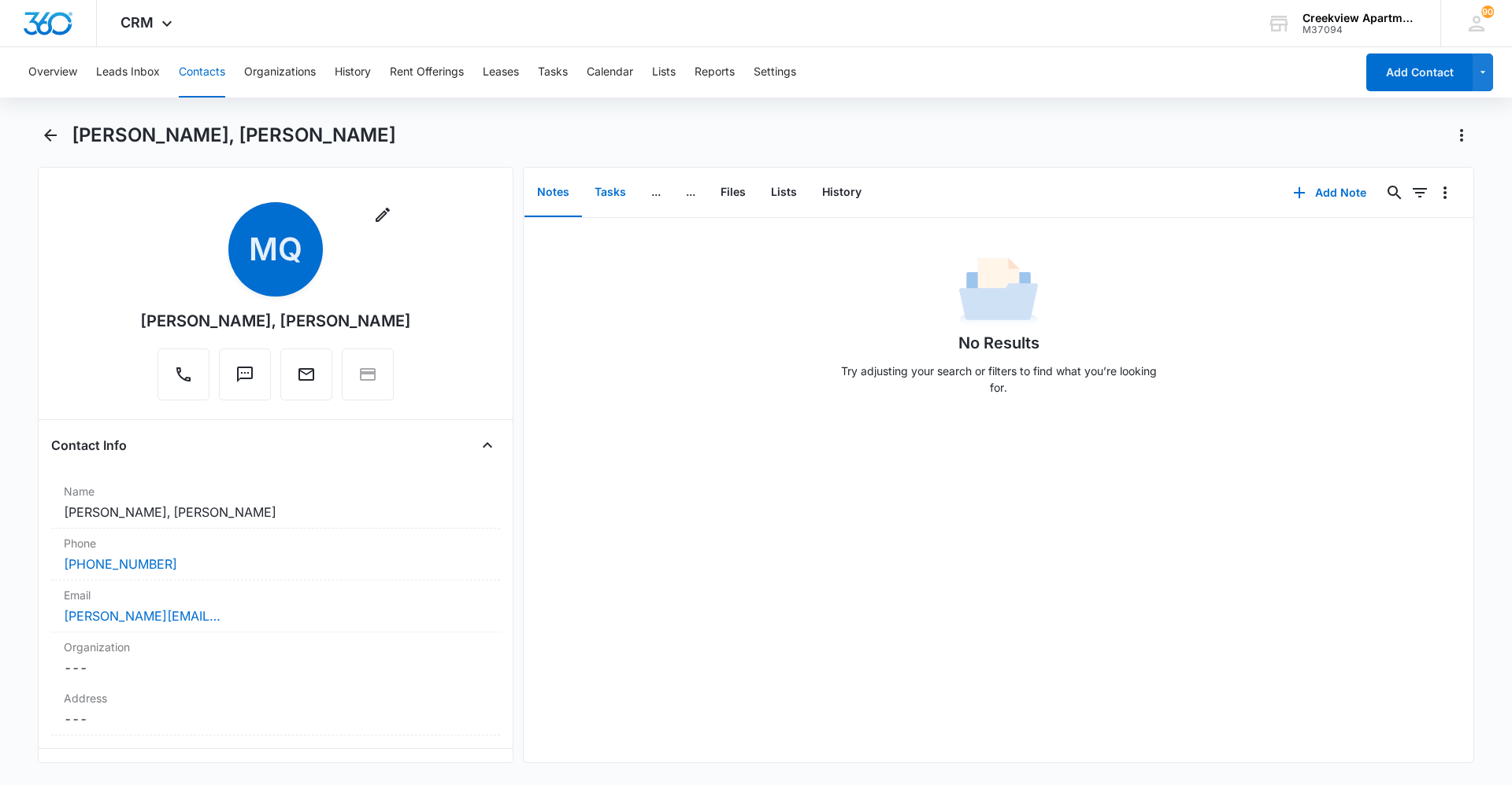
click at [604, 209] on button "Tasks" at bounding box center [610, 193] width 56 height 48
click at [805, 193] on button "Add Task" at bounding box center [1330, 193] width 104 height 38
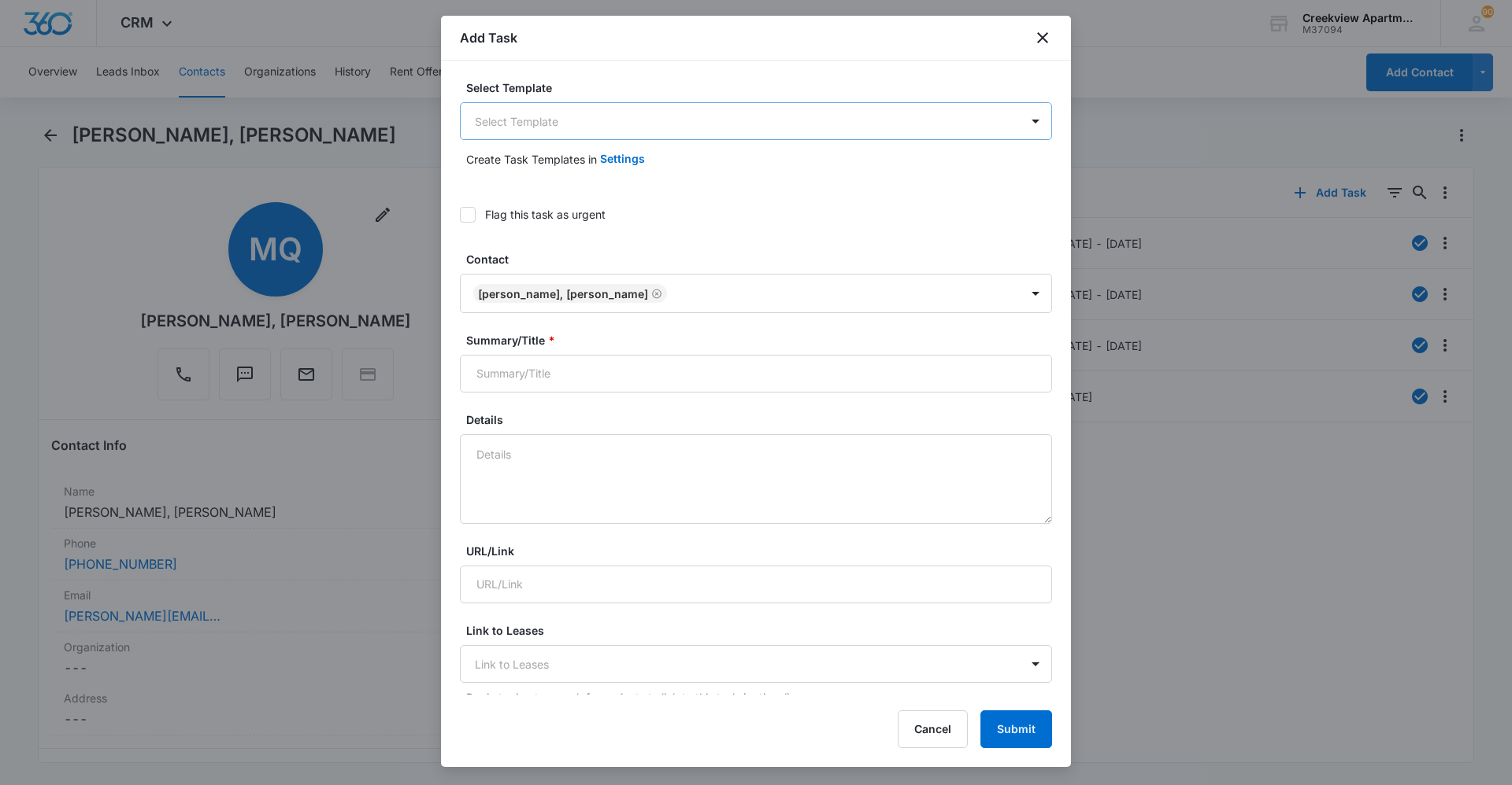
click at [805, 138] on body "CRM Apps Reputation Websites Forms CRM Email Social Content Ads Intelligence Fi…" at bounding box center [756, 392] width 1512 height 785
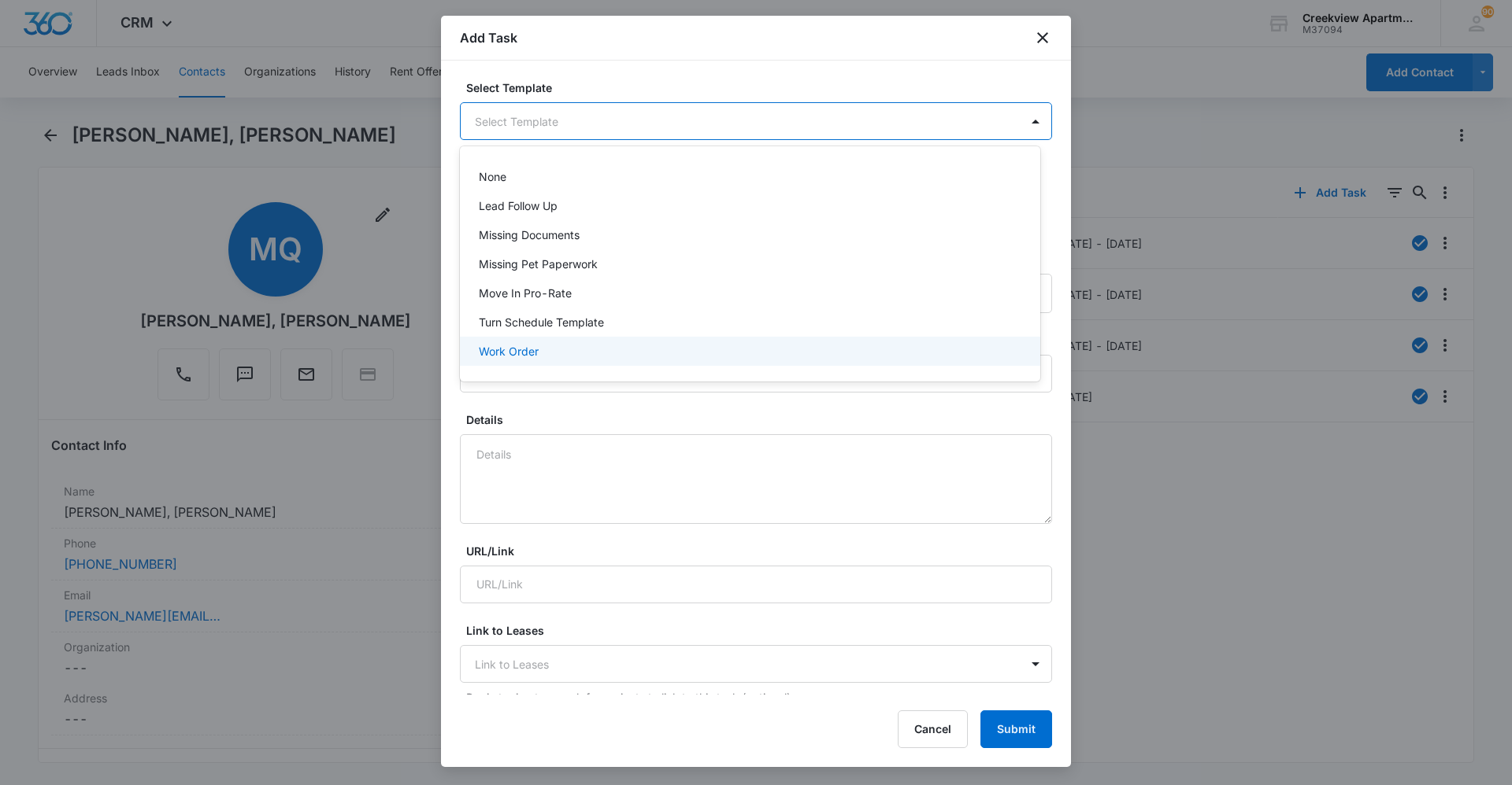
click at [707, 353] on div "Work Order" at bounding box center [748, 351] width 540 height 16
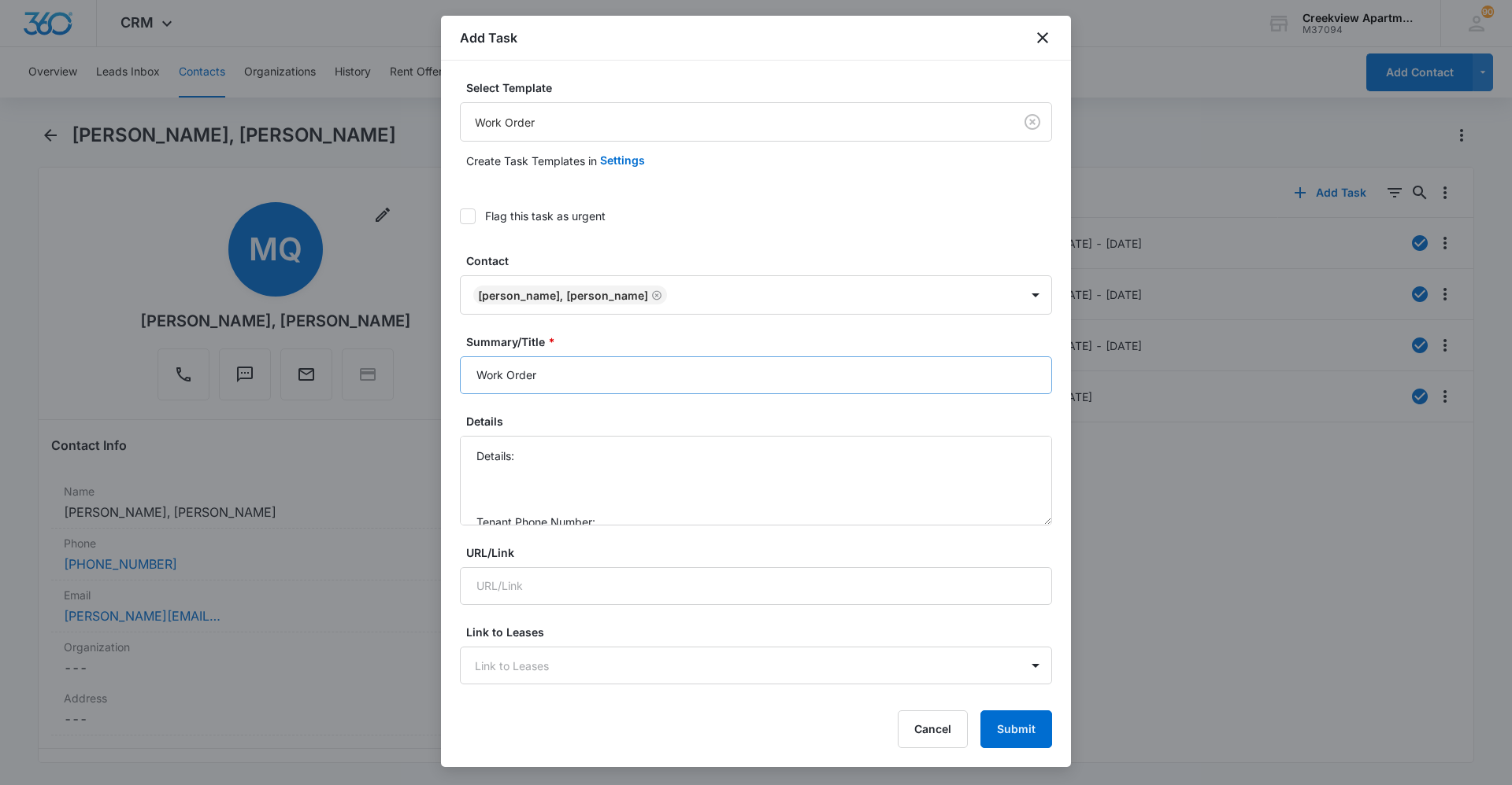
click at [471, 356] on div "Summary/Title * Work Order" at bounding box center [756, 364] width 592 height 61
click at [464, 377] on input "Work Order" at bounding box center [756, 376] width 592 height 38
type input "K200 Work Order"
click at [478, 204] on div "Flag this task as urgent" at bounding box center [756, 216] width 592 height 35
click at [478, 213] on label "Flag this task as urgent" at bounding box center [756, 216] width 592 height 16
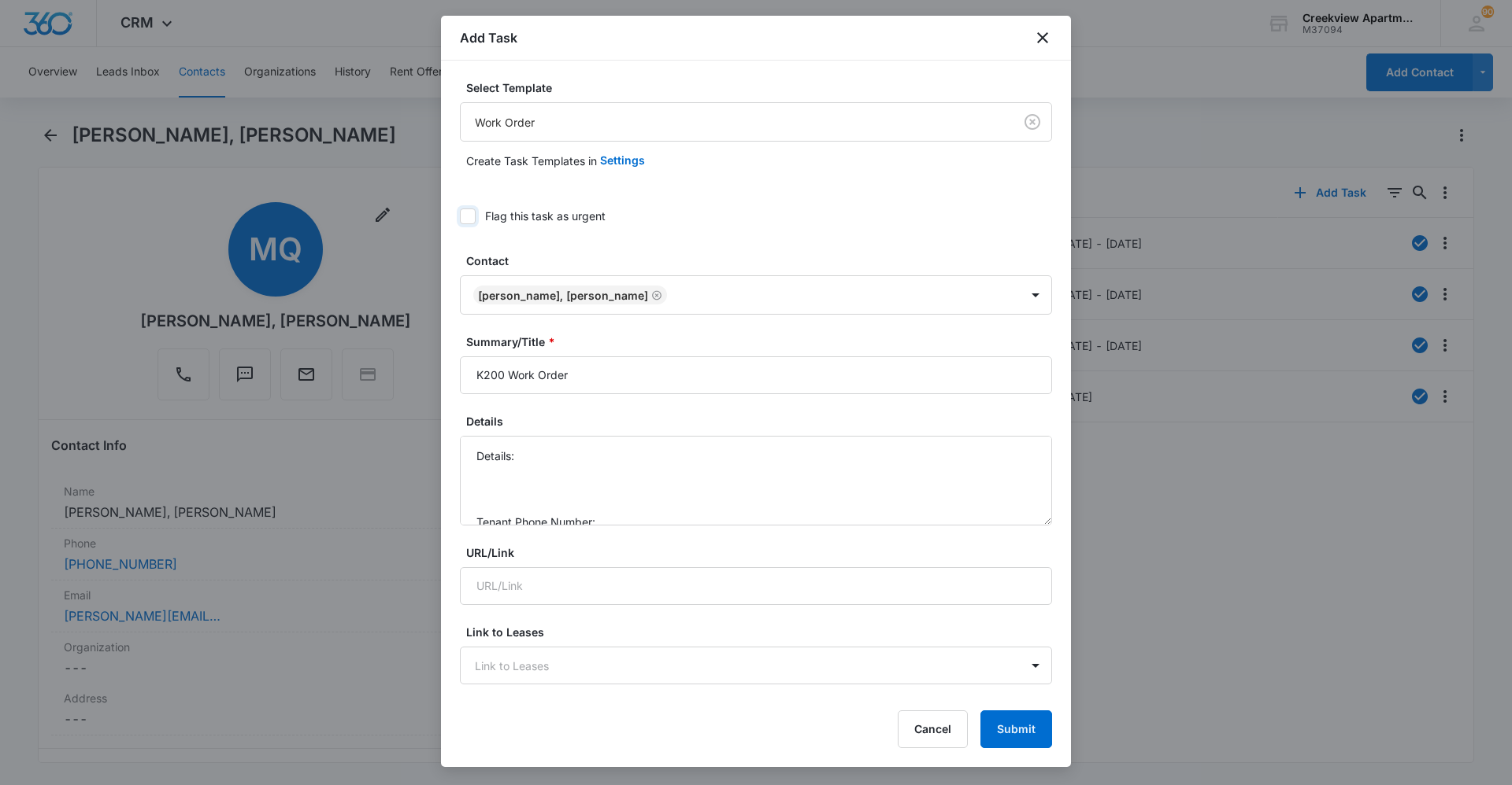
click at [460, 216] on input "Flag this task as urgent" at bounding box center [460, 216] width 0 height 0
click at [582, 455] on textarea "Details: Tenant Phone Number: Call Before:" at bounding box center [756, 481] width 592 height 90
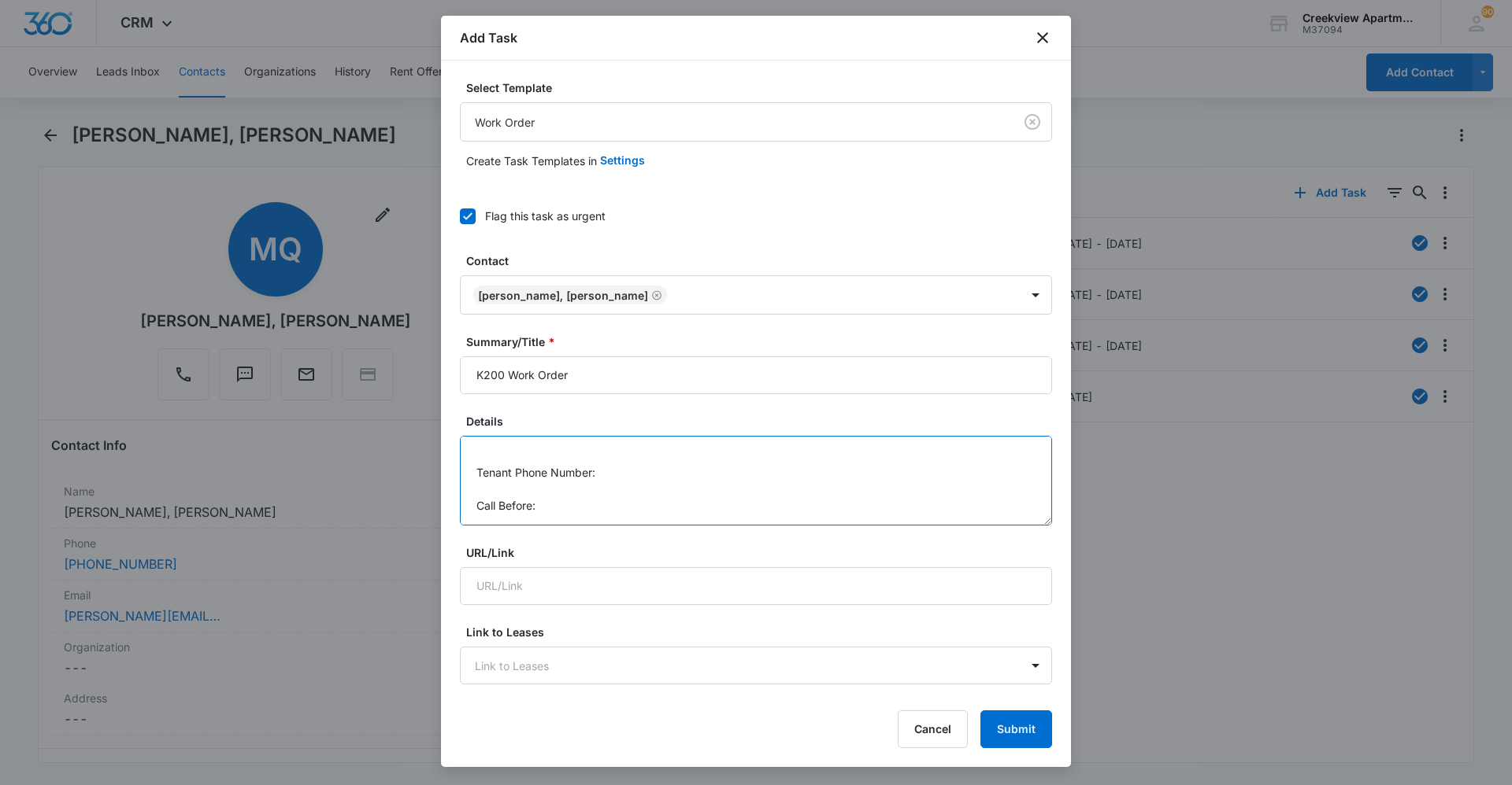
click at [640, 468] on textarea "Details: smoke detectors going off Tenant Phone Number: Call Before:" at bounding box center [756, 481] width 592 height 90
click at [658, 500] on textarea "Details: smoke detectors going off Tenant Phone Number: 719-660-2625 Call Befor…" at bounding box center [756, 481] width 592 height 90
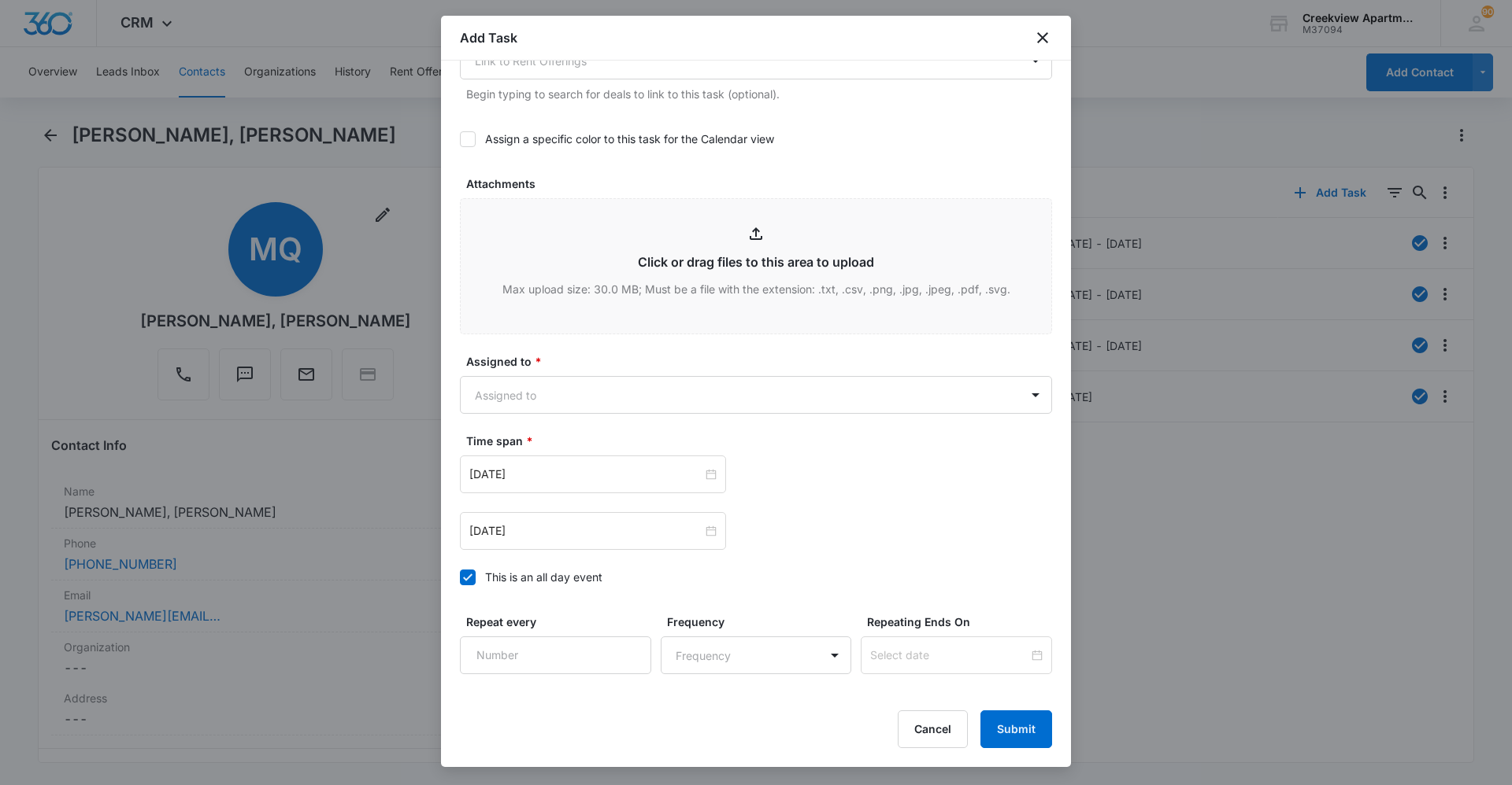
scroll to position [708, 0]
type textarea "Details: smoke detectors going off Tenant Phone Number: 719-660-2625 Call Befor…"
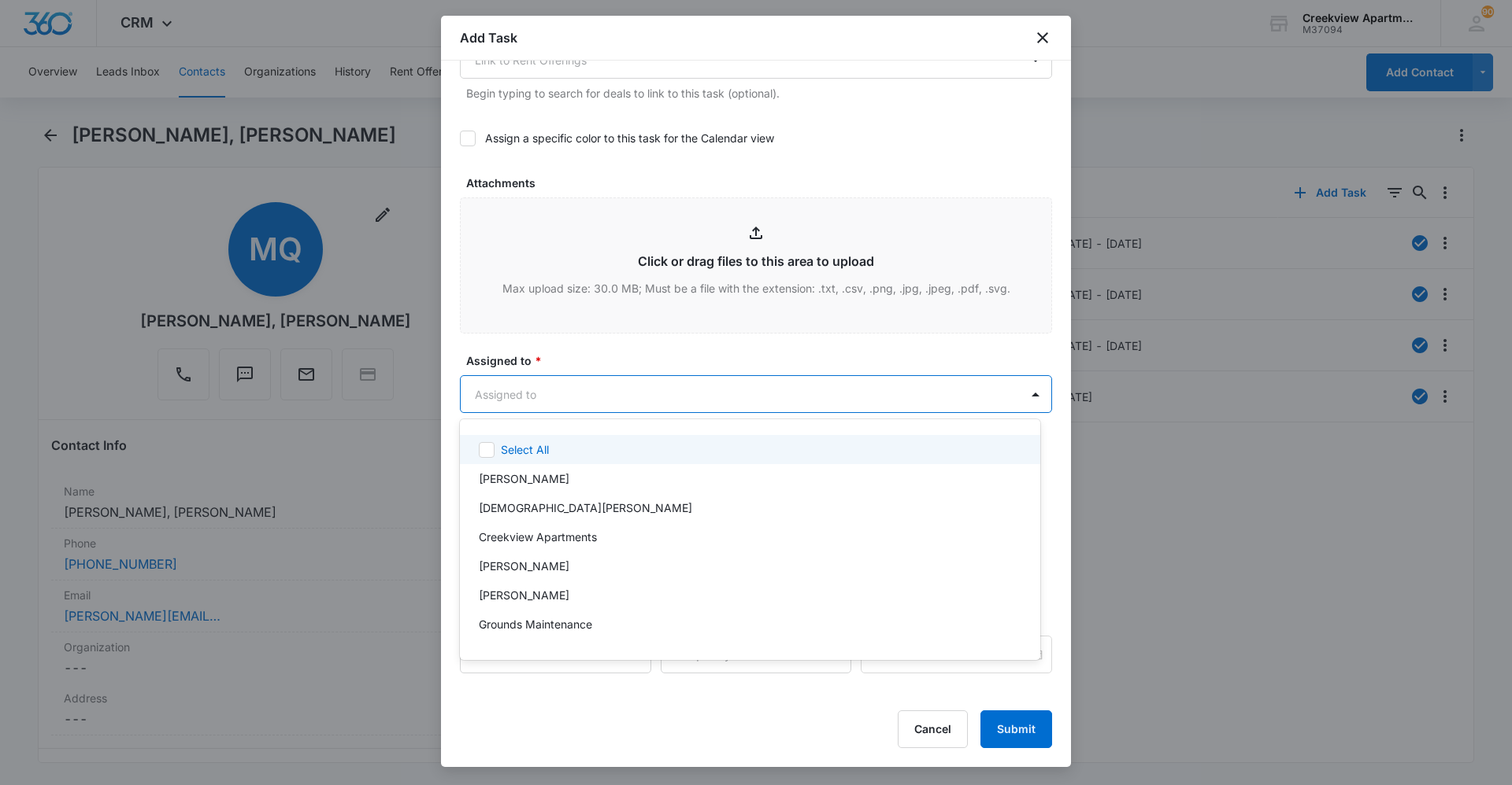
click at [741, 399] on body "CRM Apps Reputation Websites Forms CRM Email Social Content Ads Intelligence Fi…" at bounding box center [756, 392] width 1512 height 785
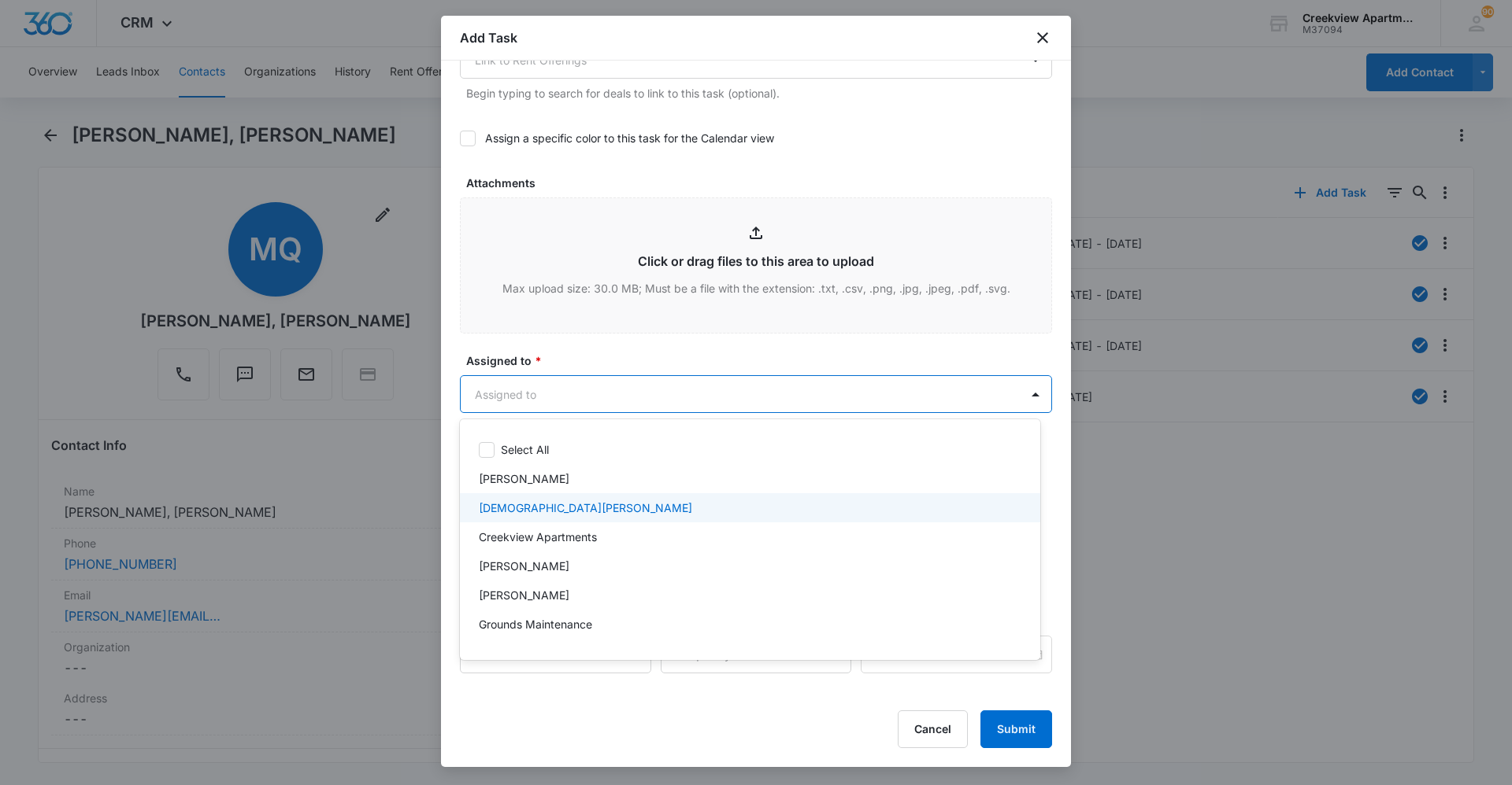
scroll to position [79, 0]
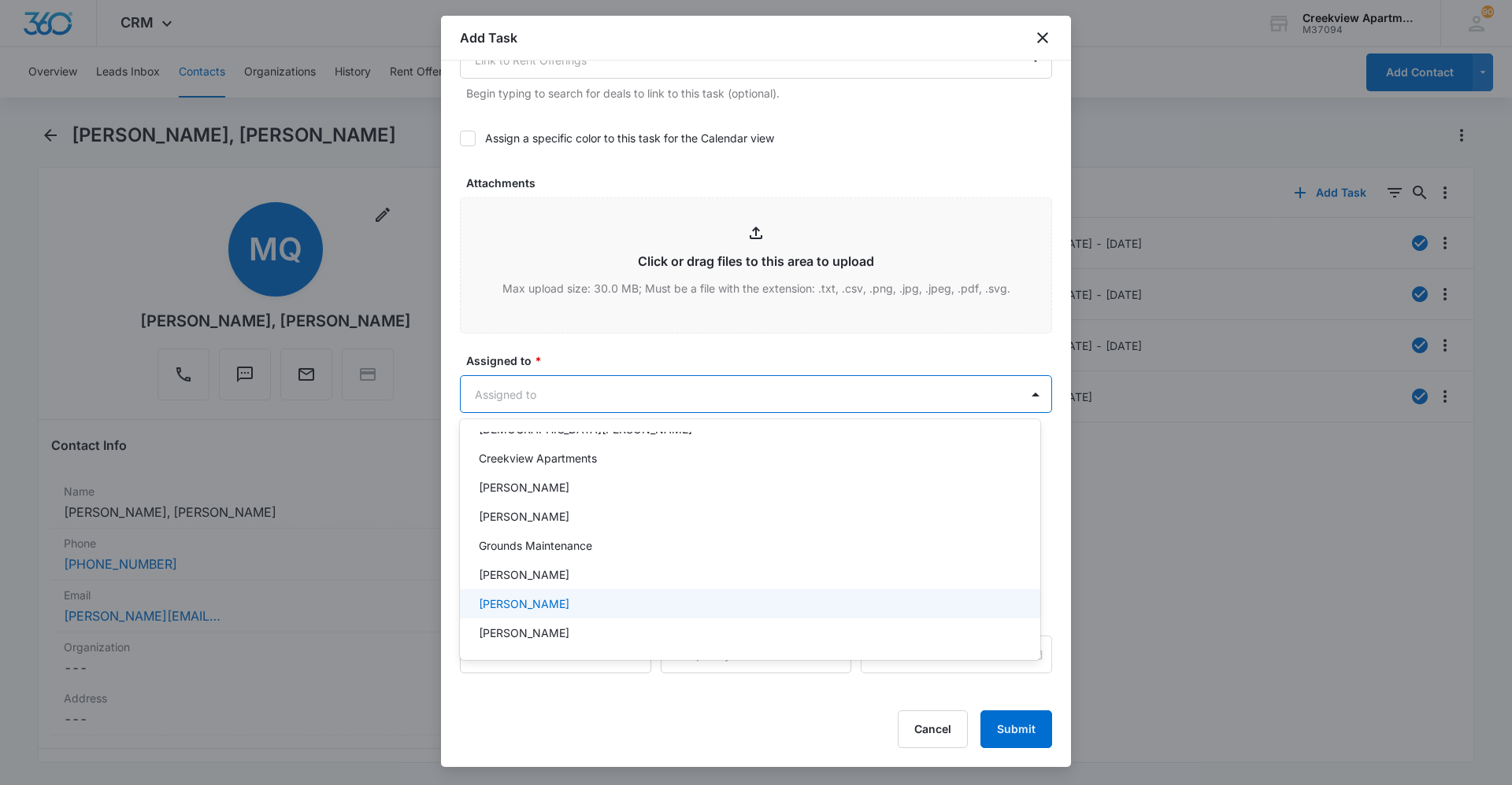
click at [632, 539] on div "Javier Garcia" at bounding box center [750, 604] width 580 height 29
click at [674, 376] on div at bounding box center [756, 392] width 1512 height 785
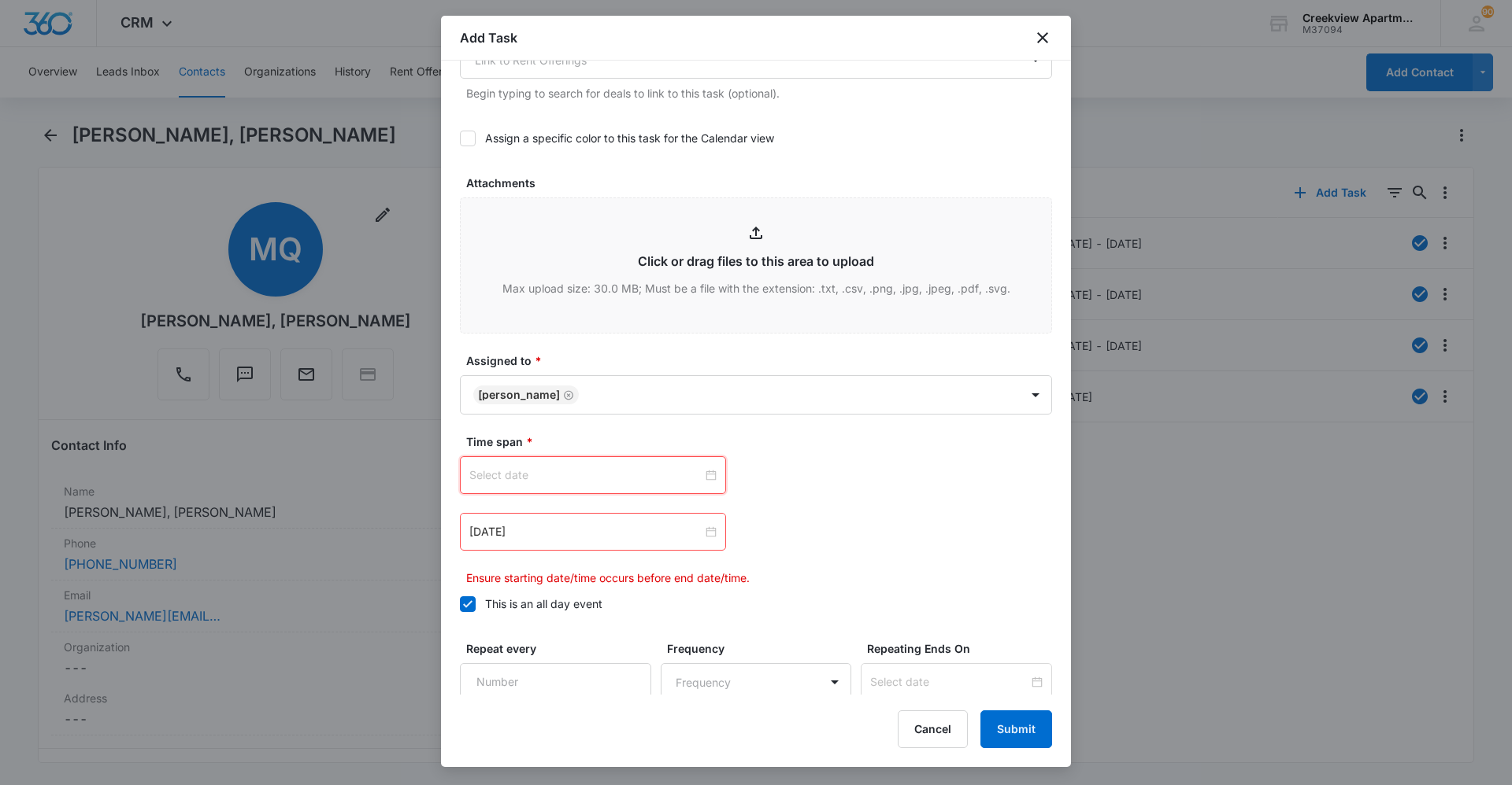
click at [659, 478] on input at bounding box center [585, 475] width 233 height 17
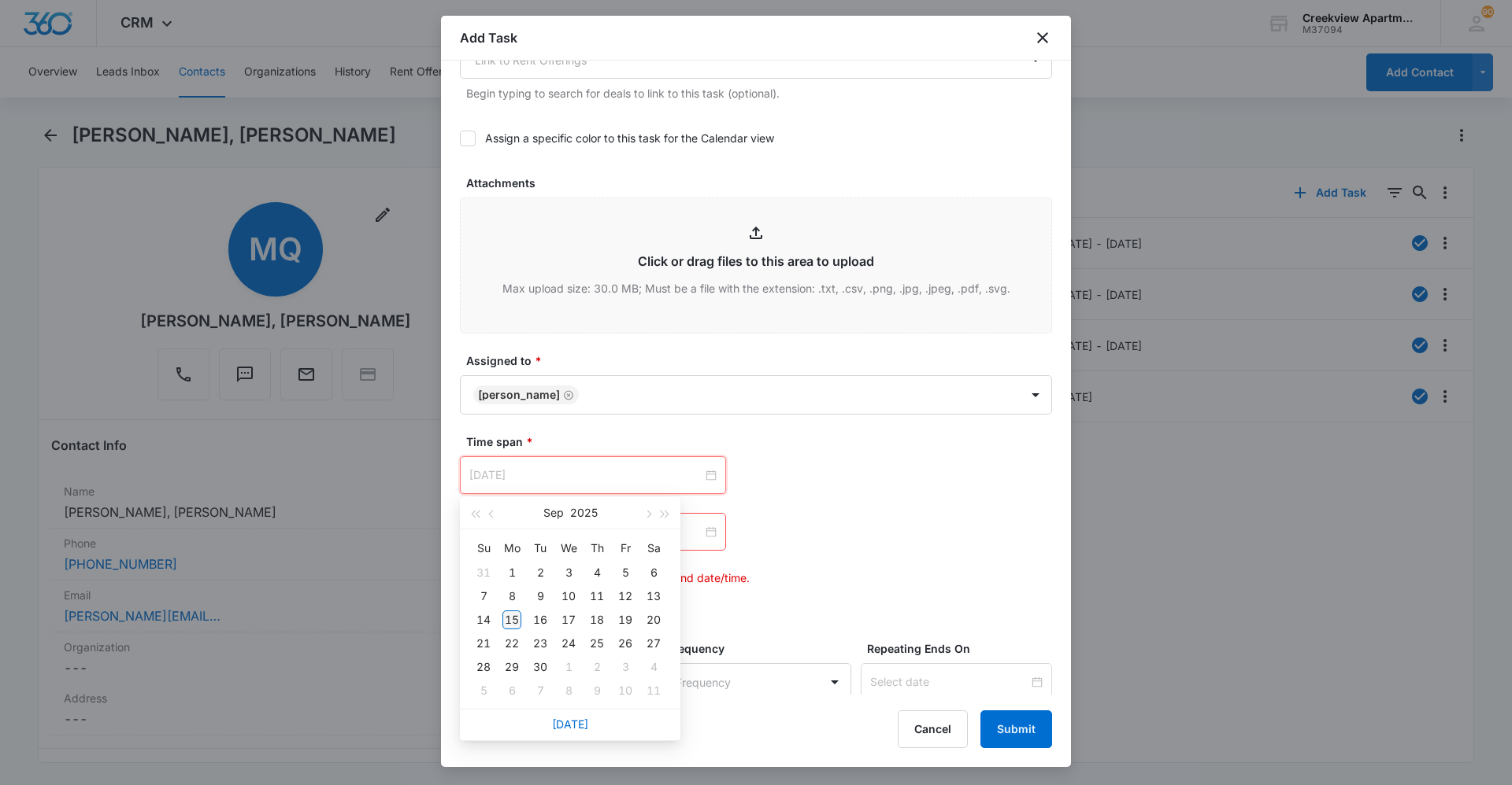
type input "Sep 15, 2025"
click at [520, 539] on div "15" at bounding box center [512, 621] width 19 height 19
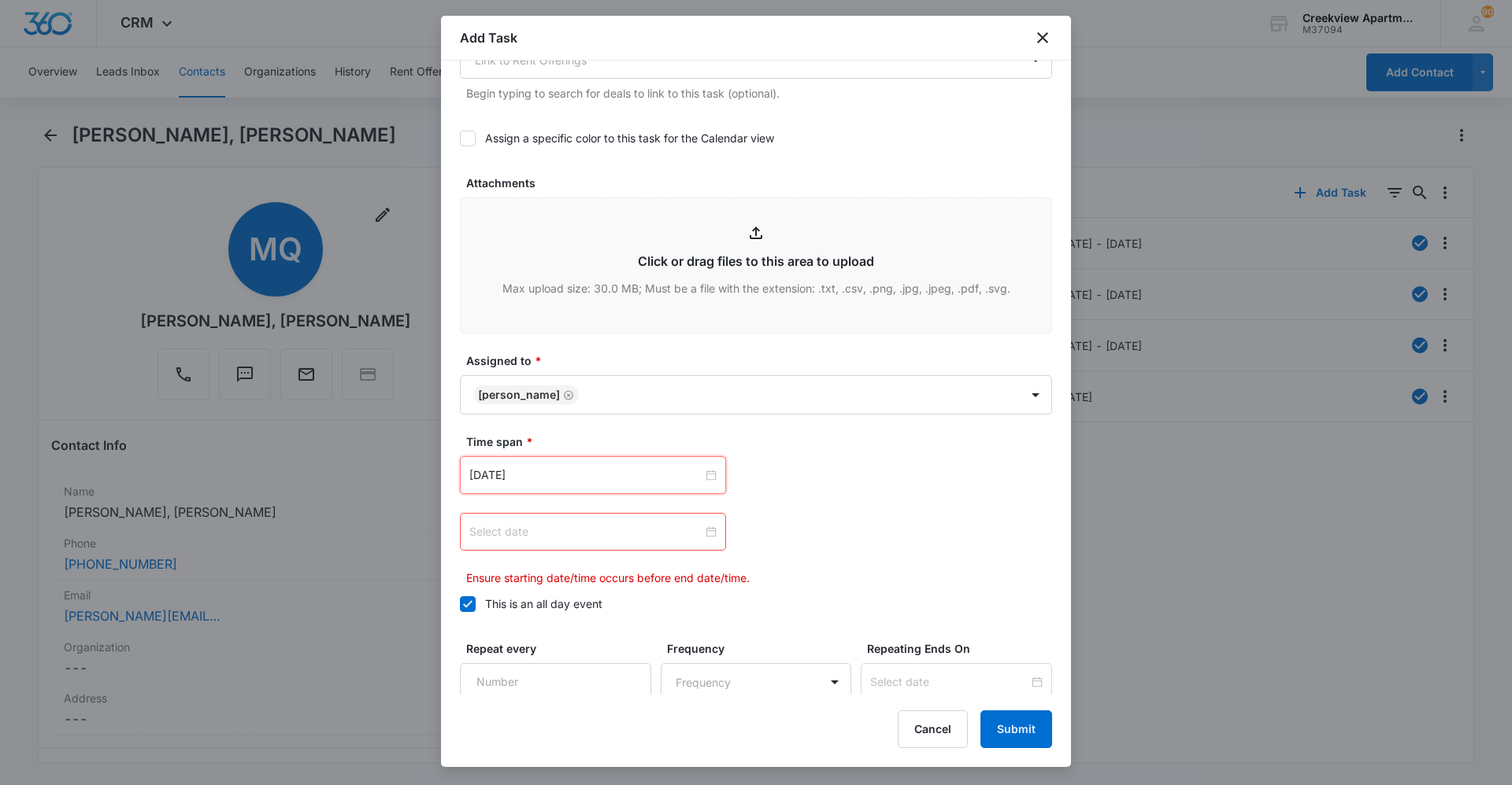
click at [628, 537] on input at bounding box center [585, 532] width 233 height 17
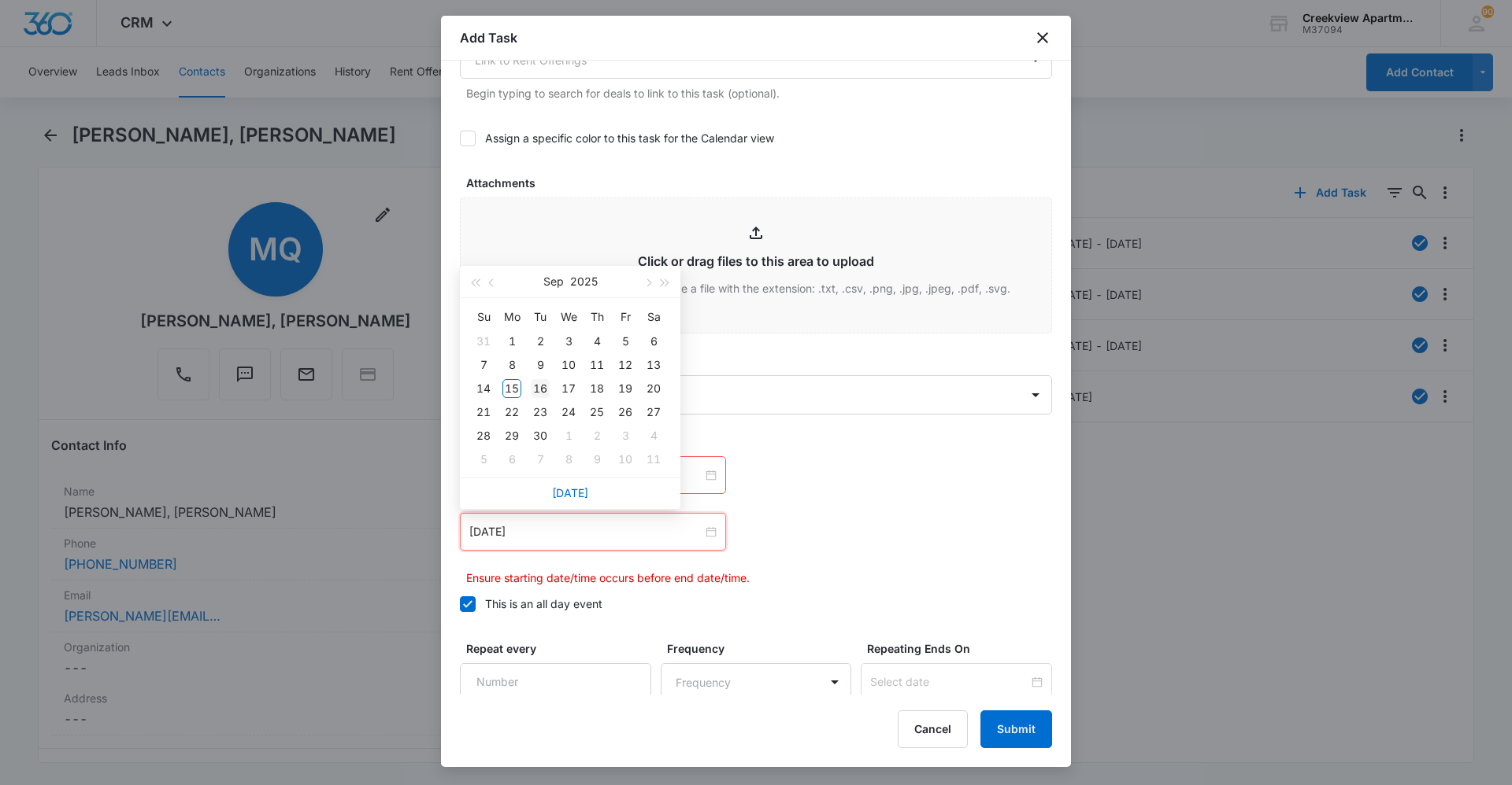
type input "Sep 16, 2025"
click at [536, 387] on div "16" at bounding box center [540, 389] width 19 height 19
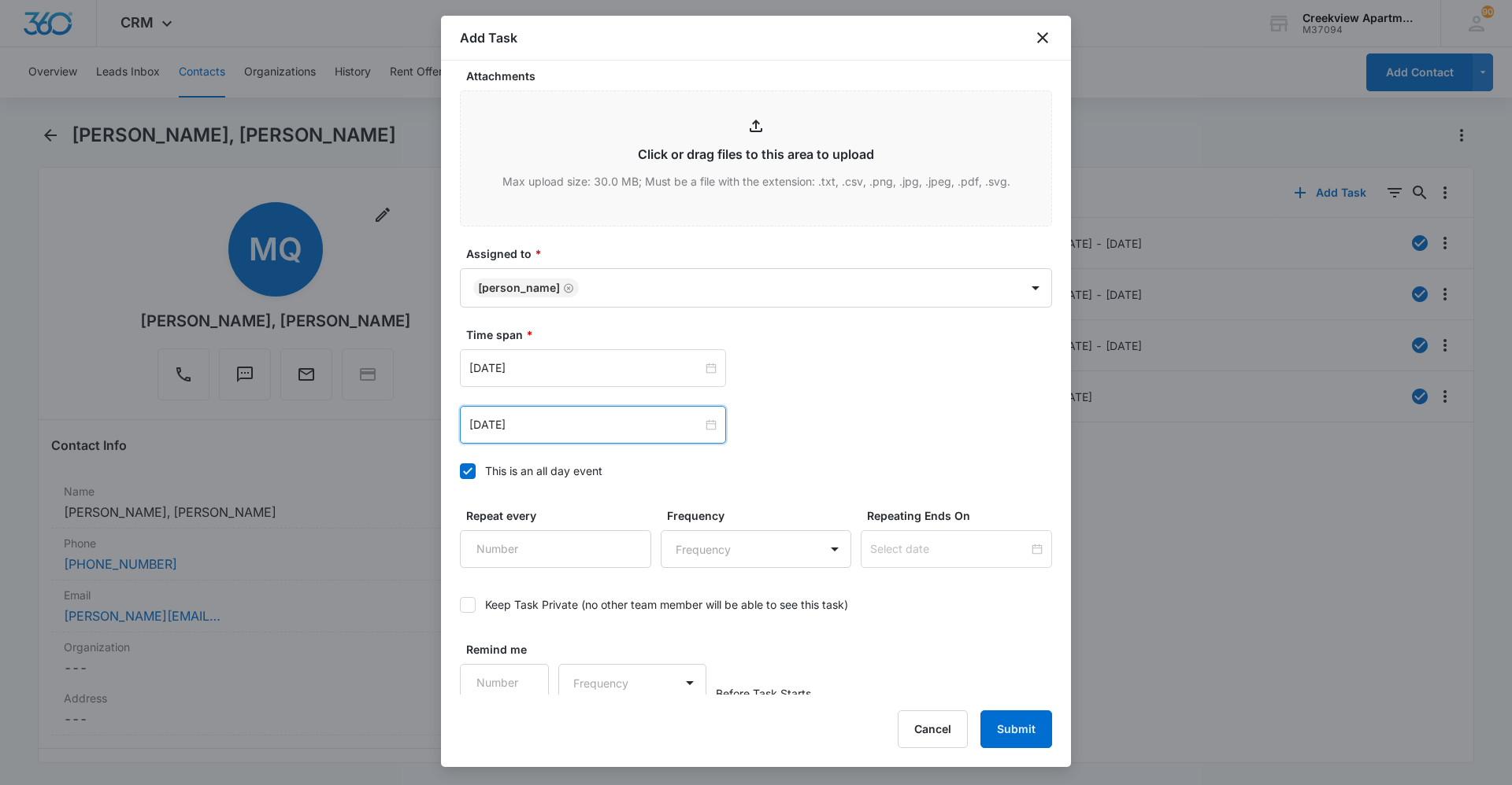
scroll to position [822, 0]
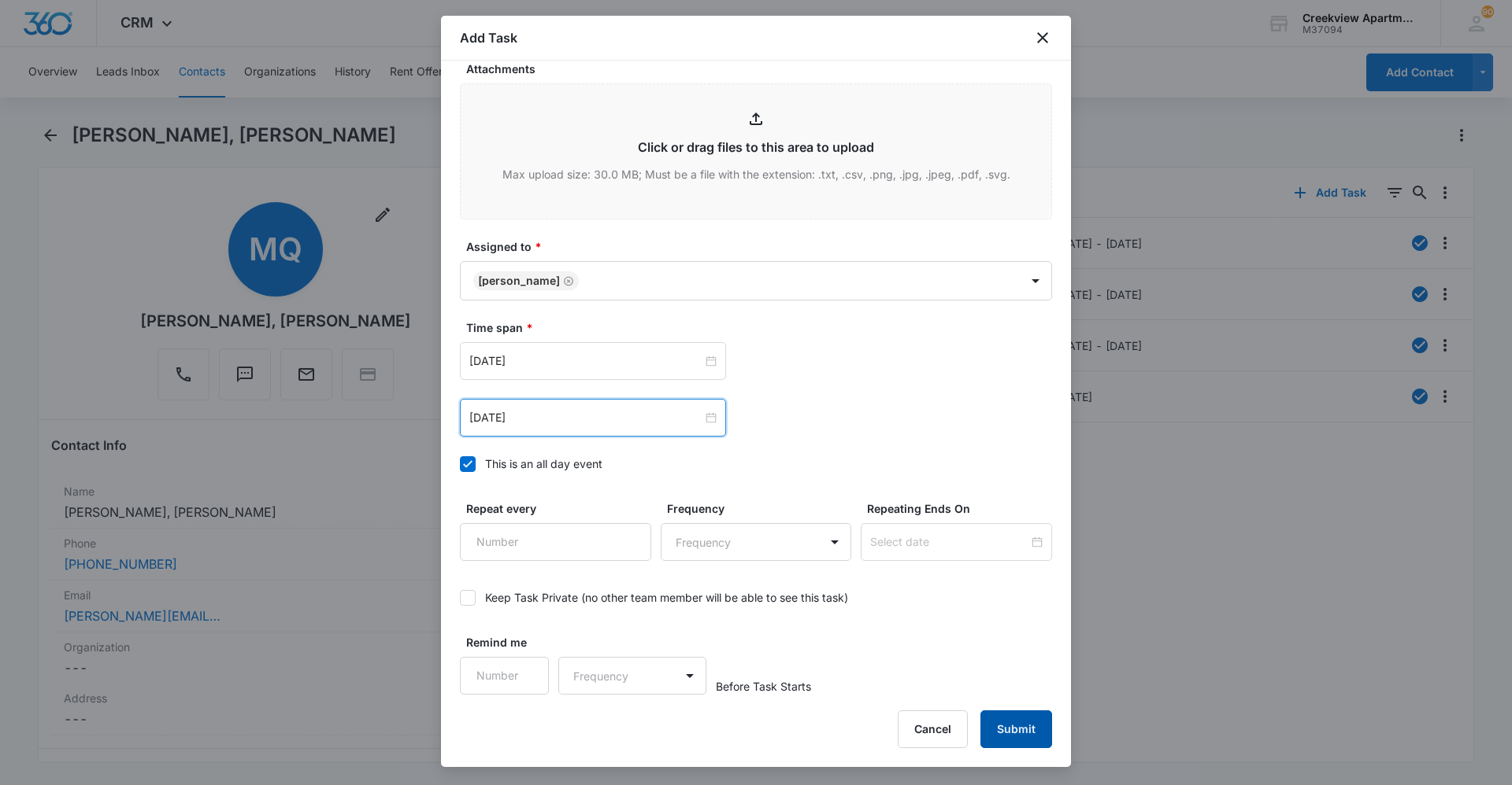
click at [805, 539] on button "Submit" at bounding box center [1016, 730] width 72 height 38
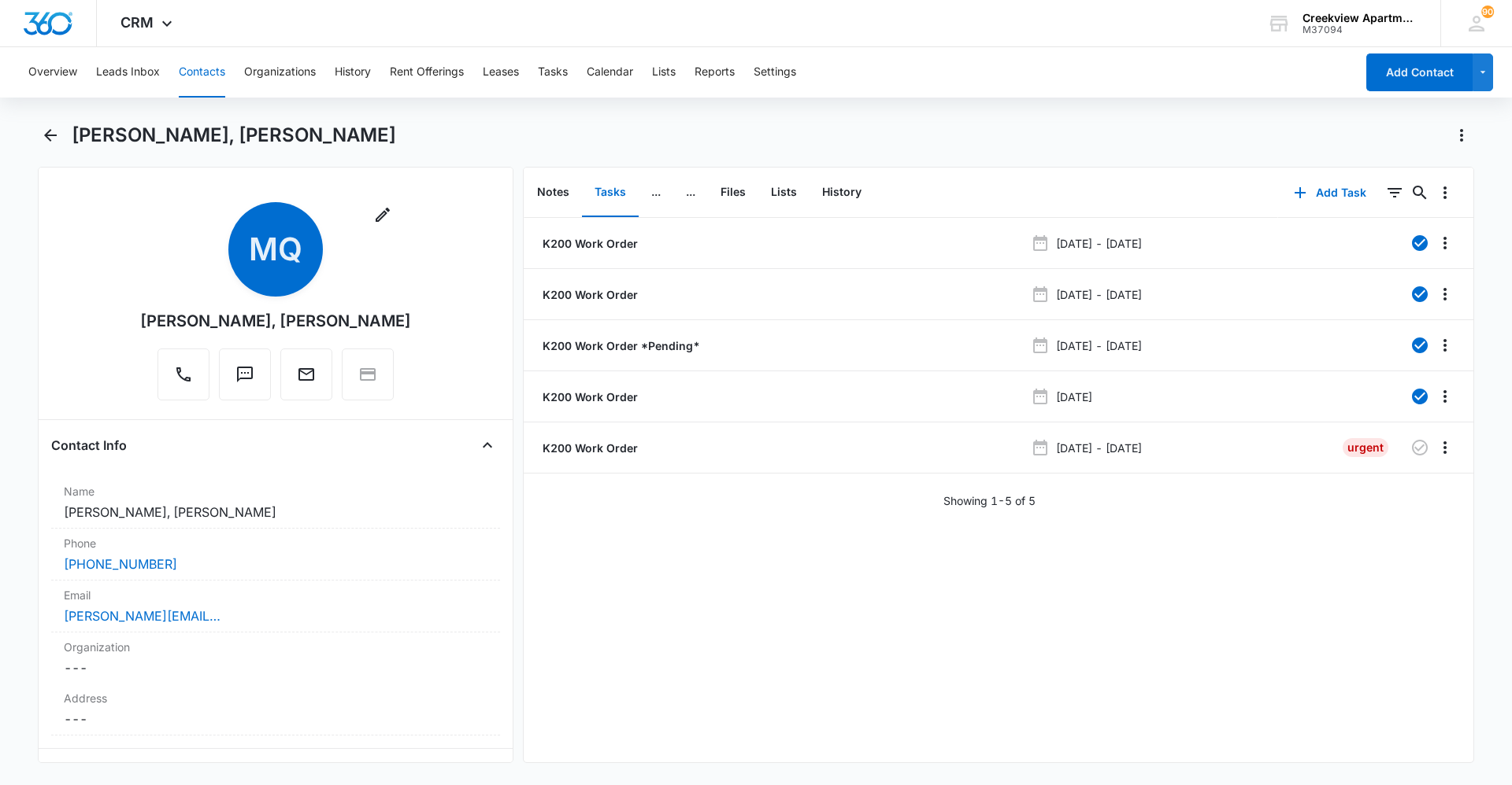
click at [805, 539] on div "K200 Work Order Jun 7, 2023 - Jun 8, 2023 K200 Work Order May 20, 2024 - May 21…" at bounding box center [998, 490] width 950 height 544
click at [210, 79] on button "Contacts" at bounding box center [202, 73] width 47 height 50
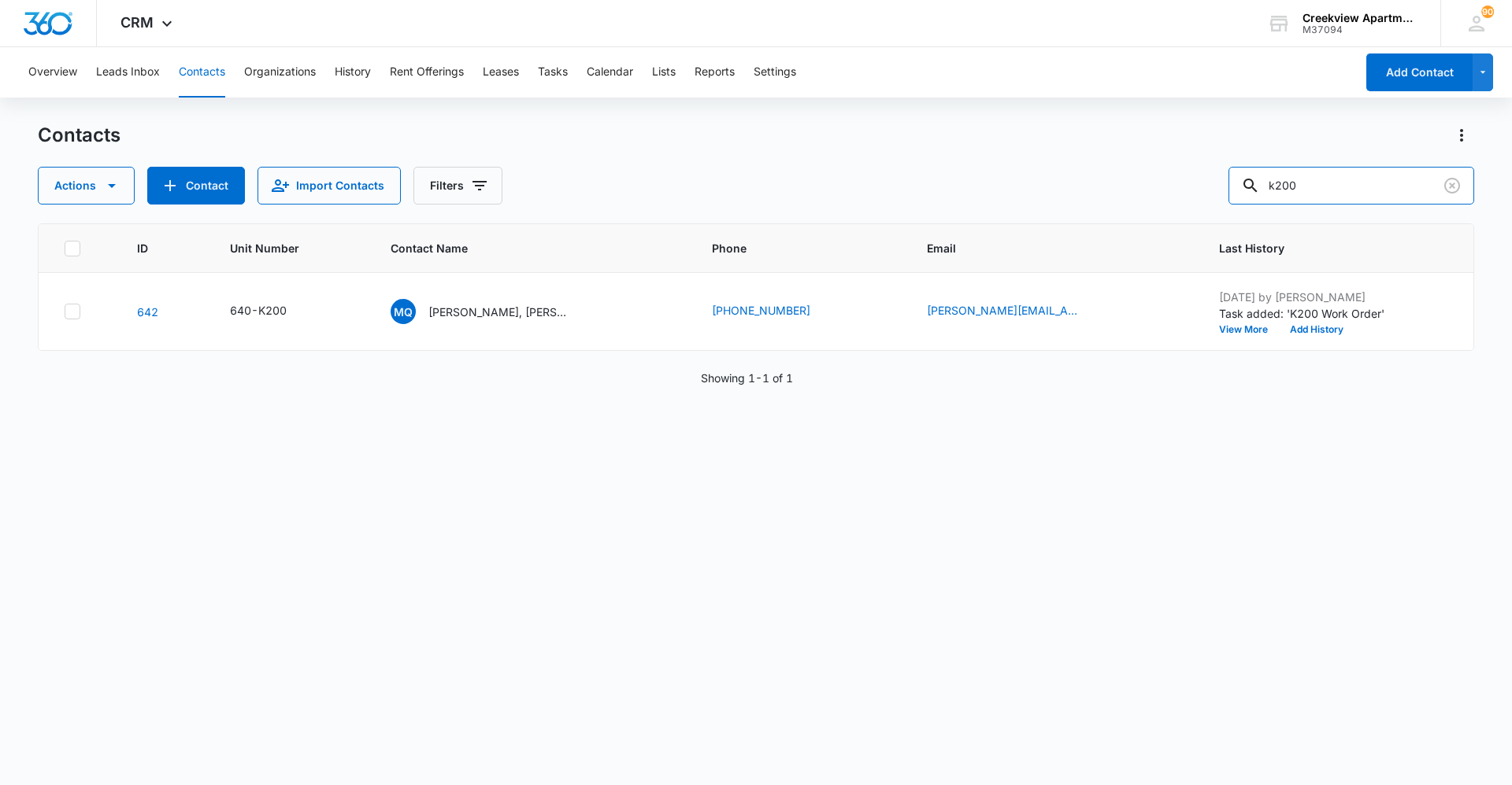
drag, startPoint x: 1358, startPoint y: 190, endPoint x: 1069, endPoint y: 188, distance: 289.0
click at [805, 188] on div "Actions Contact Import Contacts Filters k200" at bounding box center [756, 186] width 1437 height 38
type input "p304"
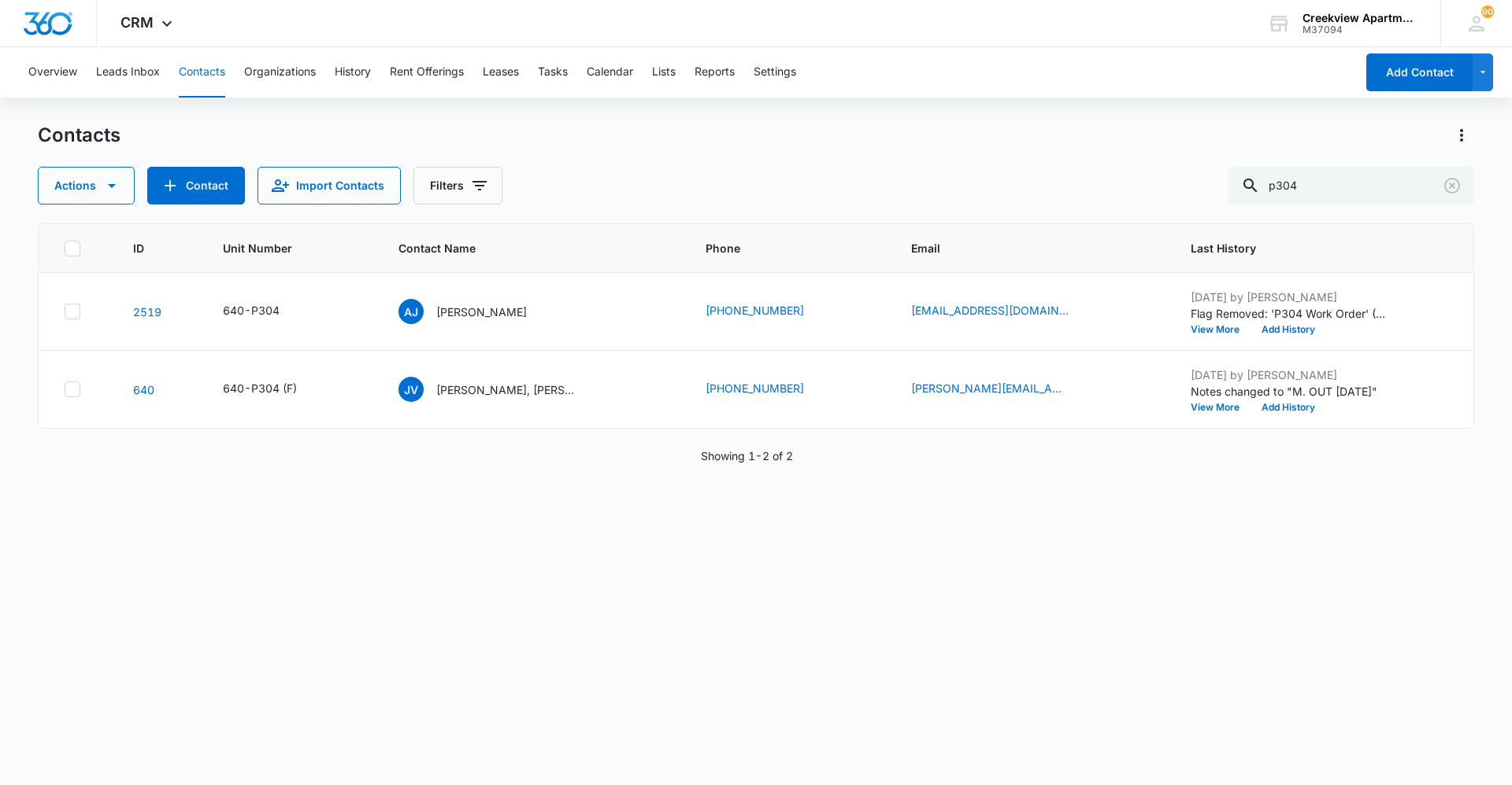
drag, startPoint x: 1173, startPoint y: 649, endPoint x: 1072, endPoint y: 682, distance: 106.3
click at [805, 539] on div "ID Unit Number Contact Name Phone Email Last History 2519 640-P304 AJ Ashton Jo…" at bounding box center [756, 494] width 1437 height 542
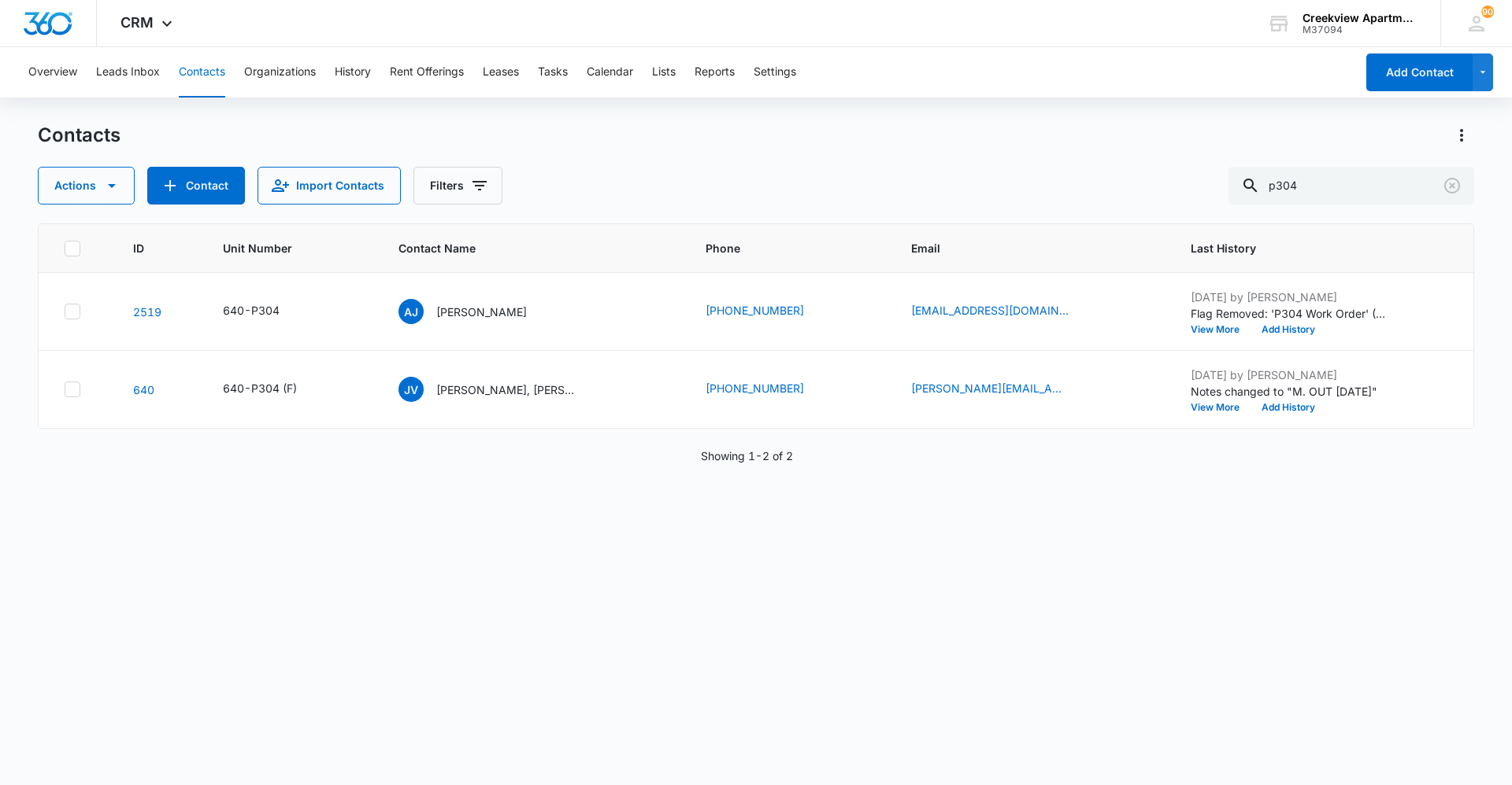
click at [536, 539] on div "ID Unit Number Contact Name Phone Email Last History 2519 640-P304 AJ Ashton Jo…" at bounding box center [756, 494] width 1437 height 542
click at [805, 495] on div "ID Unit Number Contact Name Phone Email Last History 2519 640-P304 AJ Ashton Jo…" at bounding box center [756, 494] width 1437 height 542
click at [442, 524] on div "ID Unit Number Contact Name Phone Email Last History 2519 640-P304 AJ Ashton Jo…" at bounding box center [756, 494] width 1437 height 542
click at [805, 539] on div "ID Unit Number Contact Name Phone Email Last History 2519 640-P304 AJ Ashton Jo…" at bounding box center [756, 494] width 1437 height 542
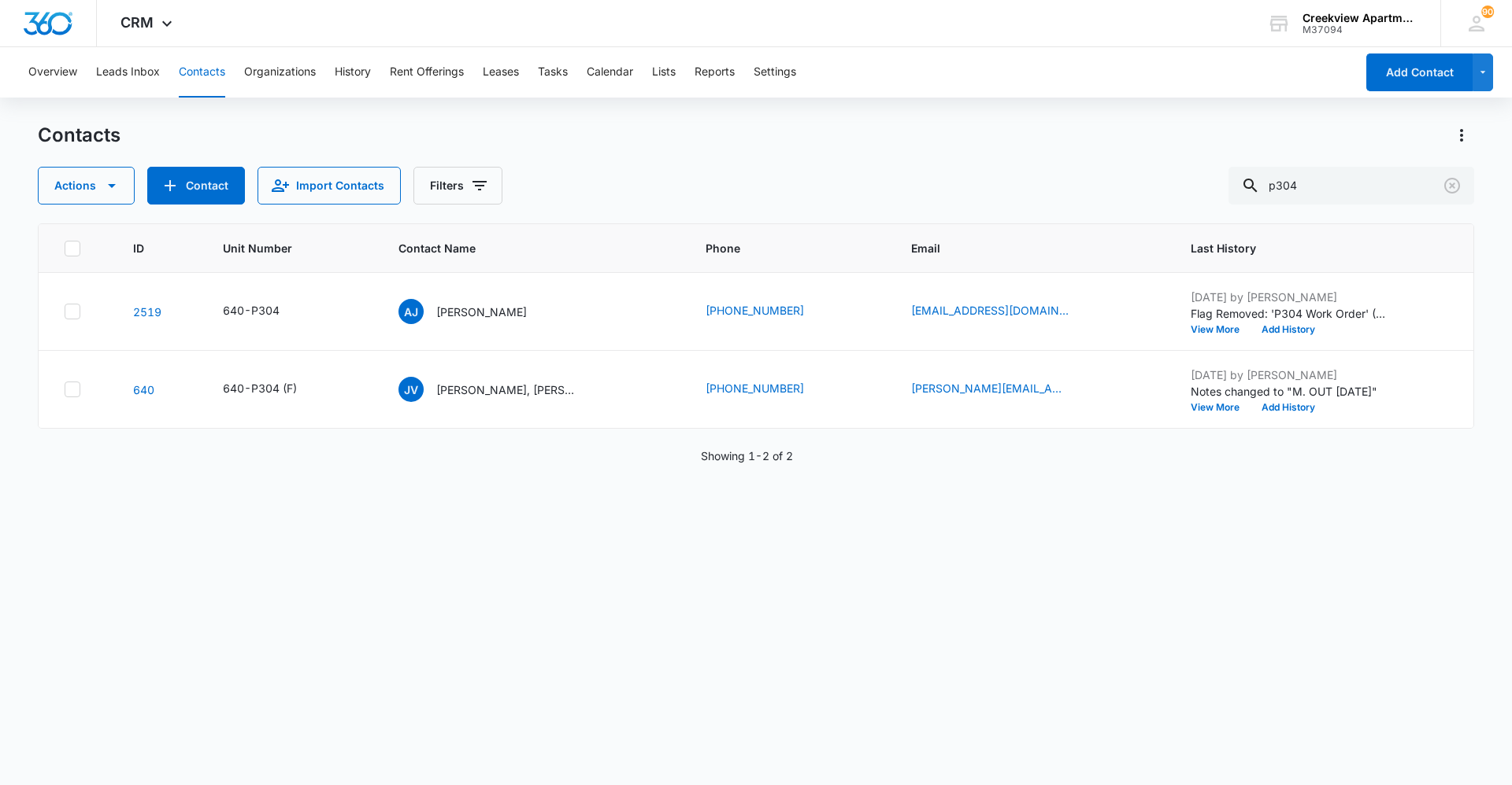
drag, startPoint x: -8, startPoint y: 367, endPoint x: -11, endPoint y: 416, distance: 49.1
click at [0, 416] on html "CRM Apps Reputation Websites Forms CRM Email Social Content Ads Intelligence Fi…" at bounding box center [756, 392] width 1512 height 785
drag, startPoint x: 126, startPoint y: 589, endPoint x: 130, endPoint y: 596, distance: 8.1
click at [126, 539] on div "ID Unit Number Contact Name Phone Email Last History 2519 640-P304 AJ Ashton Jo…" at bounding box center [756, 494] width 1437 height 542
click at [192, 80] on button "Contacts" at bounding box center [202, 73] width 47 height 50
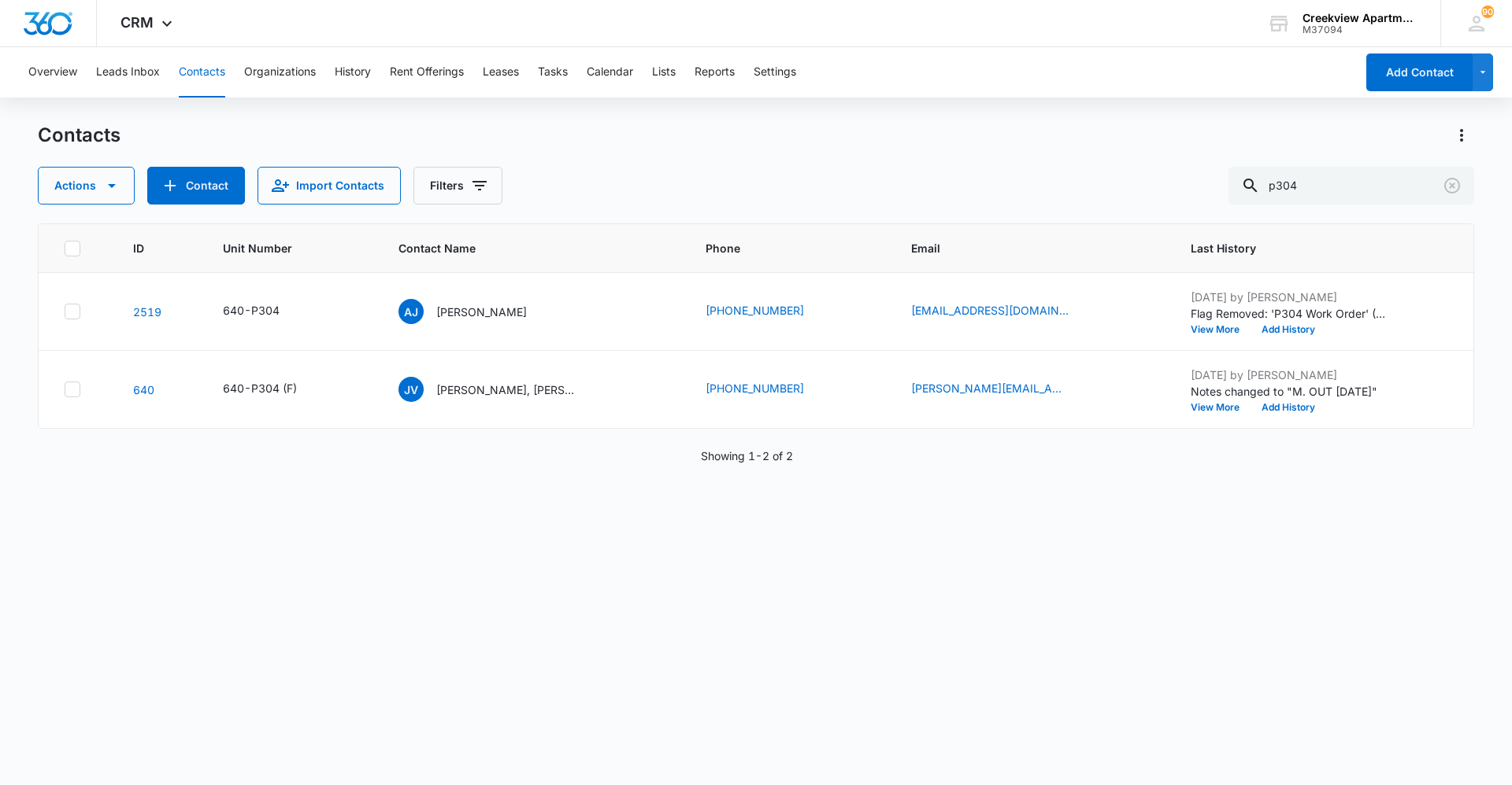
click at [372, 539] on div "ID Unit Number Contact Name Phone Email Last History 2519 640-P304 AJ Ashton Jo…" at bounding box center [756, 494] width 1437 height 542
click at [568, 83] on button "Tasks" at bounding box center [552, 73] width 30 height 50
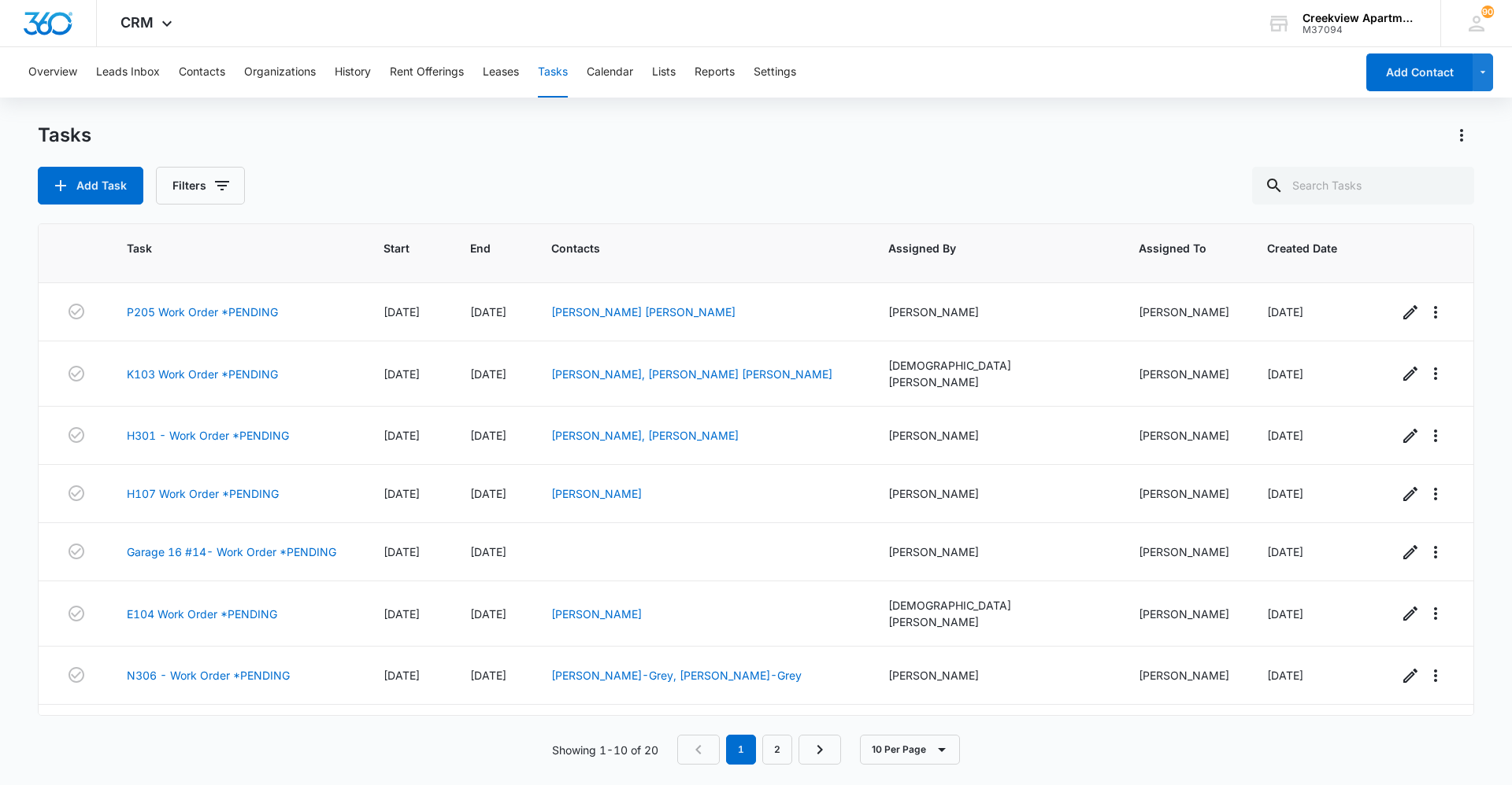
scroll to position [146, 0]
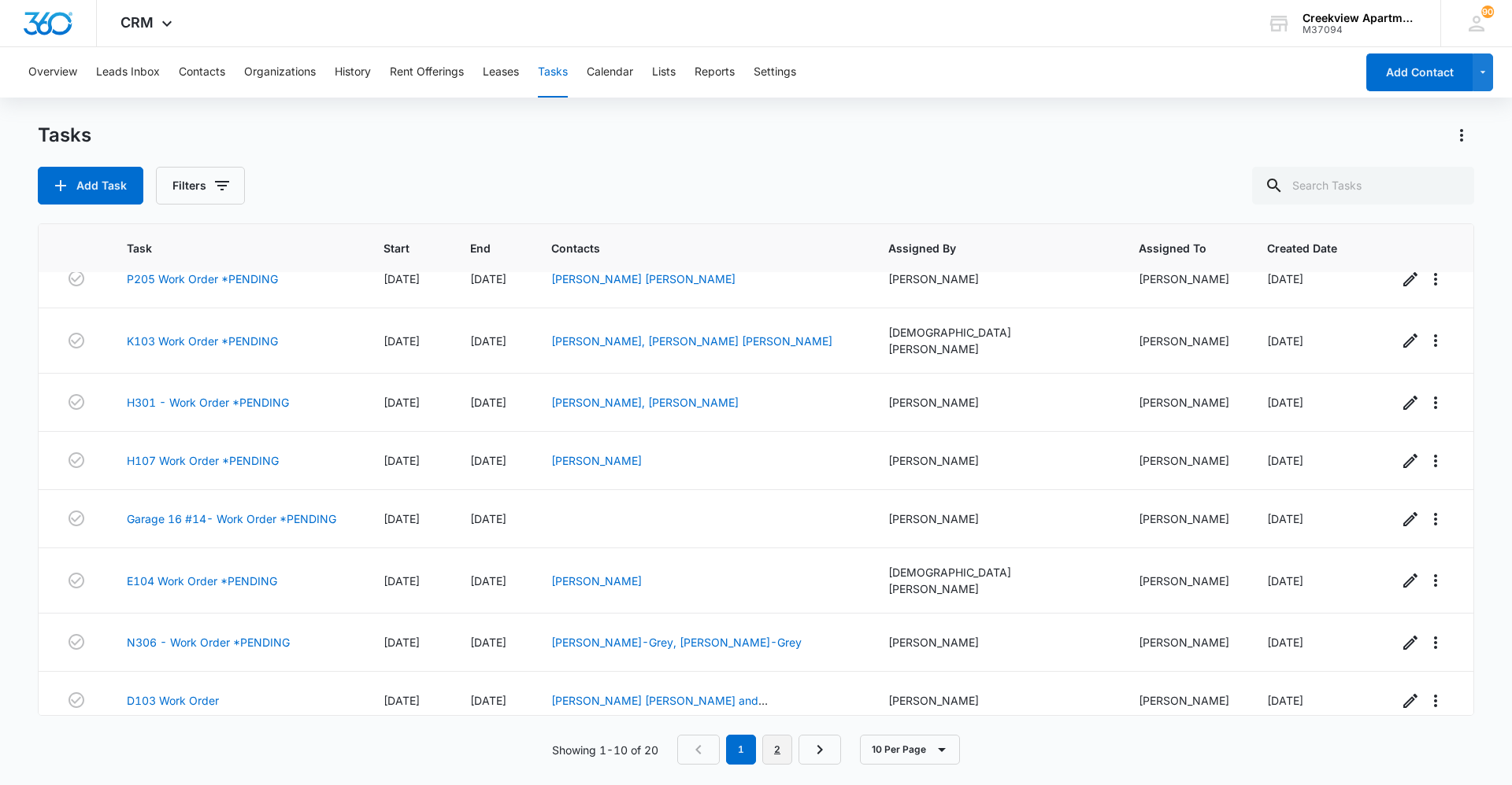
click at [777, 539] on link "2" at bounding box center [777, 750] width 30 height 30
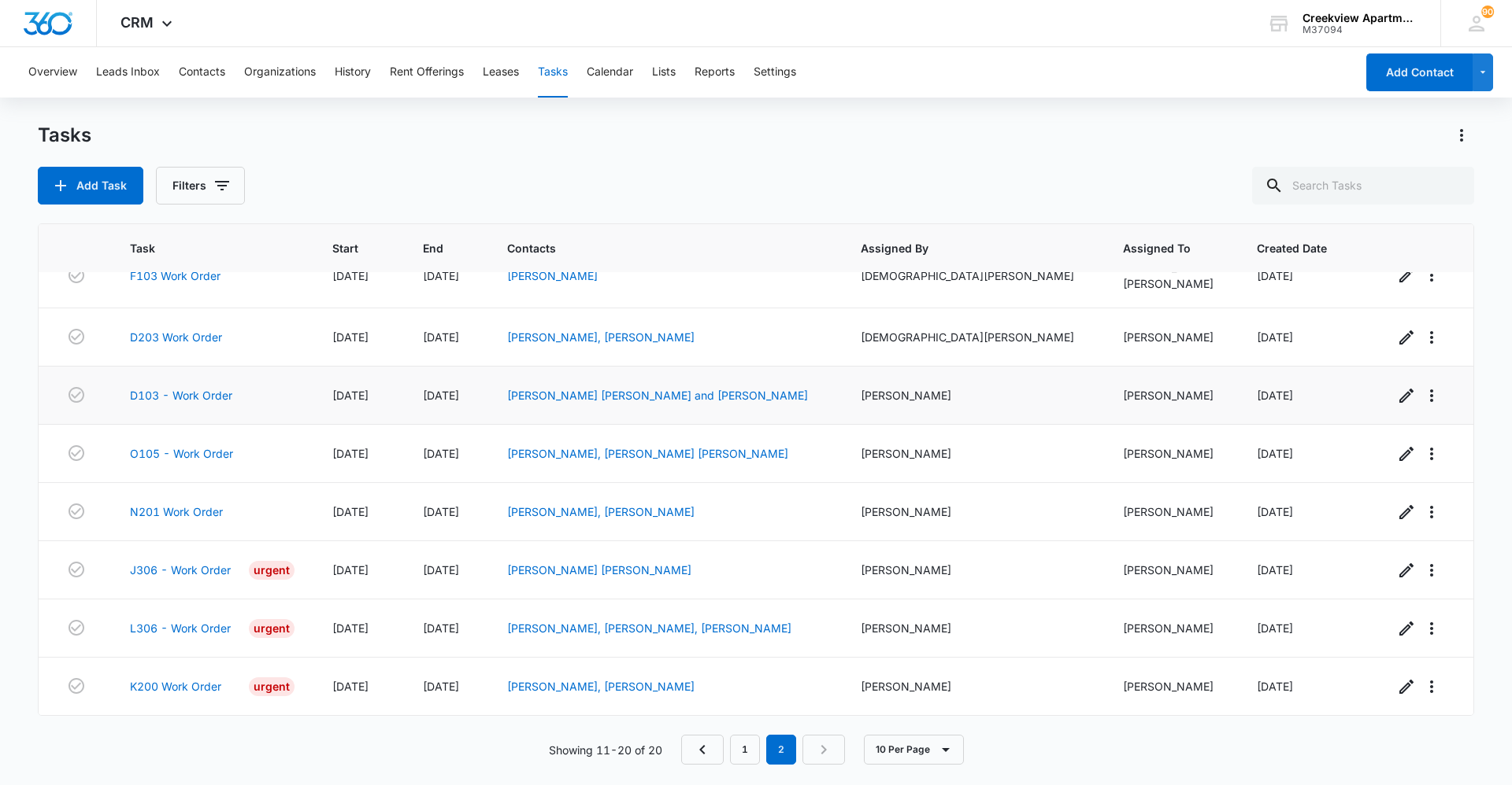
scroll to position [0, 0]
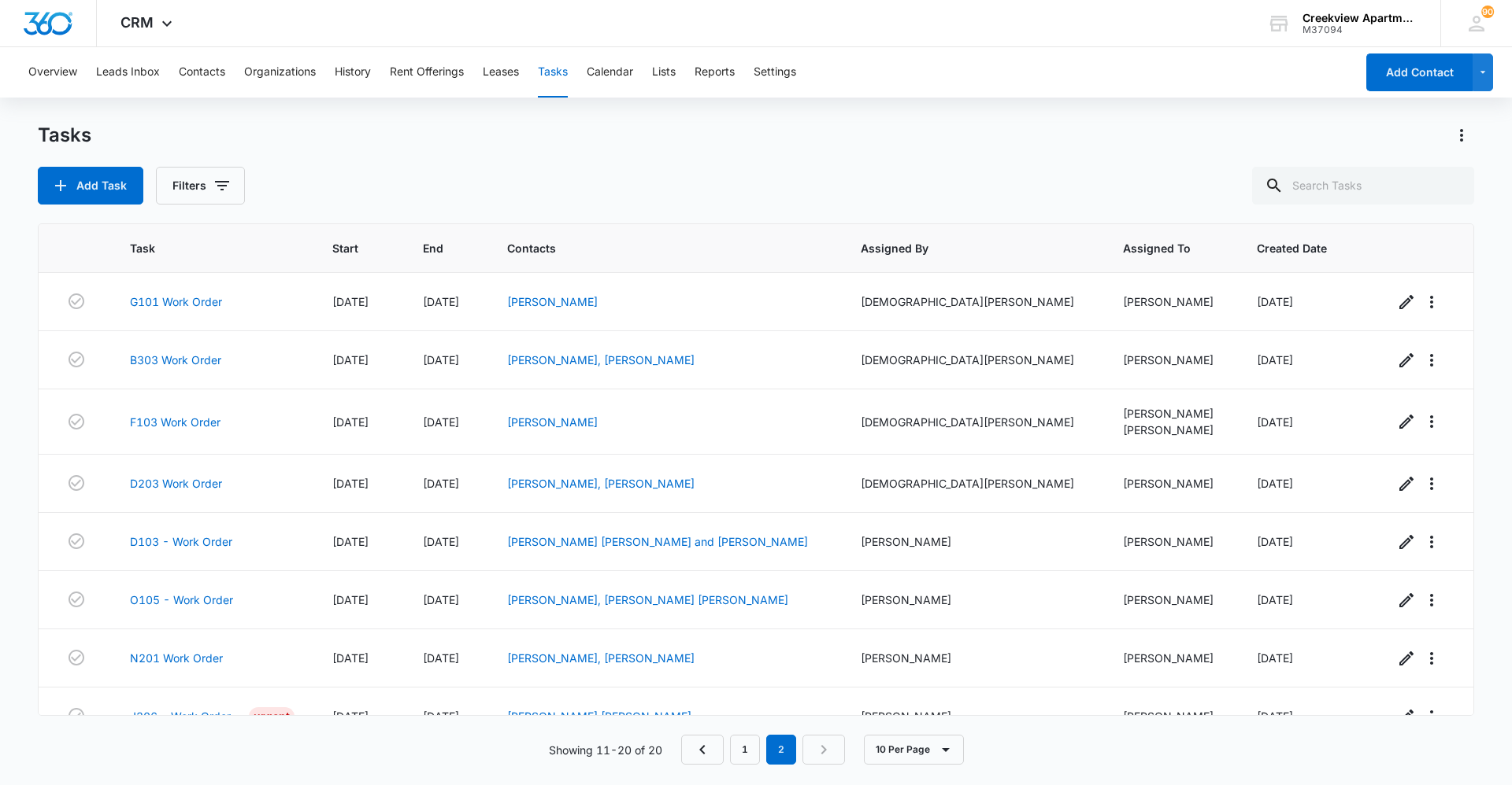
click at [327, 157] on div "Tasks Add Task Filters" at bounding box center [756, 164] width 1437 height 82
click at [214, 64] on button "Contacts" at bounding box center [202, 73] width 47 height 50
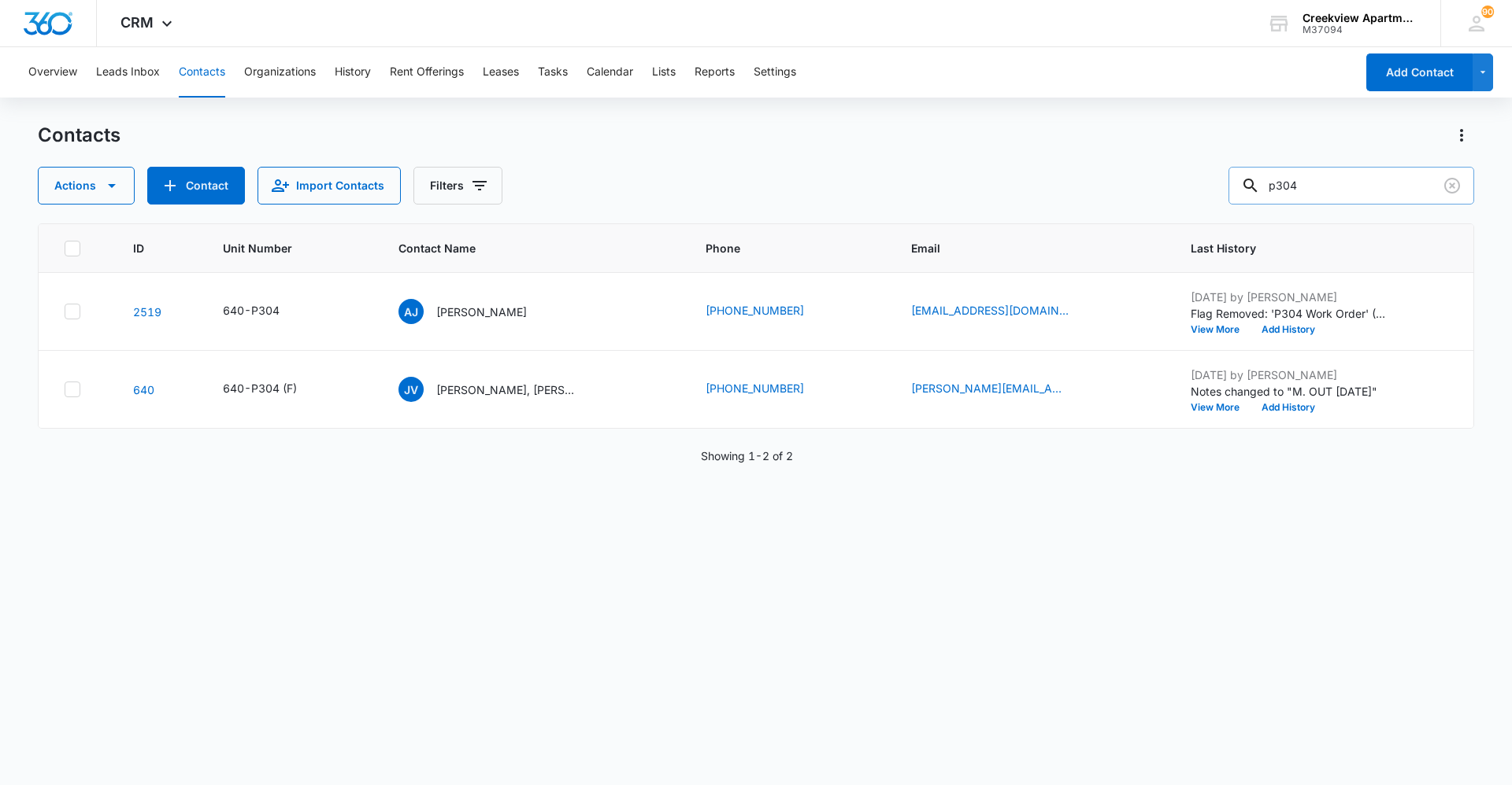
click at [805, 188] on input "p304" at bounding box center [1351, 186] width 246 height 38
click at [526, 539] on div "ID Unit Number Contact Name Phone Email Last History 2677 640-P305 JL Jessica L…" at bounding box center [756, 494] width 1437 height 542
click at [591, 539] on div "ID Unit Number Contact Name Phone Email Last History 2677 640-P305 JL Jessica L…" at bounding box center [756, 494] width 1437 height 542
drag, startPoint x: 799, startPoint y: 479, endPoint x: 827, endPoint y: 491, distance: 30.5
click at [805, 486] on div "ID Unit Number Contact Name Phone Email Last History 2677 640-P305 JL Jessica L…" at bounding box center [756, 494] width 1437 height 542
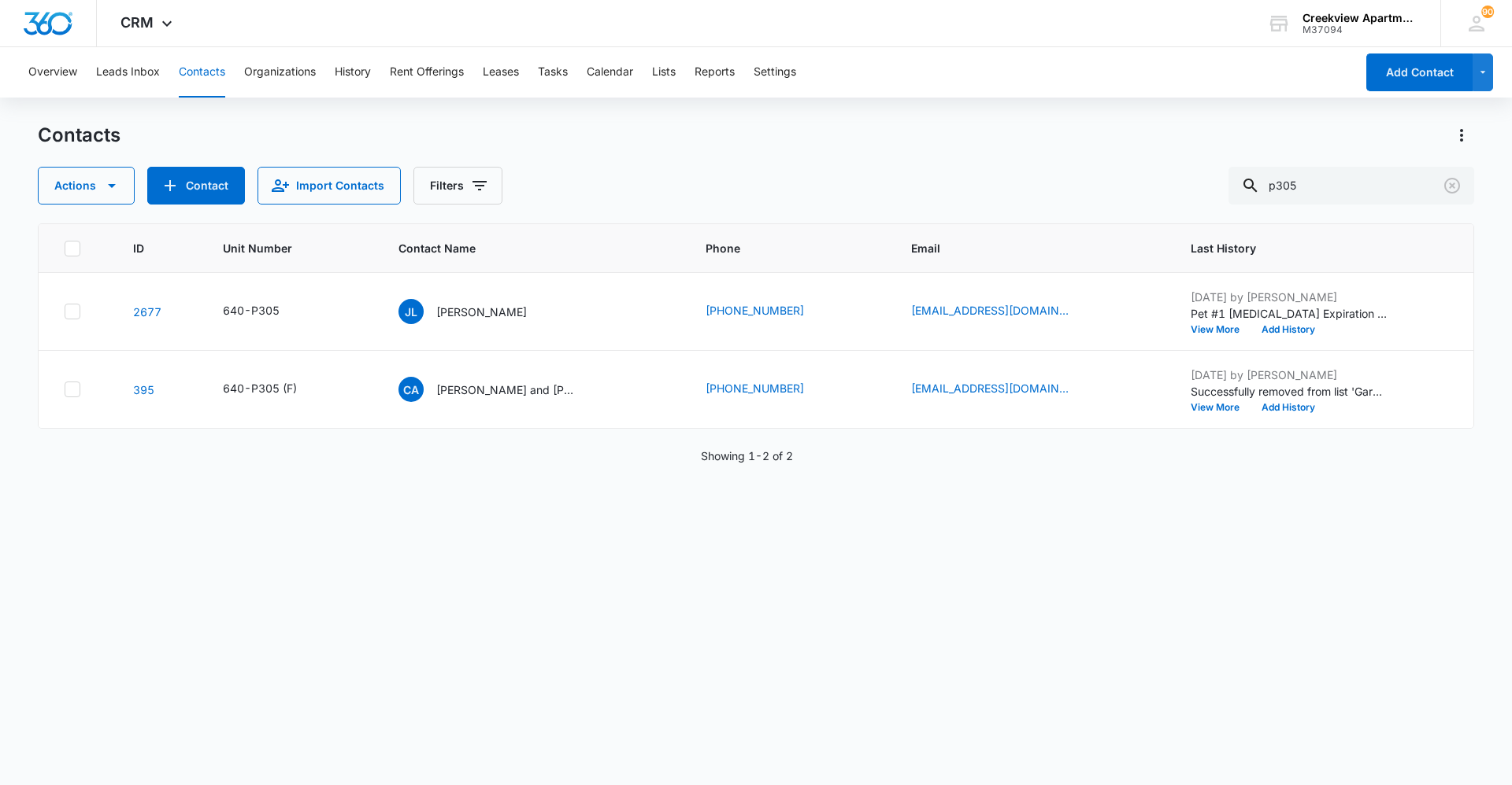
click at [744, 539] on div "ID Unit Number Contact Name Phone Email Last History 2677 640-P305 JL Jessica L…" at bounding box center [756, 494] width 1437 height 542
click at [610, 518] on div "ID Unit Number Contact Name Phone Email Last History 2677 640-P305 JL Jessica L…" at bounding box center [756, 494] width 1437 height 542
click at [567, 539] on div "ID Unit Number Contact Name Phone Email Last History 2677 640-P305 JL Jessica L…" at bounding box center [756, 494] width 1437 height 542
click at [731, 539] on div "ID Unit Number Contact Name Phone Email Last History 2677 640-P305 JL Jessica L…" at bounding box center [756, 494] width 1437 height 542
click at [782, 539] on div "ID Unit Number Contact Name Phone Email Last History 2677 640-P305 JL Jessica L…" at bounding box center [756, 494] width 1437 height 542
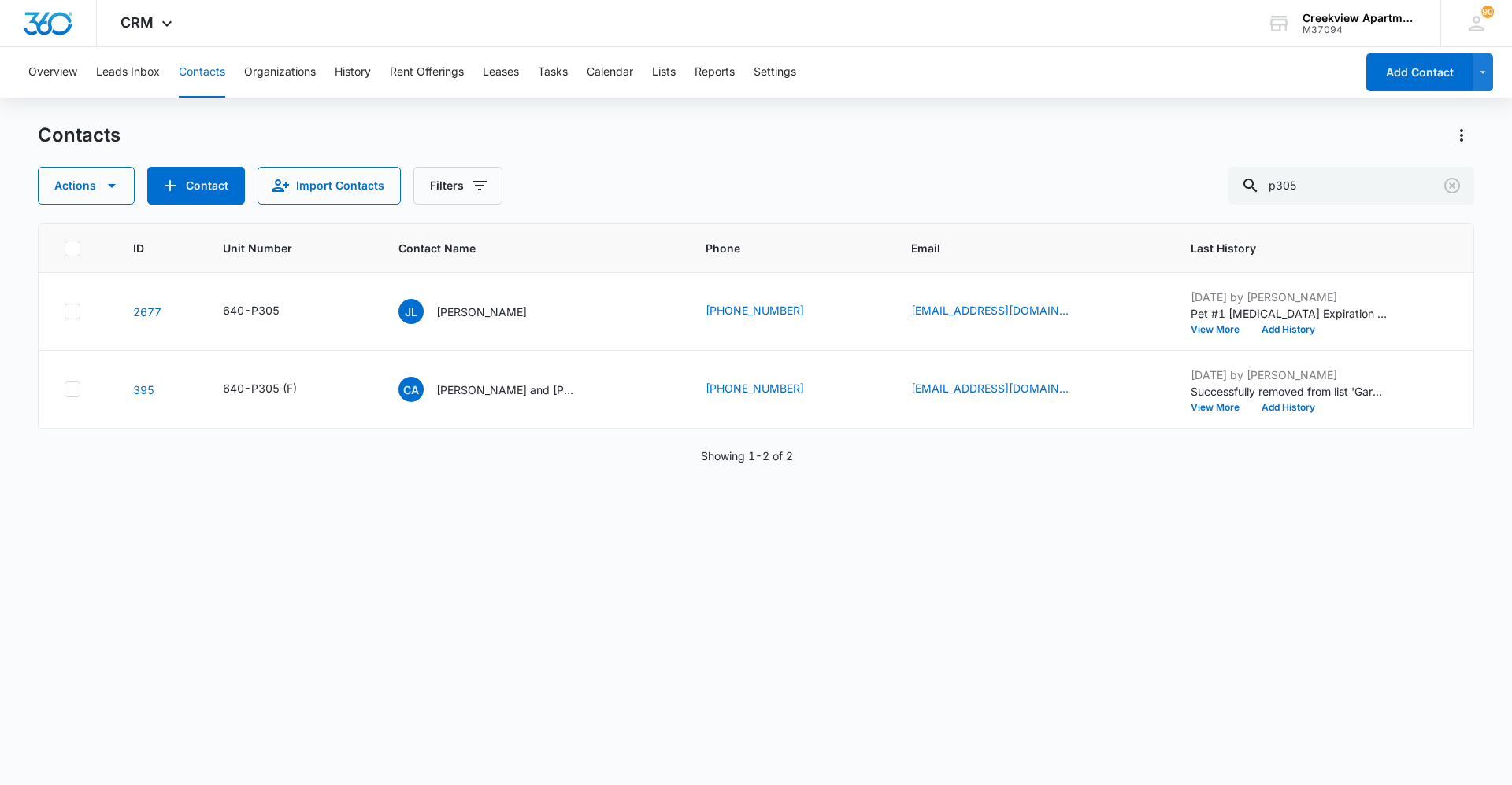
click at [713, 539] on div "ID Unit Number Contact Name Phone Email Last History 2677 640-P305 JL Jessica L…" at bounding box center [756, 494] width 1437 height 542
click at [774, 177] on div "Actions Contact Import Contacts Filters p305" at bounding box center [756, 186] width 1437 height 38
click at [538, 539] on div "ID Unit Number Contact Name Phone Email Last History 2677 640-P305 JL Jessica L…" at bounding box center [756, 494] width 1437 height 542
click at [805, 539] on div "ID Unit Number Contact Name Phone Email Last History 2677 640-P305 JL Jessica L…" at bounding box center [756, 494] width 1437 height 542
click at [357, 506] on div "ID Unit Number Contact Name Phone Email Last History 2677 640-P305 JL Jessica L…" at bounding box center [756, 494] width 1437 height 542
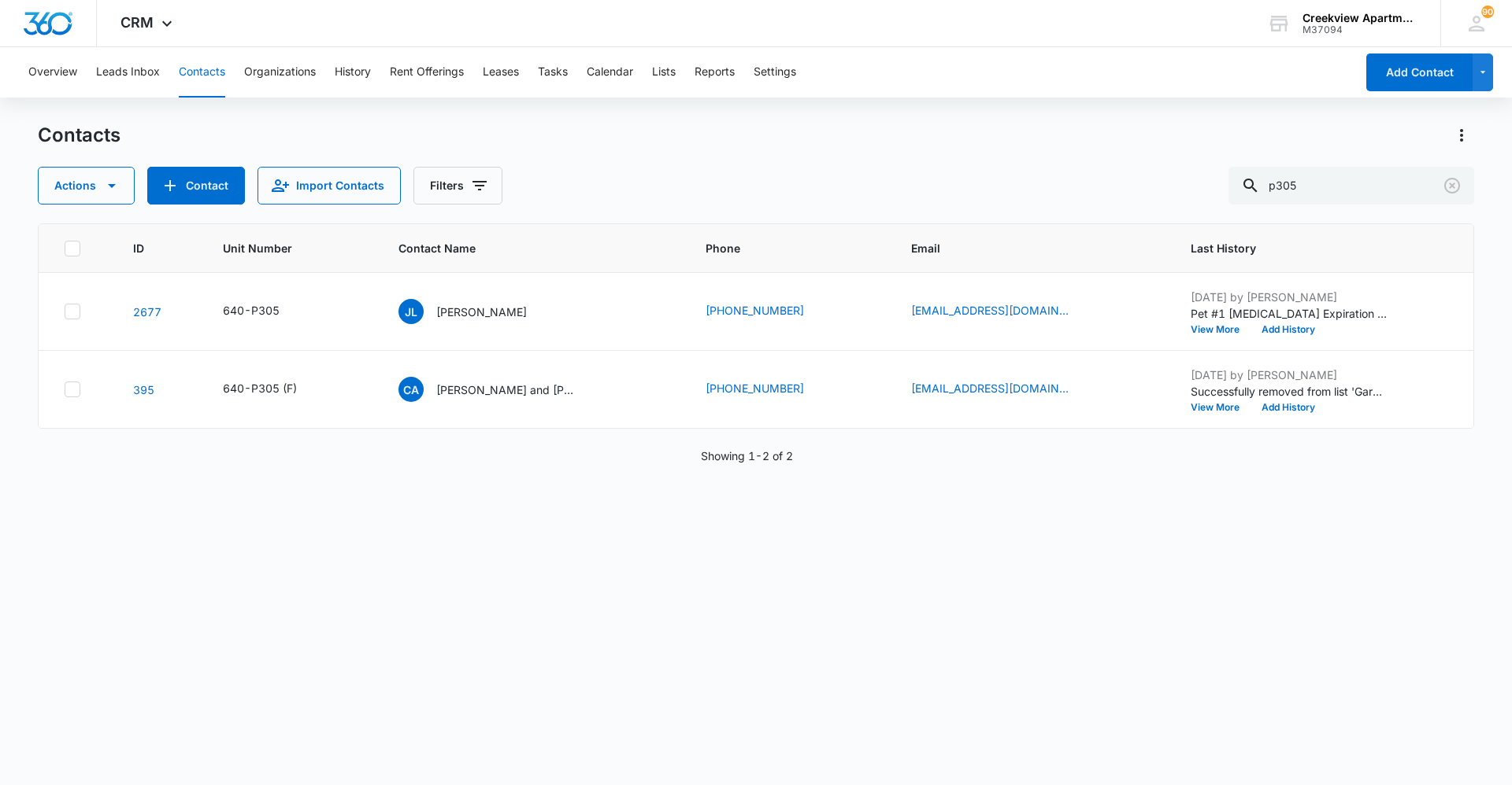
click at [215, 64] on button "Contacts" at bounding box center [202, 73] width 47 height 50
drag, startPoint x: 1341, startPoint y: 178, endPoint x: 1240, endPoint y: 174, distance: 101.1
click at [805, 174] on div "Actions Contact Import Contacts Filters p305" at bounding box center [756, 186] width 1437 height 38
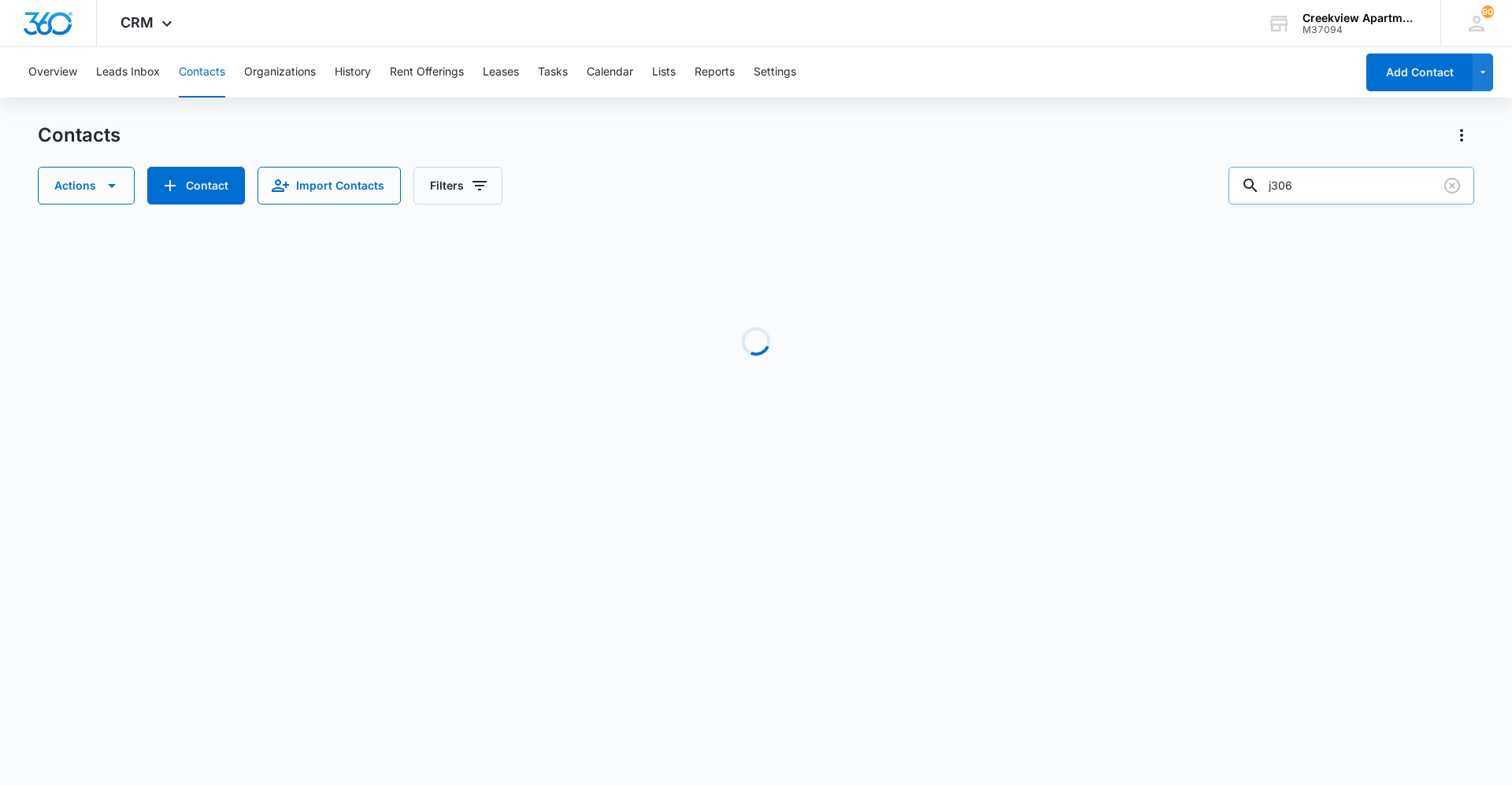
type input "j306"
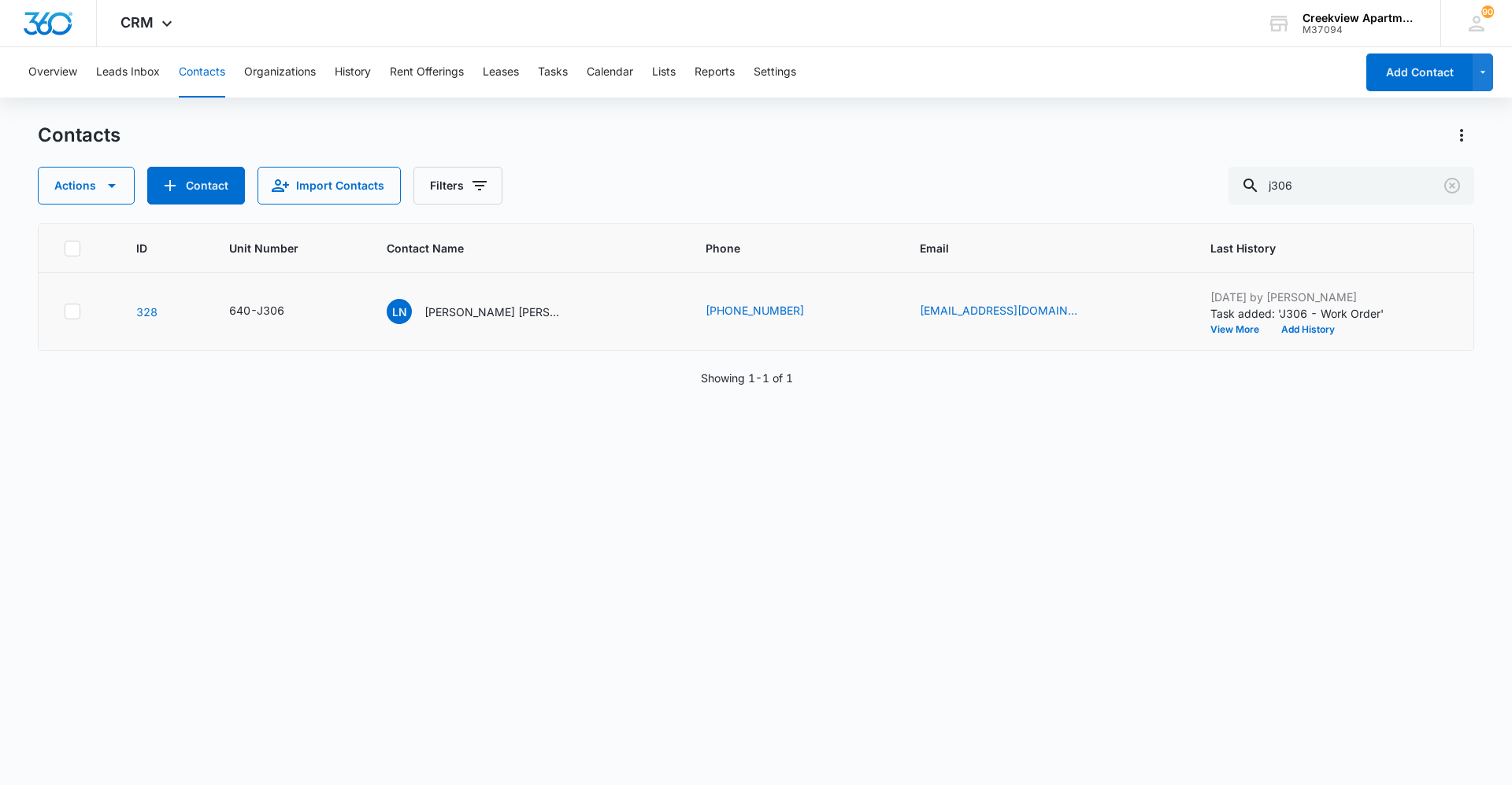
click at [488, 297] on td "LN Lela Navarrette Quinn Cochran" at bounding box center [527, 312] width 319 height 78
click at [487, 311] on p "Lela Navarrette Quinn Cochran" at bounding box center [495, 312] width 142 height 16
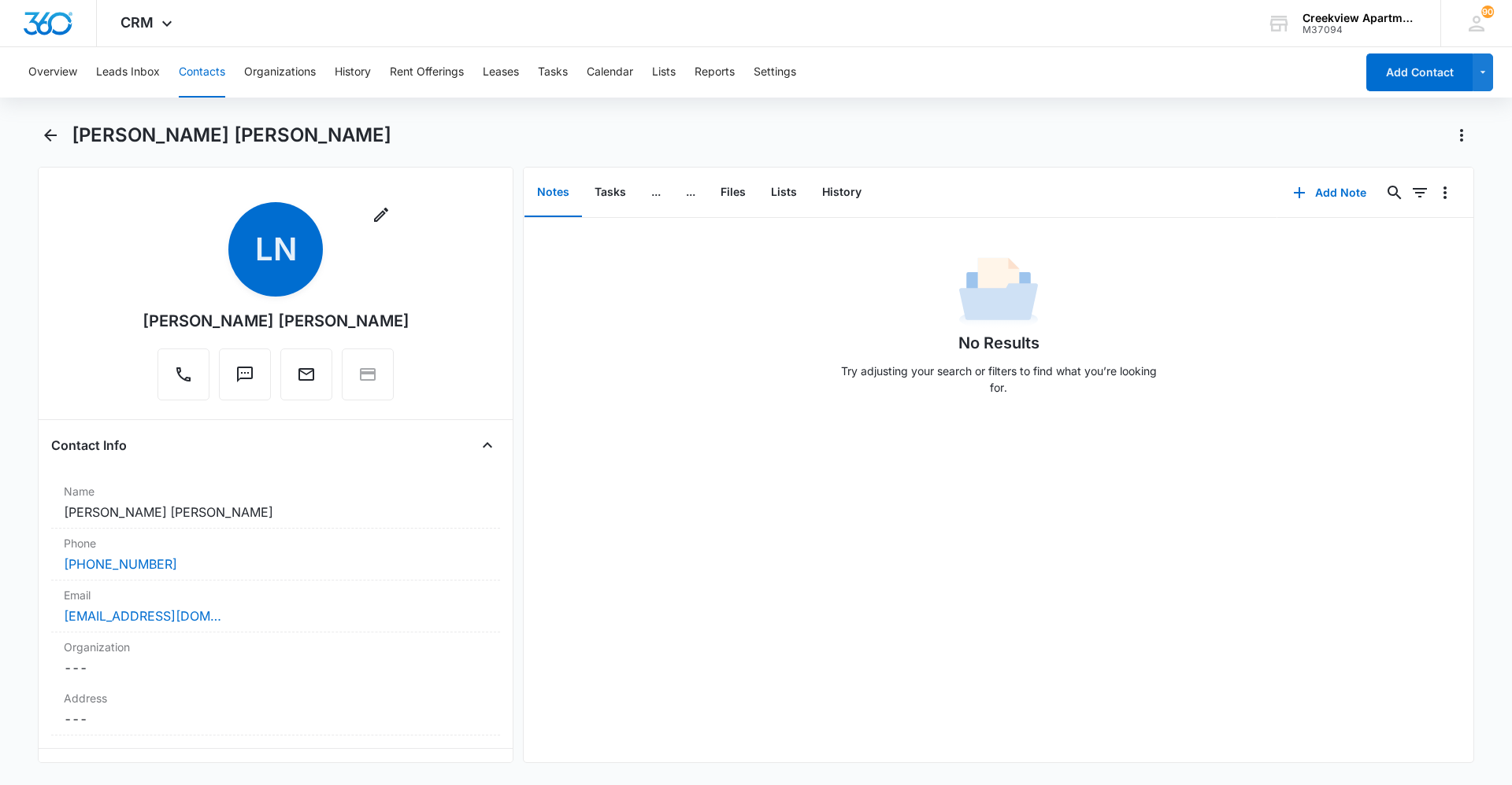
click at [560, 183] on button "Notes" at bounding box center [553, 193] width 57 height 48
click at [600, 183] on button "Tasks" at bounding box center [610, 193] width 56 height 48
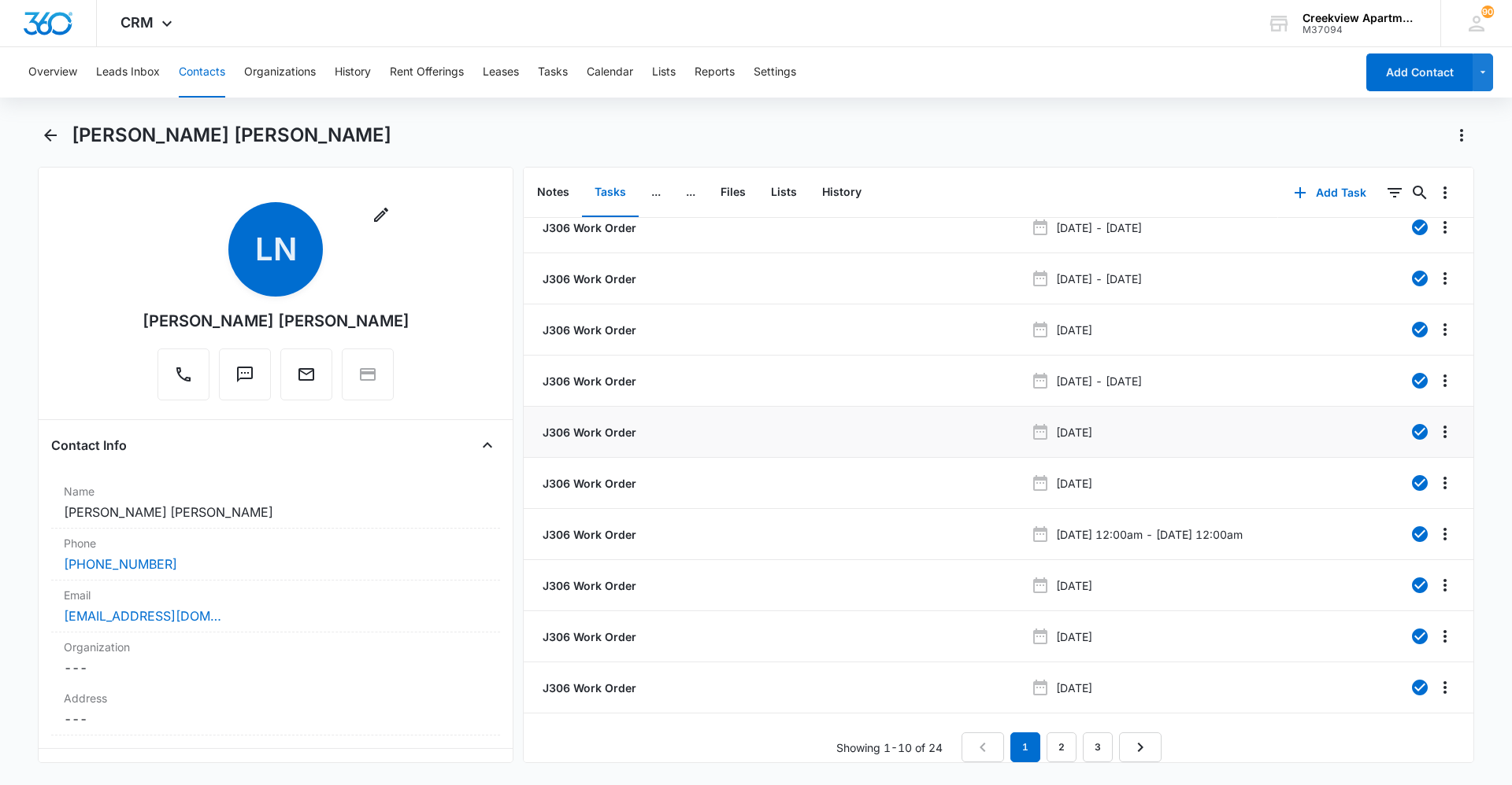
scroll to position [28, 0]
click at [805, 539] on link "3" at bounding box center [1097, 748] width 30 height 30
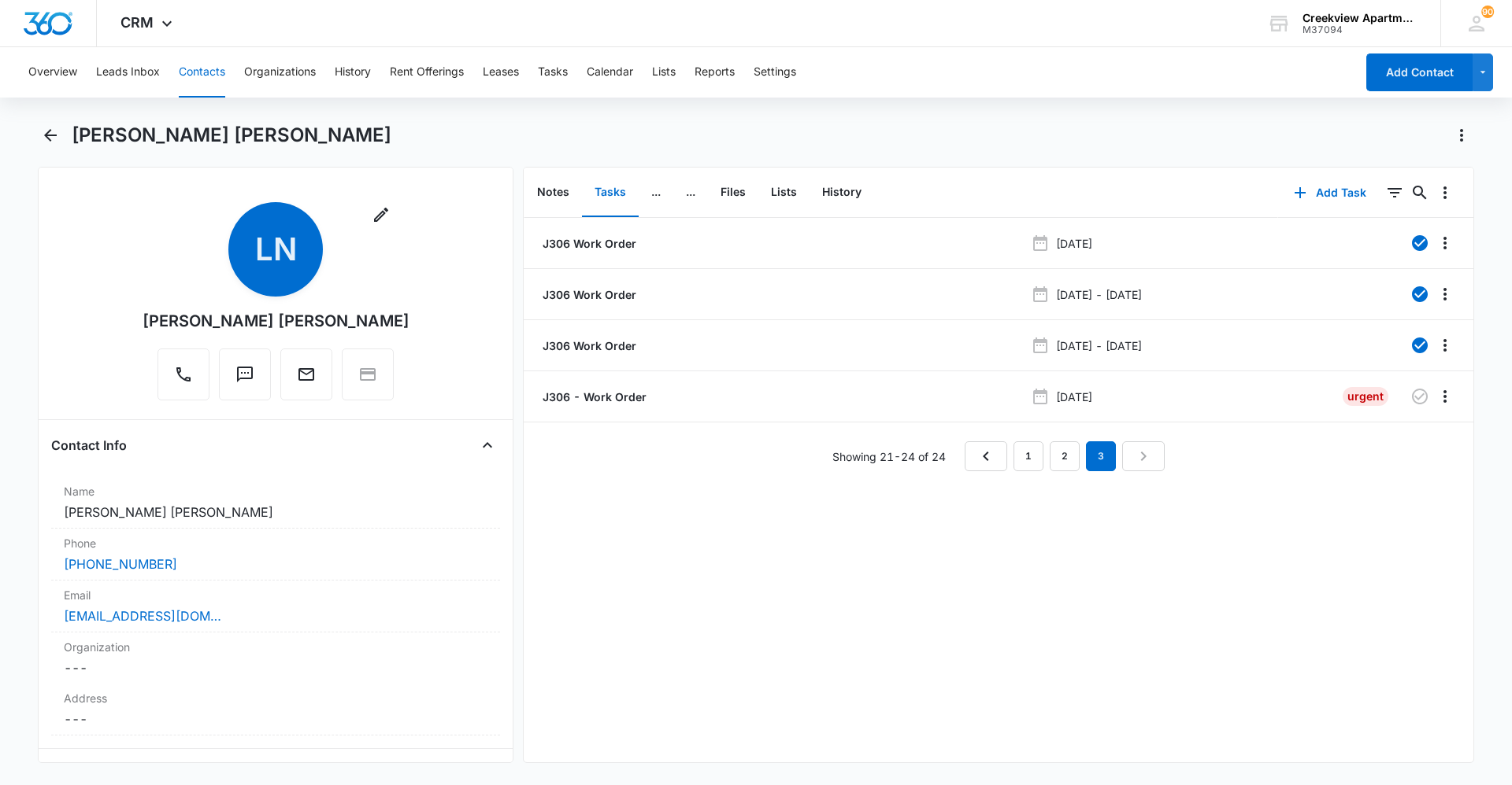
click at [805, 441] on div "J306 Work Order Apr 23, 2025 J306 Work Order Aug 20, 2025 - Aug 21, 2025 J306 W…" at bounding box center [998, 344] width 950 height 254
click at [805, 450] on link "2" at bounding box center [1064, 456] width 30 height 30
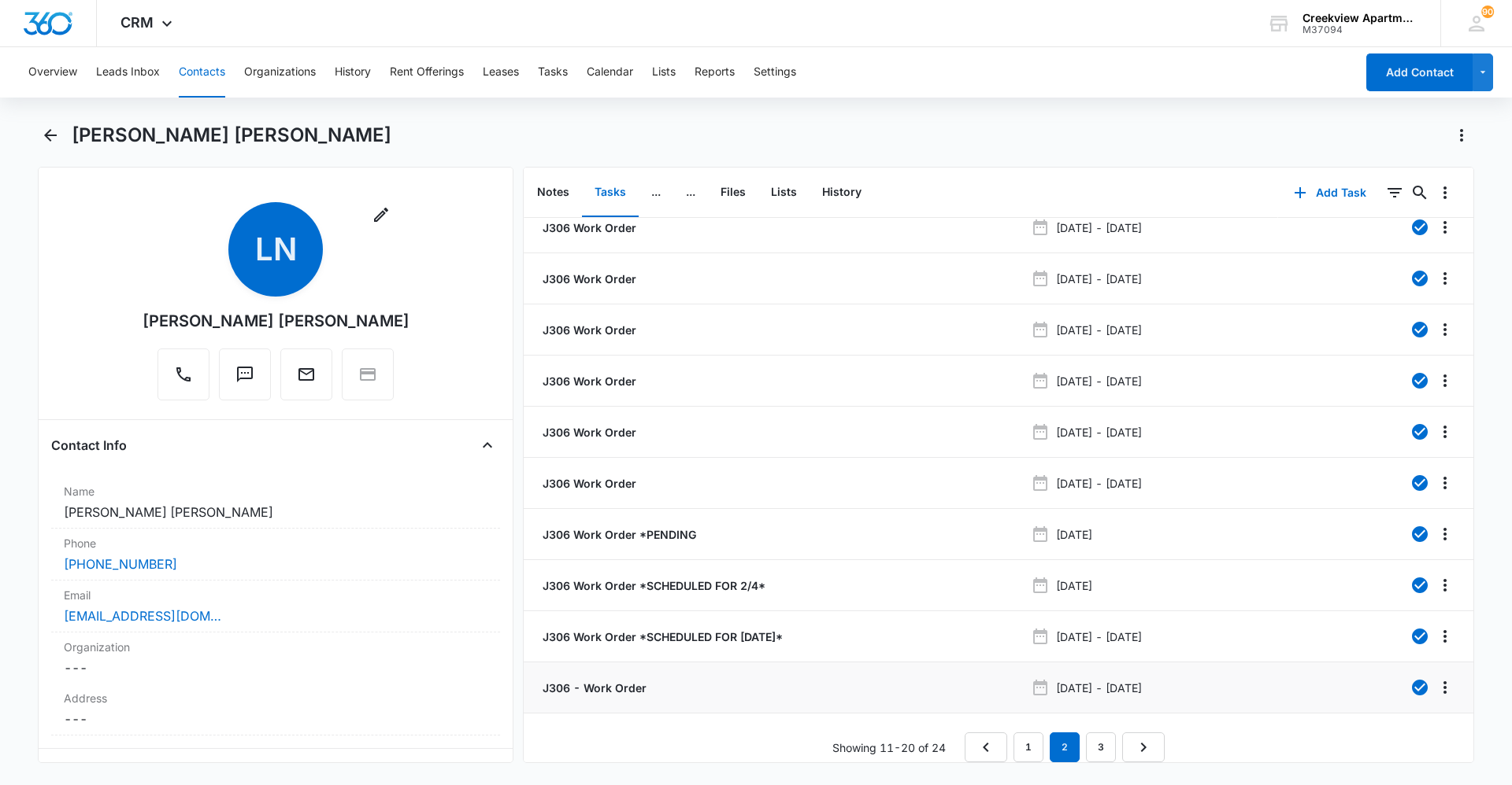
scroll to position [28, 0]
click at [782, 539] on p "J306 Work Order *SCHEDULED FOR TUES 2/11*" at bounding box center [661, 637] width 243 height 16
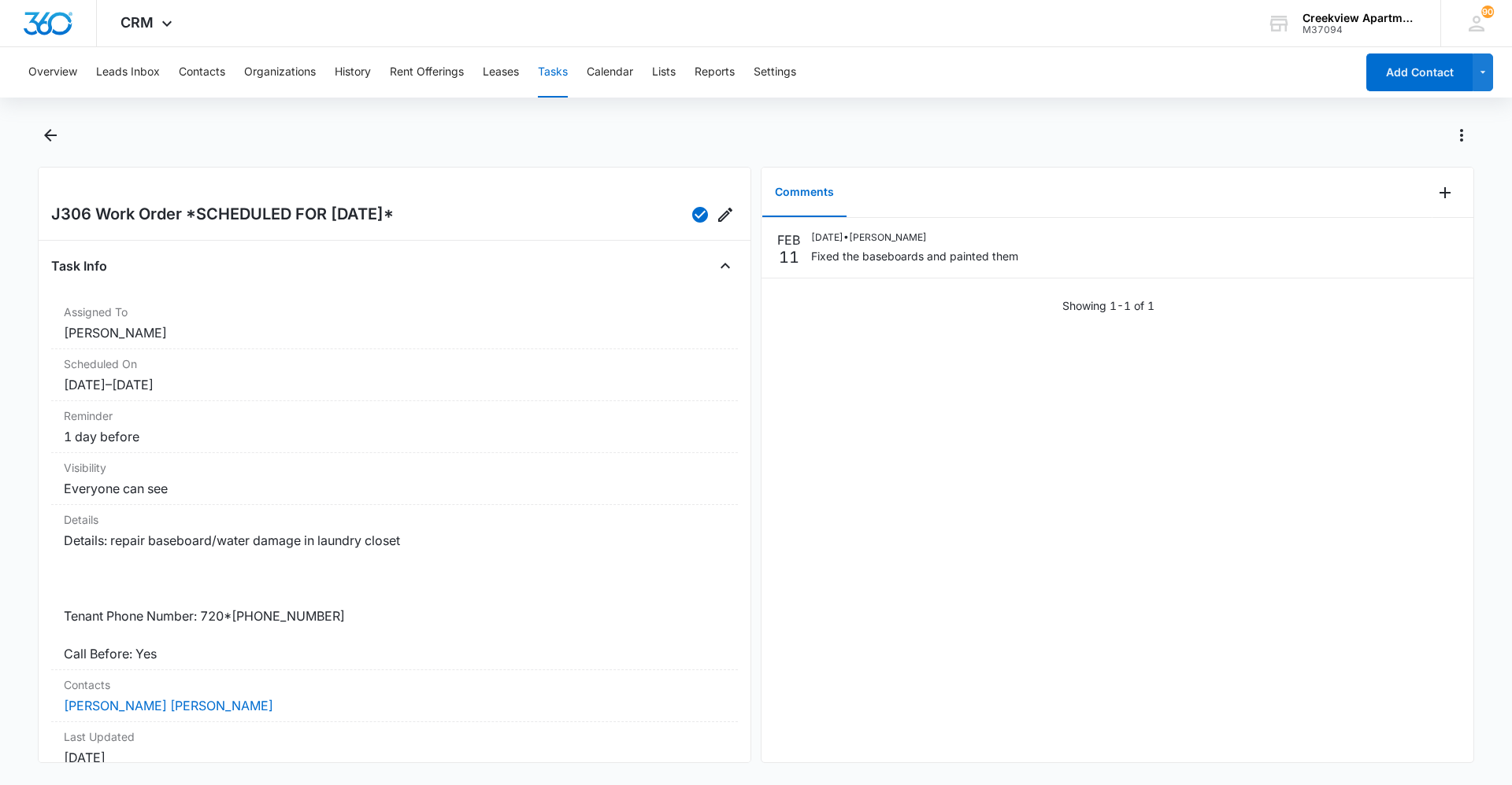
click at [44, 150] on div at bounding box center [756, 145] width 1437 height 44
click at [44, 139] on button "Back" at bounding box center [50, 135] width 24 height 25
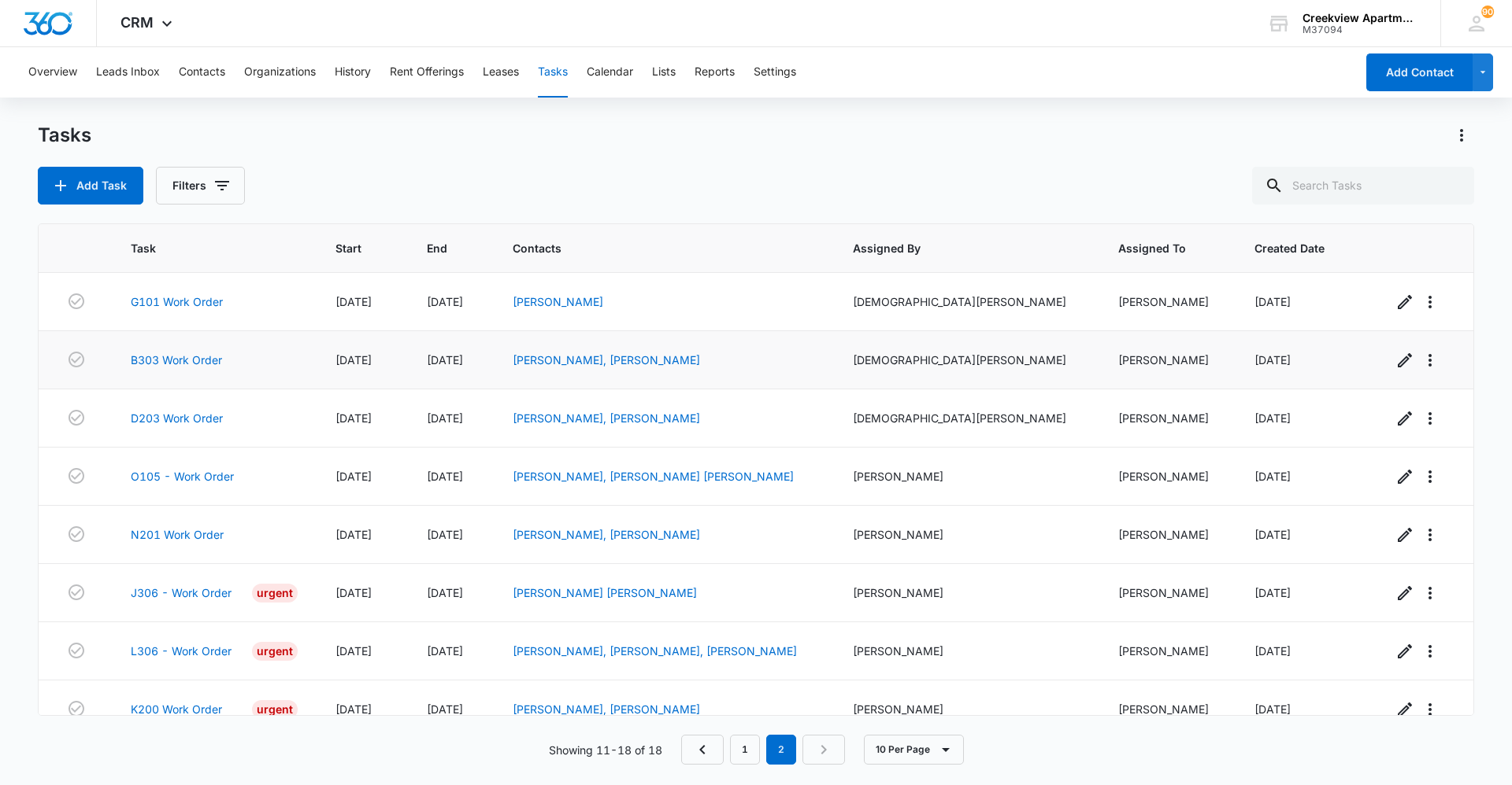
scroll to position [23, 0]
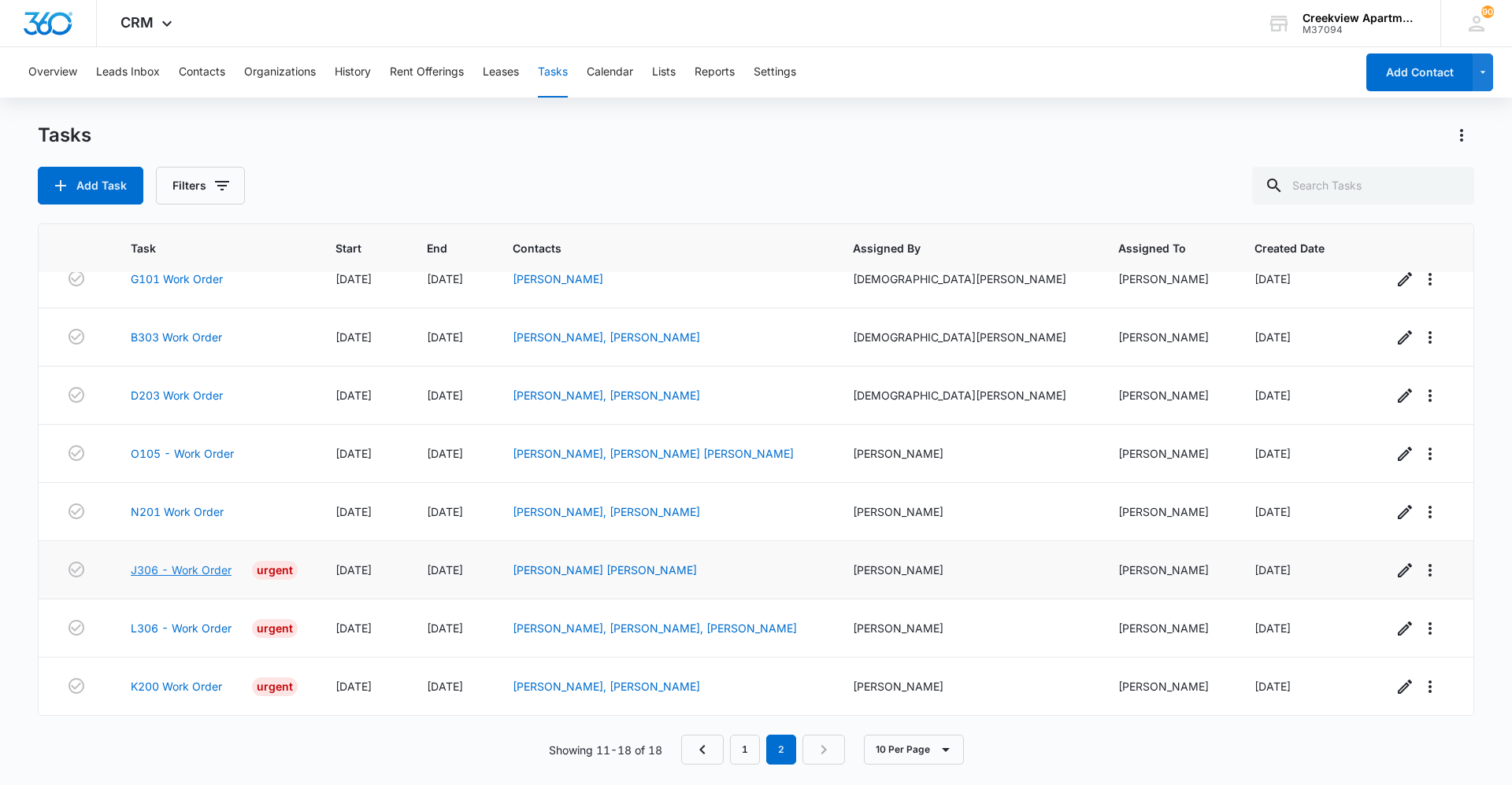
click at [231, 539] on link "J306 - Work Order" at bounding box center [181, 569] width 100 height 16
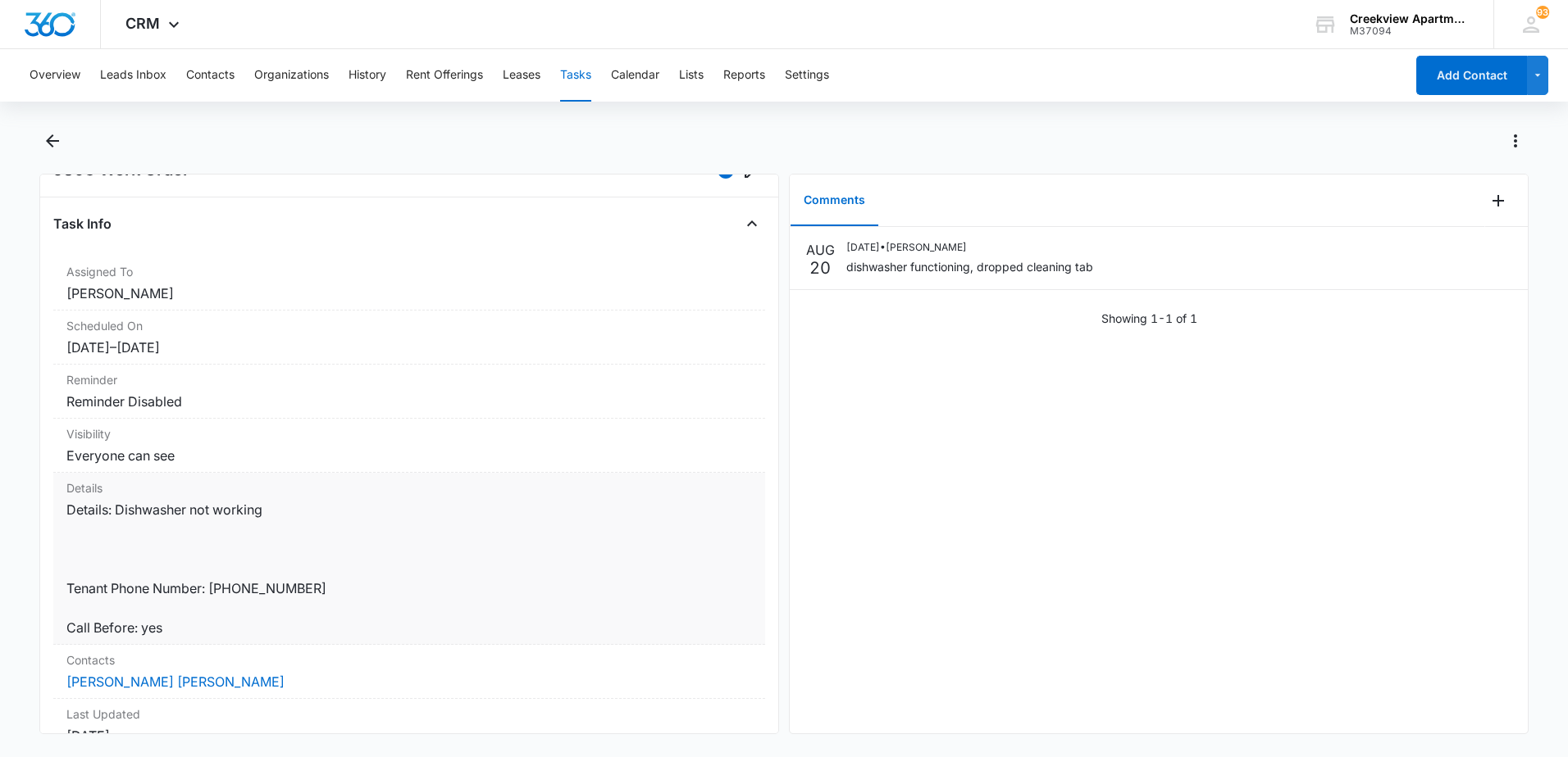
scroll to position [82, 0]
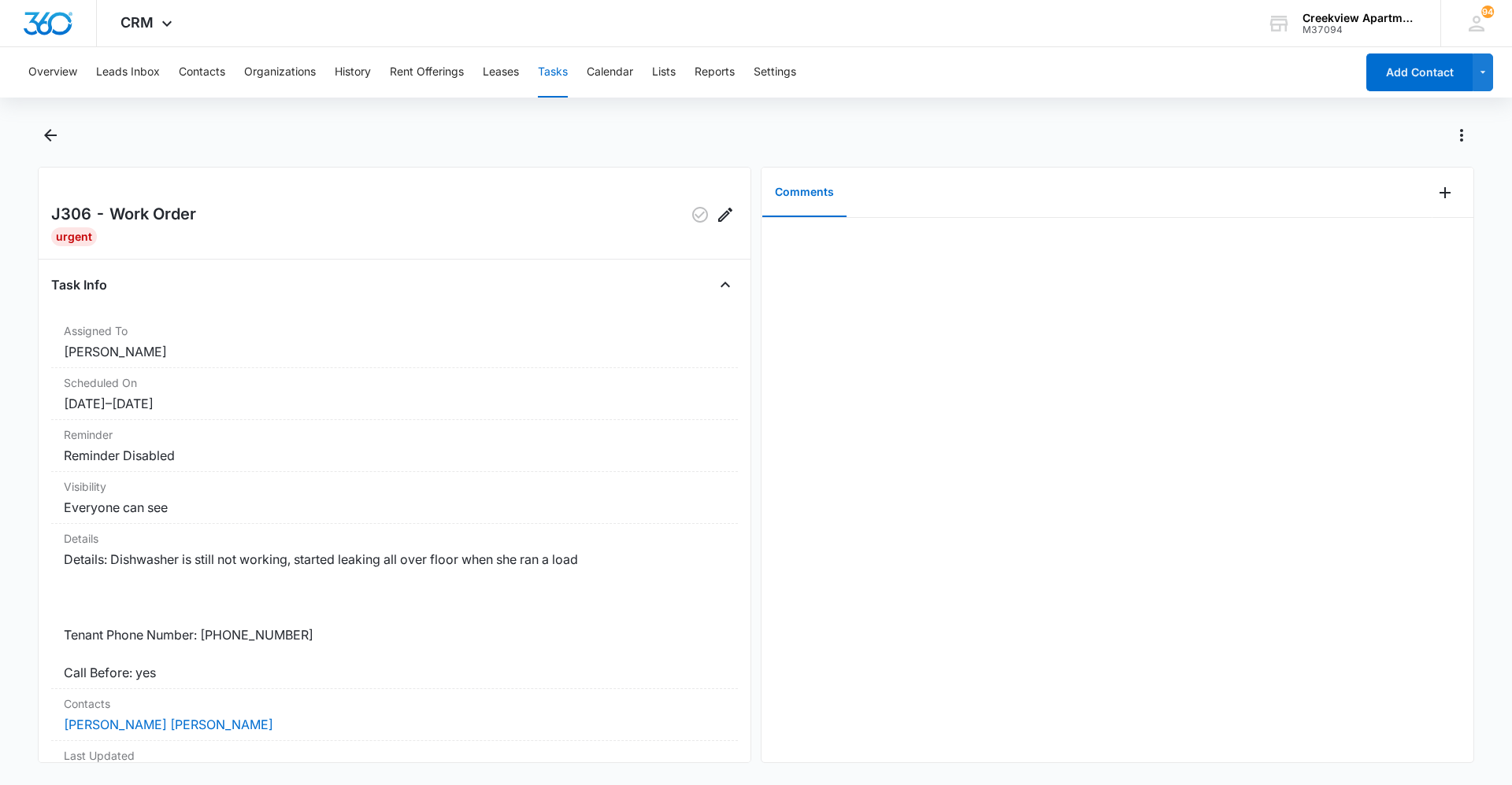
click at [803, 505] on div at bounding box center [1117, 490] width 712 height 544
click at [817, 333] on div at bounding box center [1117, 490] width 712 height 544
click at [822, 664] on div at bounding box center [1117, 490] width 712 height 544
click at [987, 492] on div at bounding box center [1117, 490] width 712 height 544
click at [44, 141] on icon "Back" at bounding box center [50, 135] width 19 height 19
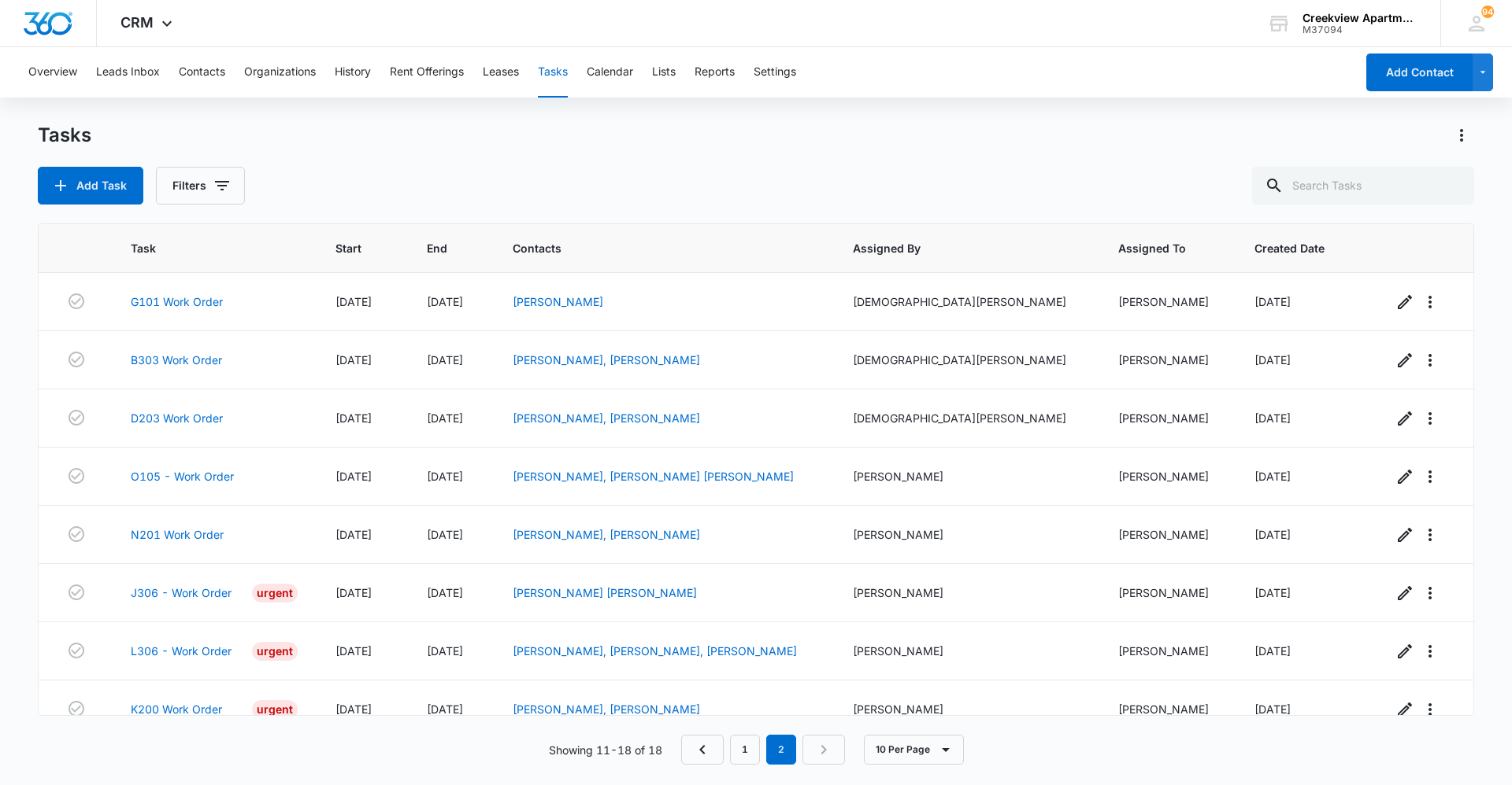
click at [710, 179] on div "Add Task Filters" at bounding box center [756, 186] width 1437 height 38
click at [733, 750] on link "1" at bounding box center [745, 750] width 30 height 30
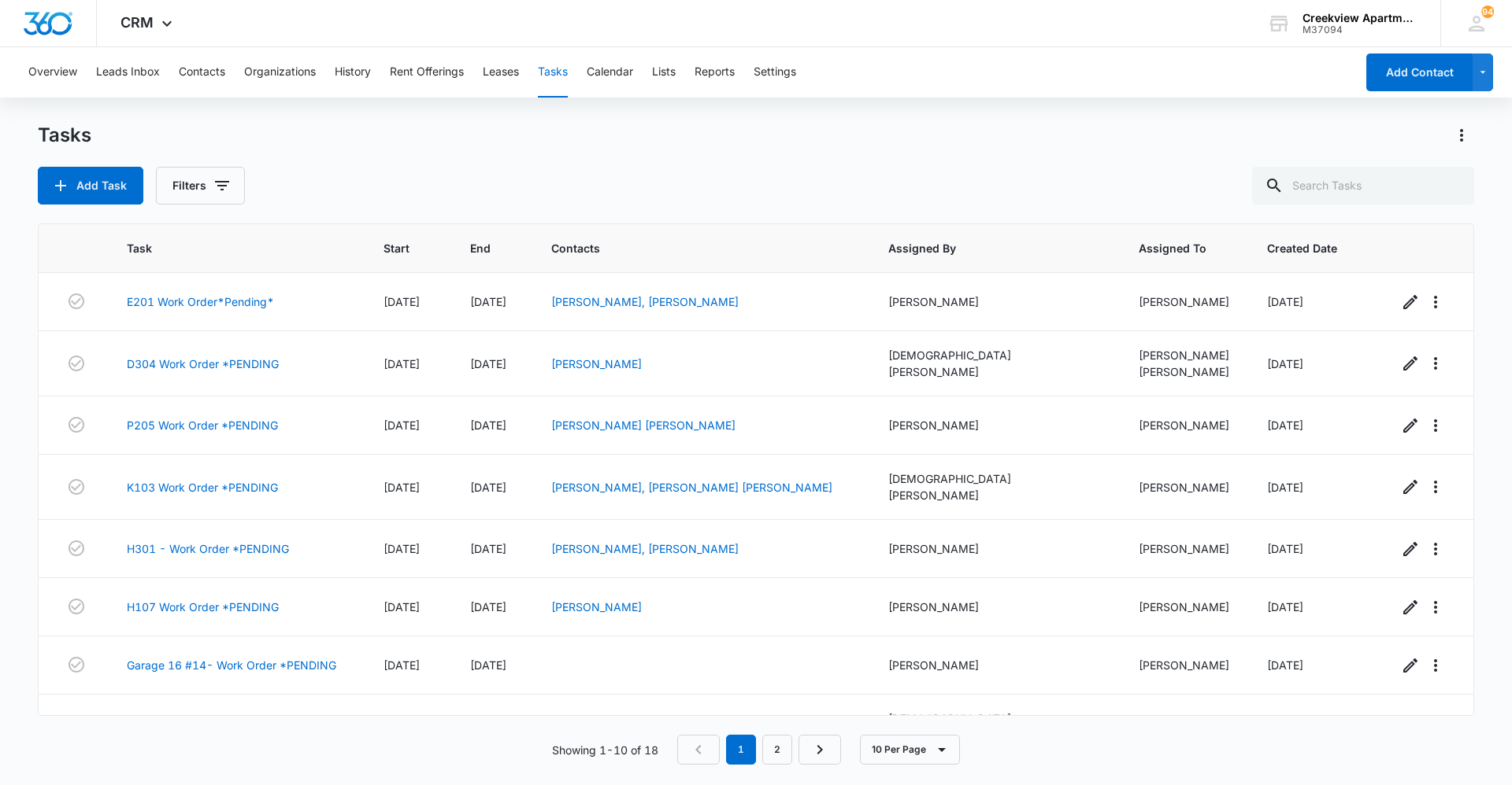
click at [693, 183] on div "Add Task Filters" at bounding box center [756, 186] width 1437 height 38
click at [647, 183] on div "Add Task Filters" at bounding box center [756, 186] width 1437 height 38
click at [584, 775] on div "Tasks Add Task Filters Task Start End Contacts Assigned By Assigned To Created …" at bounding box center [756, 454] width 1437 height 661
drag, startPoint x: 752, startPoint y: 169, endPoint x: 766, endPoint y: 267, distance: 99.0
click at [752, 169] on div "Add Task Filters" at bounding box center [756, 186] width 1437 height 38
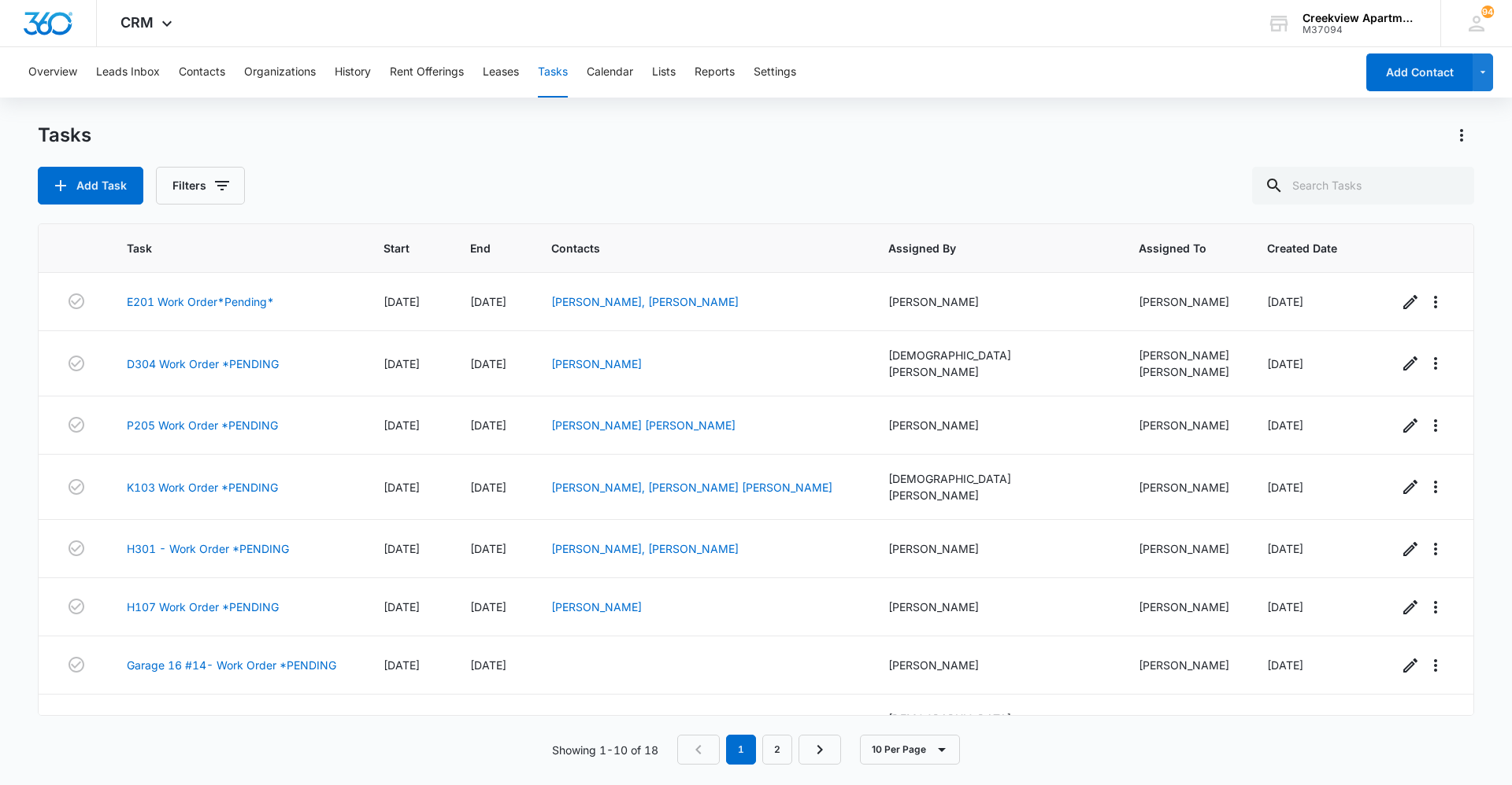
click at [621, 169] on div "Add Task Filters" at bounding box center [756, 186] width 1437 height 38
click at [603, 190] on div "Add Task Filters" at bounding box center [756, 186] width 1437 height 38
click at [690, 161] on div "Tasks Add Task Filters" at bounding box center [756, 164] width 1437 height 82
click at [565, 212] on div "Tasks Add Task Filters Task Start End Contacts Assigned By Assigned To Created …" at bounding box center [756, 454] width 1437 height 661
click at [647, 173] on div "Add Task Filters" at bounding box center [756, 186] width 1437 height 38
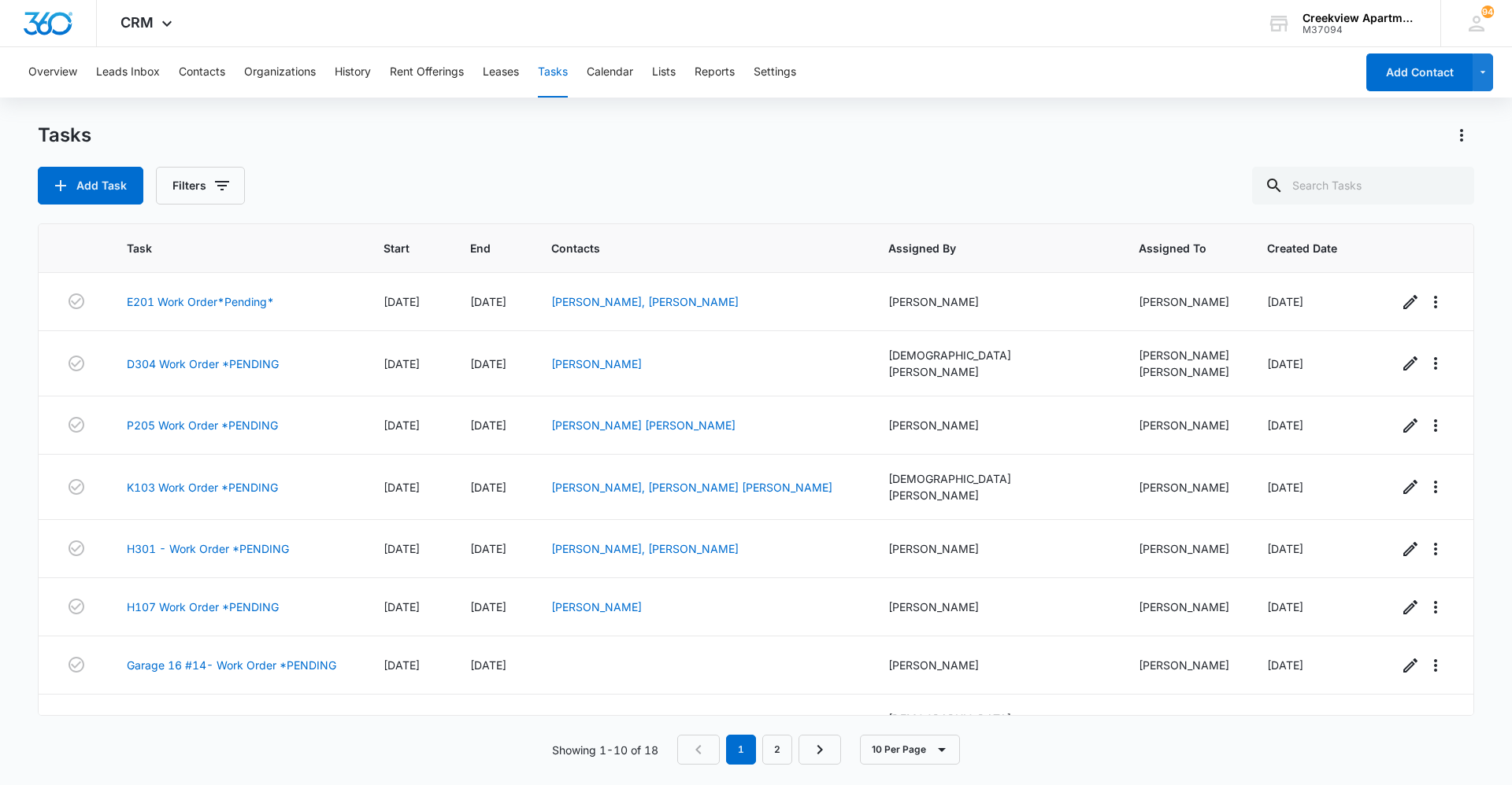
drag, startPoint x: 701, startPoint y: 166, endPoint x: 701, endPoint y: 190, distance: 24.0
click at [701, 166] on div "Tasks Add Task Filters" at bounding box center [756, 164] width 1437 height 82
click at [577, 199] on div "Add Task Filters" at bounding box center [756, 186] width 1437 height 38
click at [608, 135] on div "Tasks" at bounding box center [756, 135] width 1437 height 25
click at [721, 146] on div "Tasks" at bounding box center [756, 135] width 1437 height 25
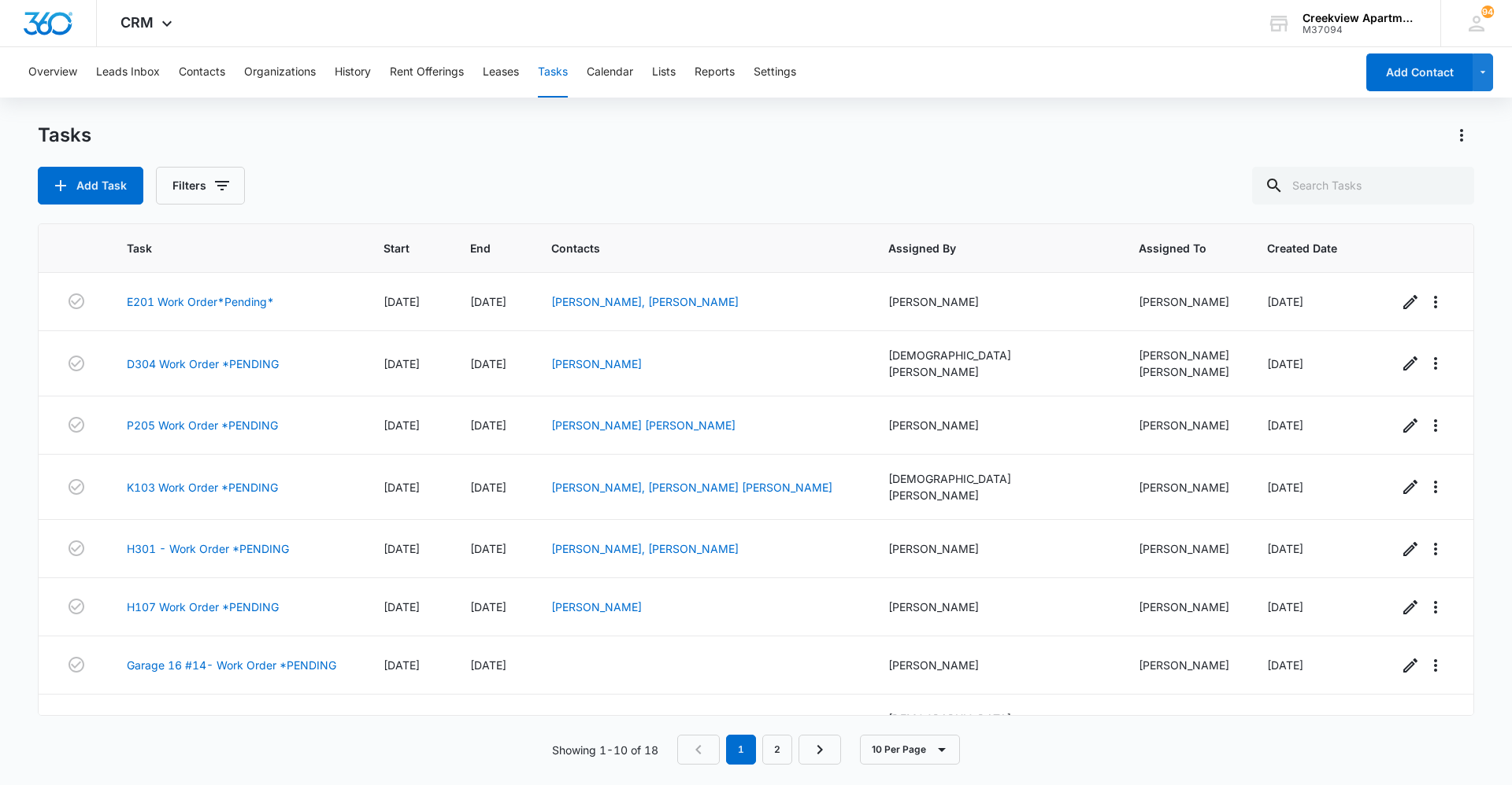
click at [681, 172] on div "Add Task Filters" at bounding box center [756, 186] width 1437 height 38
click at [598, 168] on div "Add Task Filters" at bounding box center [756, 186] width 1437 height 38
drag, startPoint x: 708, startPoint y: 170, endPoint x: 708, endPoint y: 180, distance: 10.0
click at [708, 170] on div "Add Task Filters" at bounding box center [756, 186] width 1437 height 38
